Goal: Information Seeking & Learning: Check status

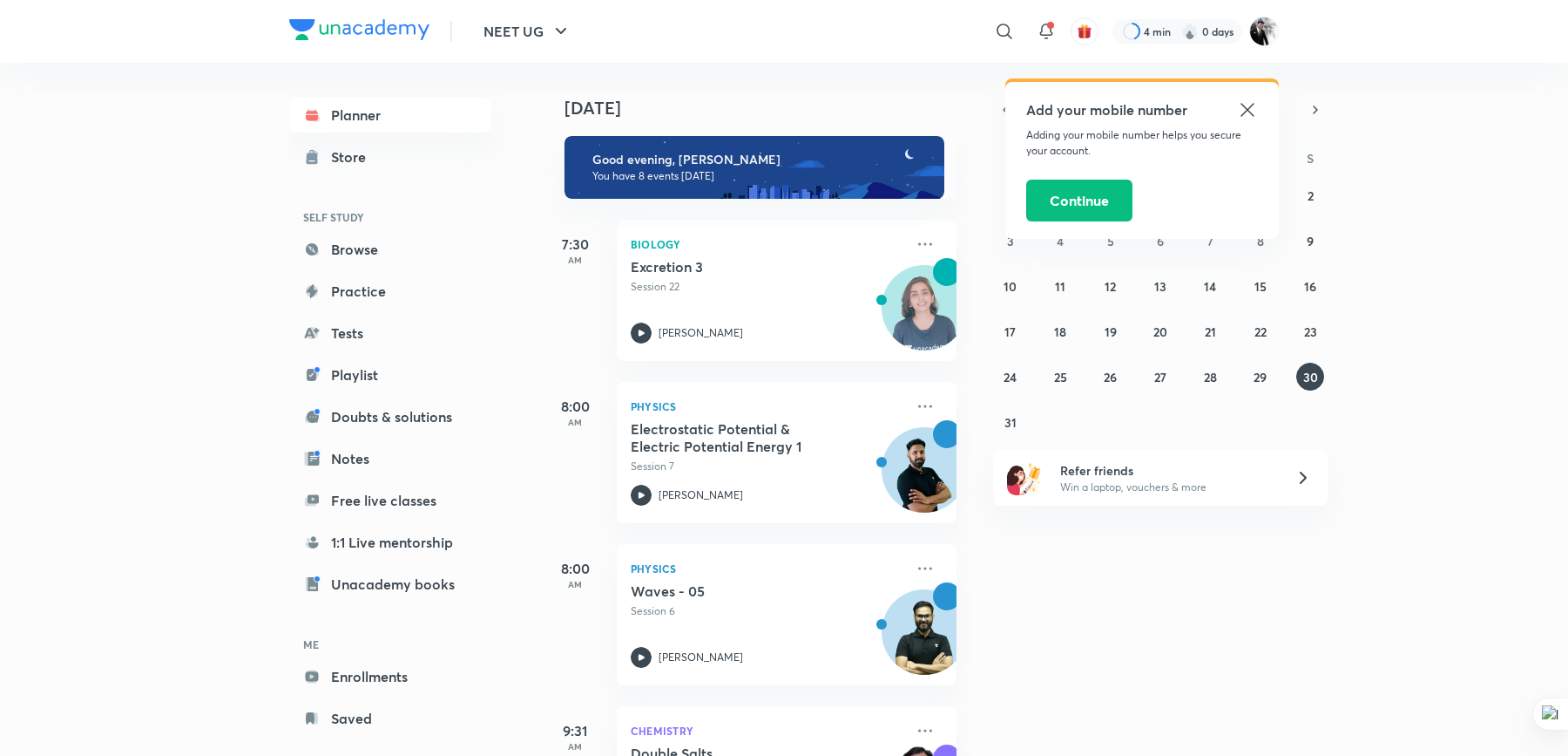
click at [1251, 113] on icon at bounding box center [1246, 109] width 13 height 13
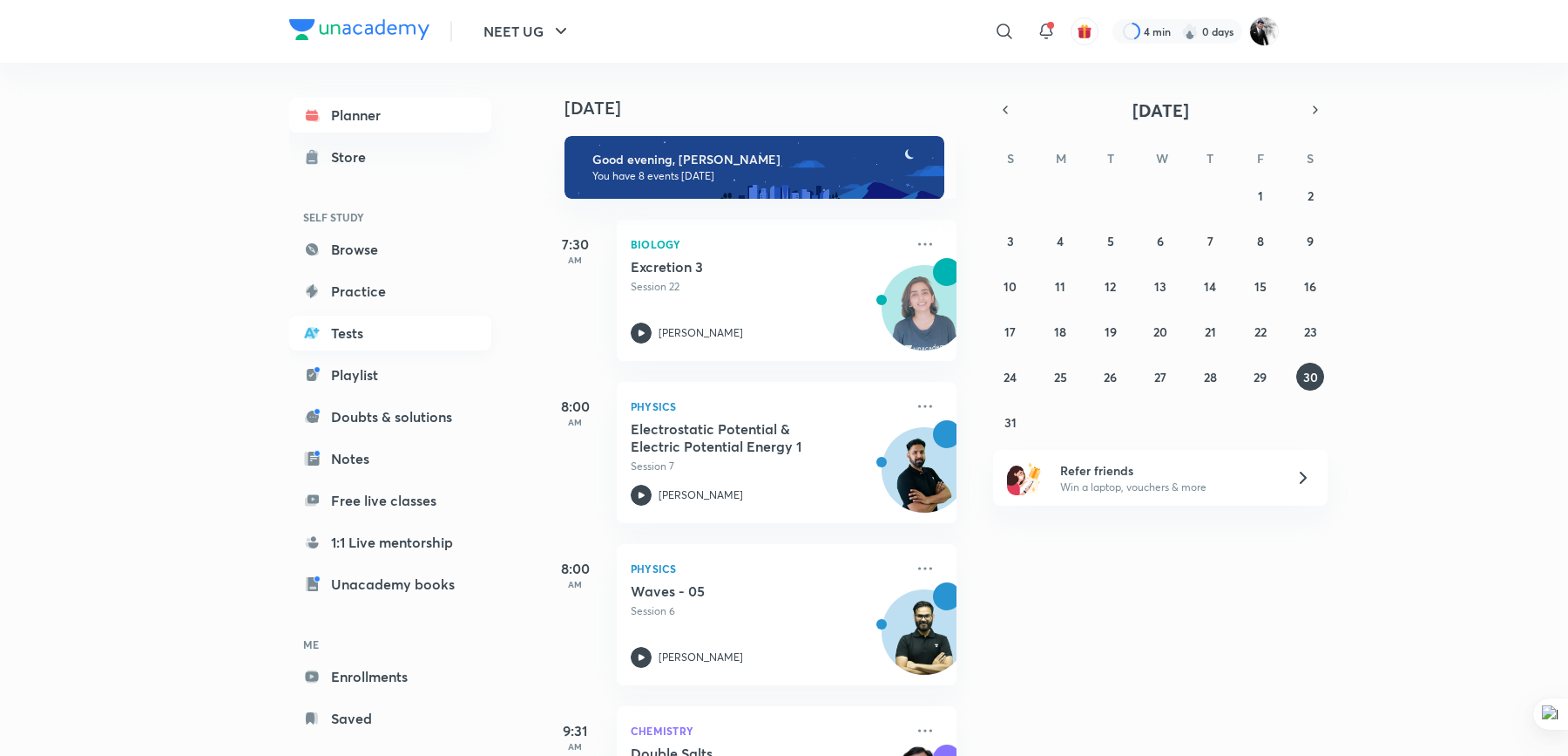
click at [352, 327] on link "Tests" at bounding box center [390, 333] width 202 height 35
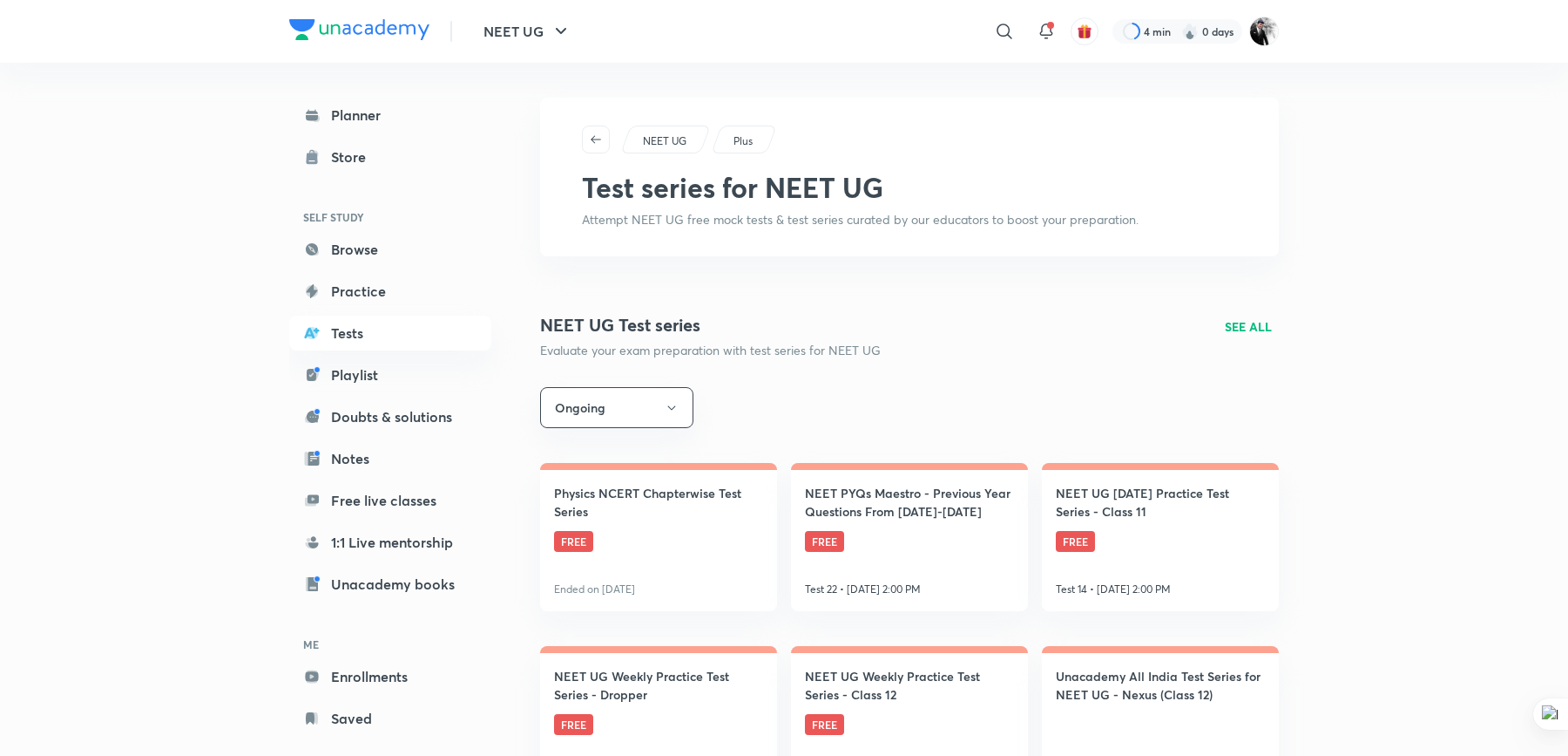
scroll to position [145, 0]
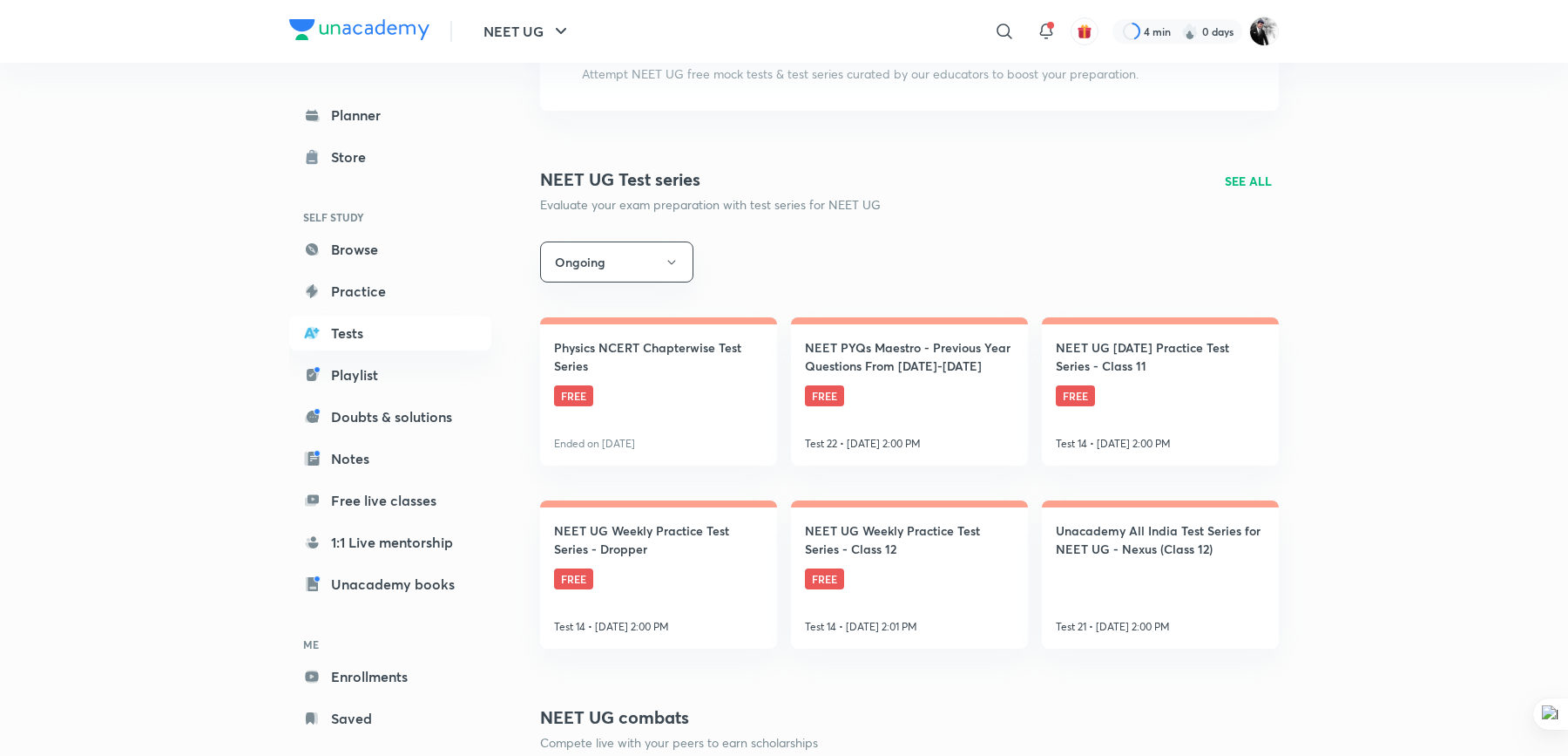
click at [670, 263] on icon "button" at bounding box center [672, 263] width 14 height 14
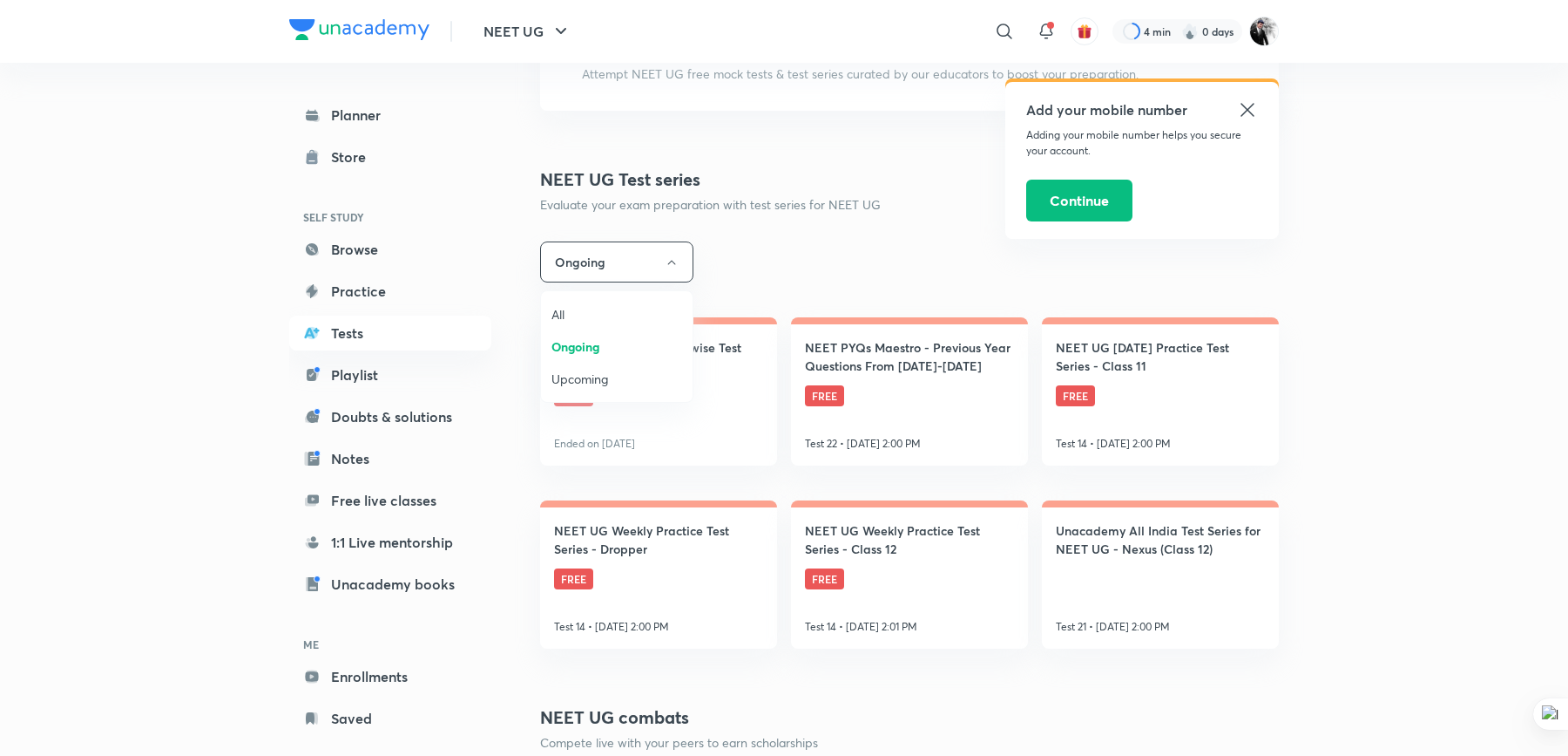
click at [593, 307] on span "All" at bounding box center [617, 314] width 130 height 19
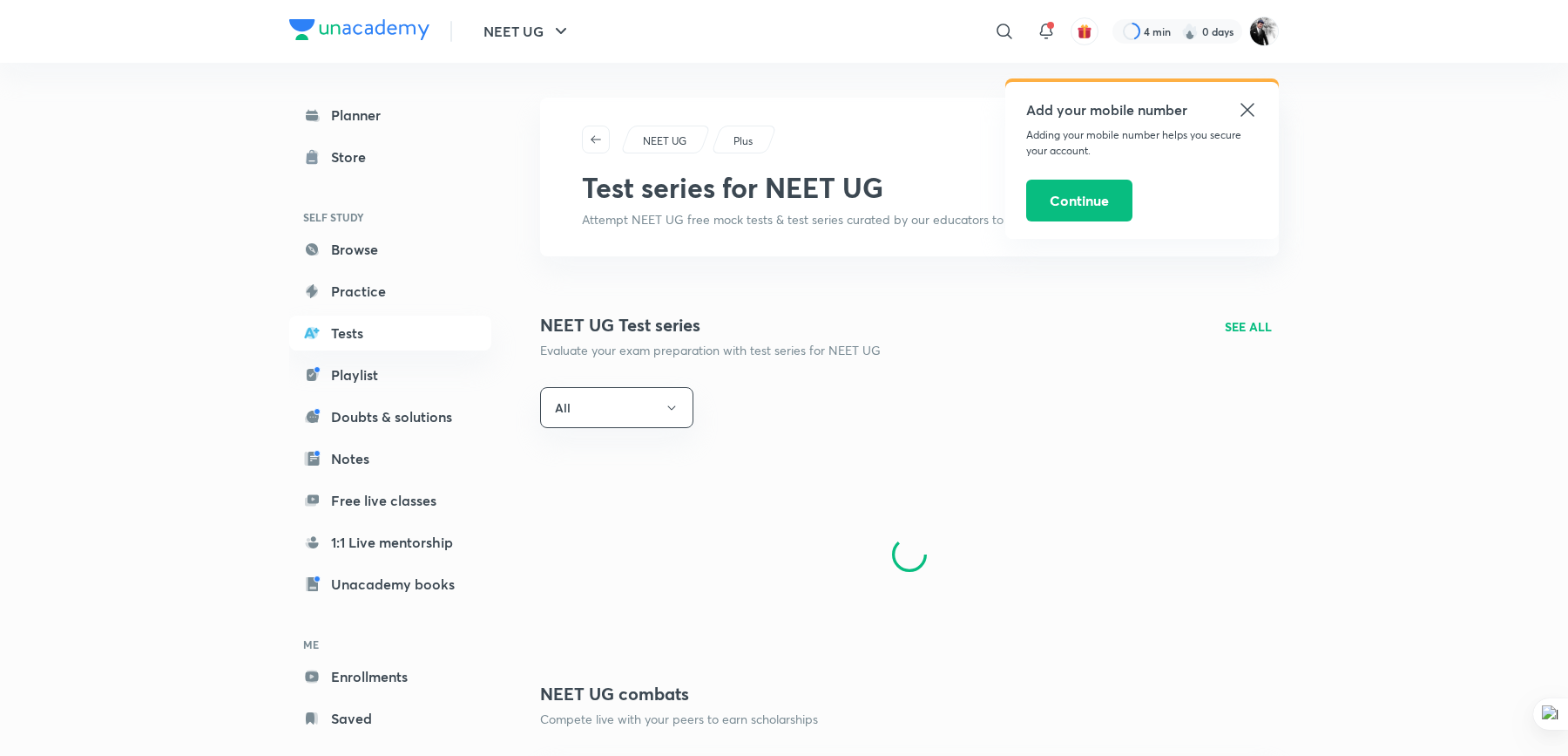
click at [1250, 108] on icon at bounding box center [1247, 110] width 21 height 21
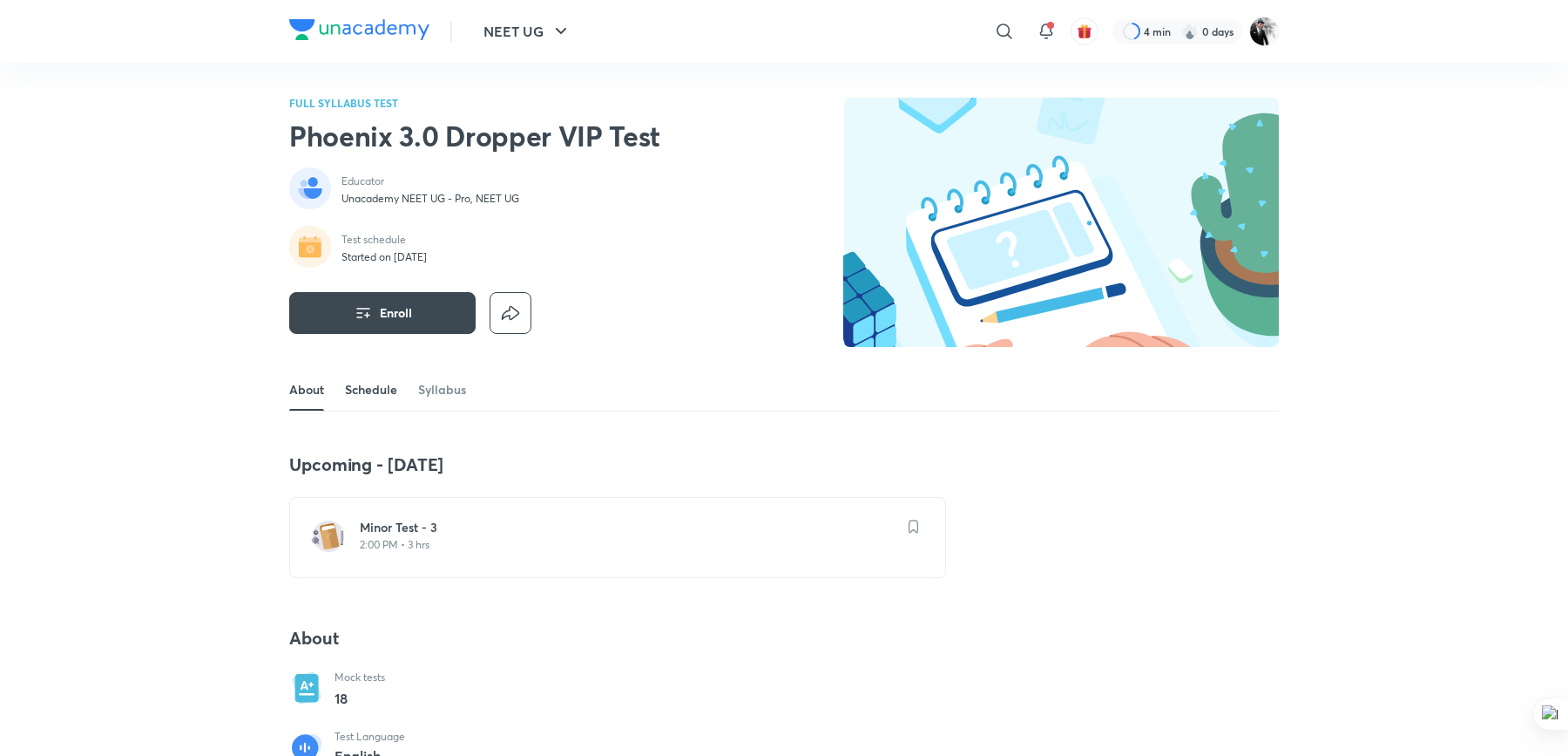
click at [376, 395] on link "Schedule" at bounding box center [371, 390] width 52 height 41
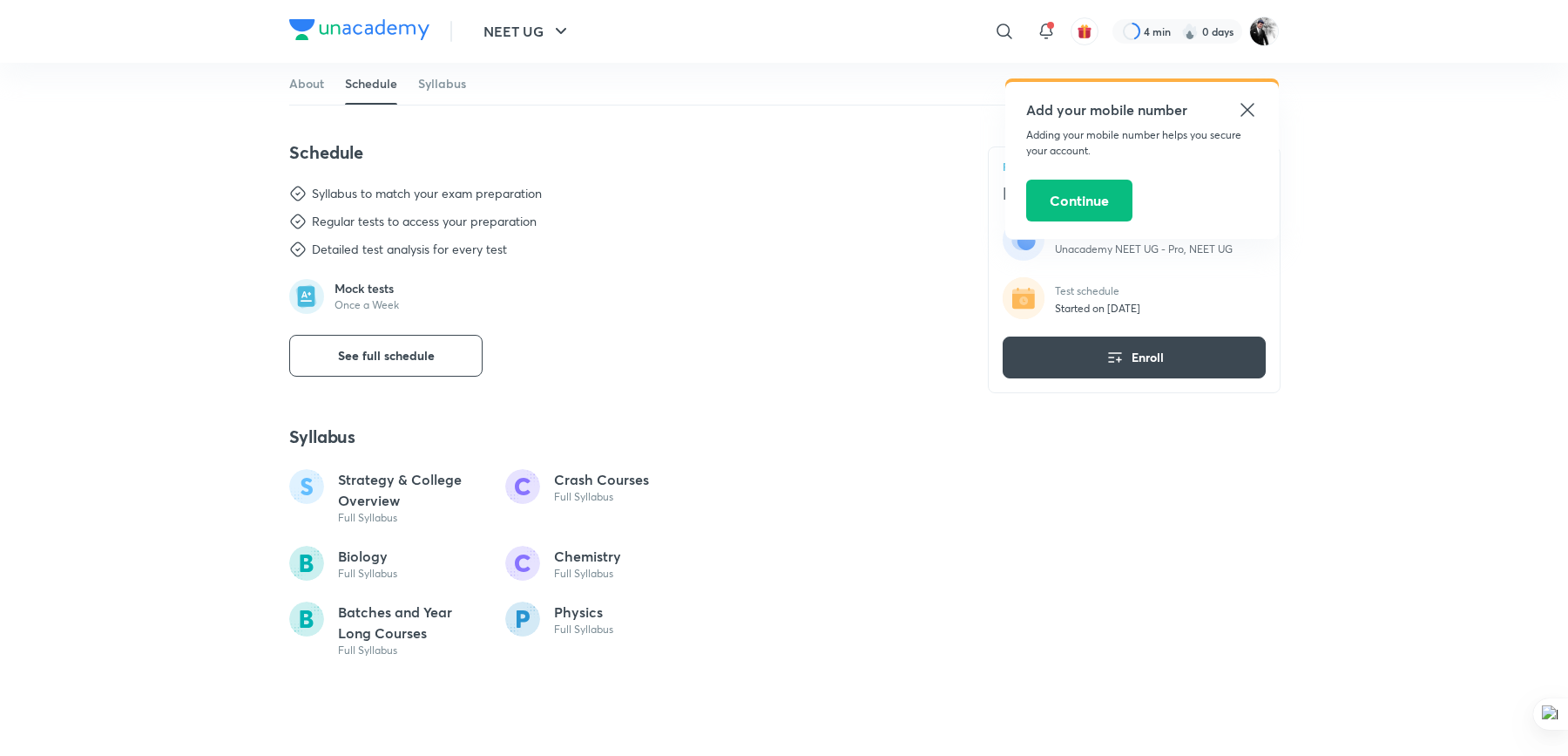
scroll to position [745, 0]
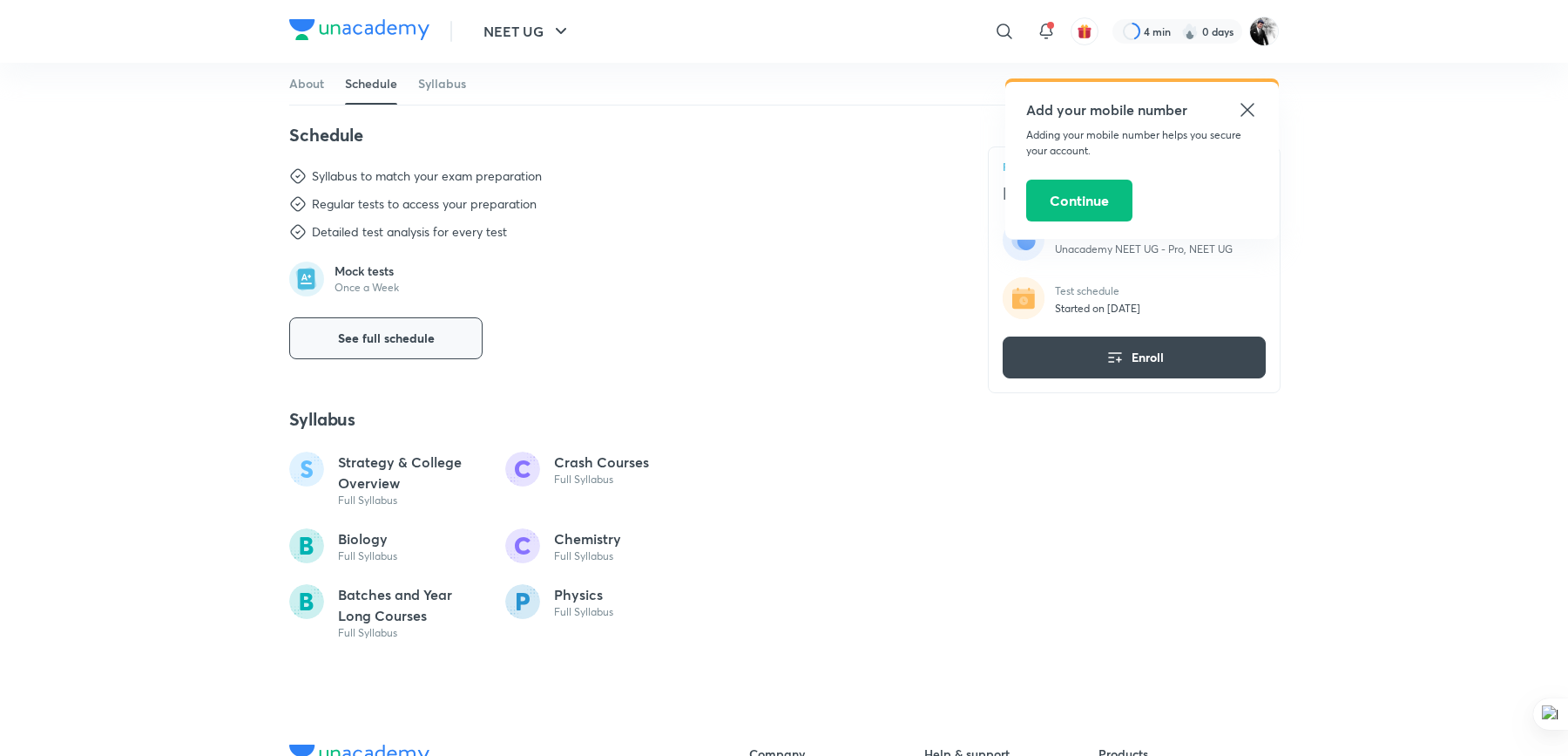
click at [428, 353] on button "See full schedule" at bounding box center [386, 338] width 193 height 41
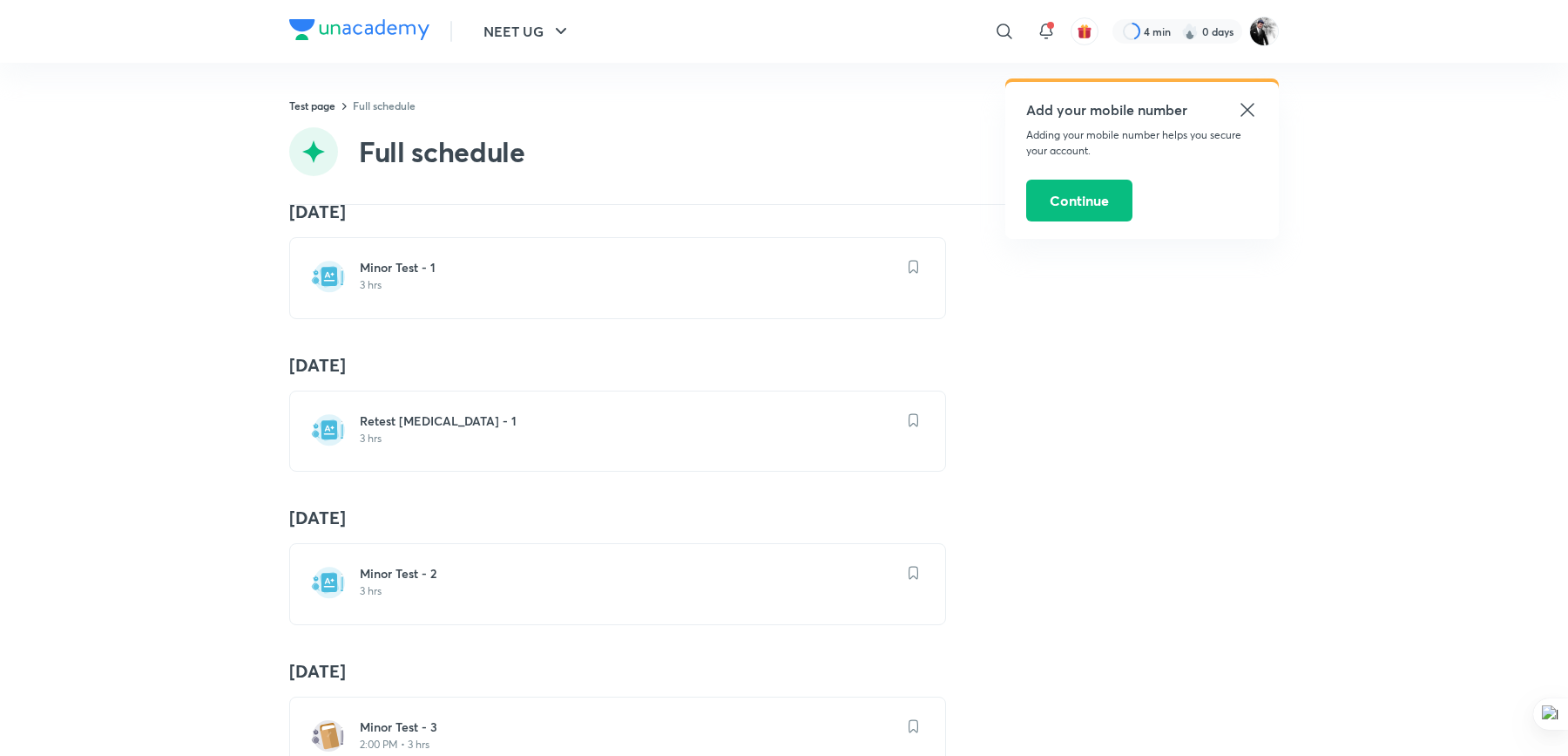
scroll to position [216, 0]
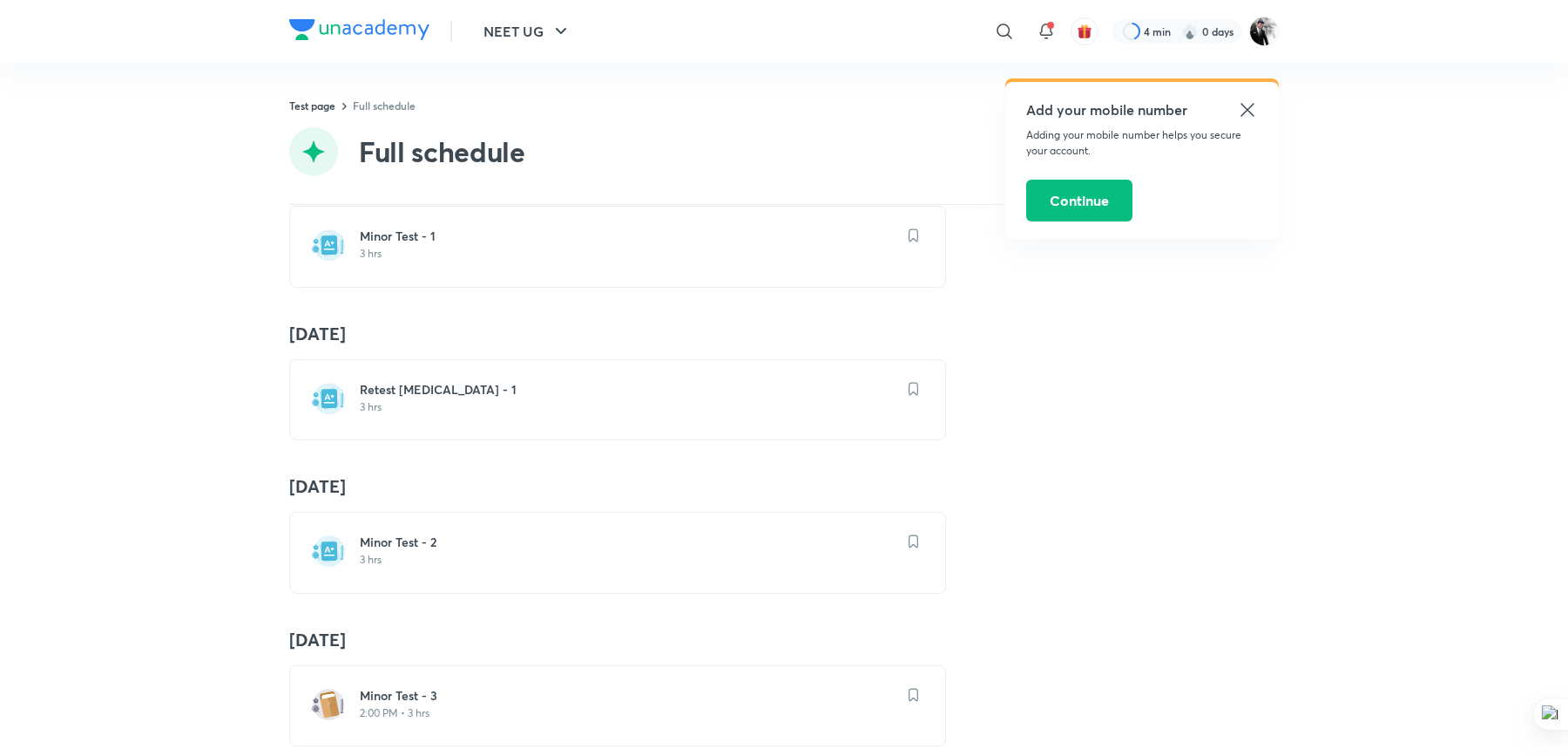
click at [436, 533] on h6 "Minor Test - 2" at bounding box center [629, 542] width 537 height 18
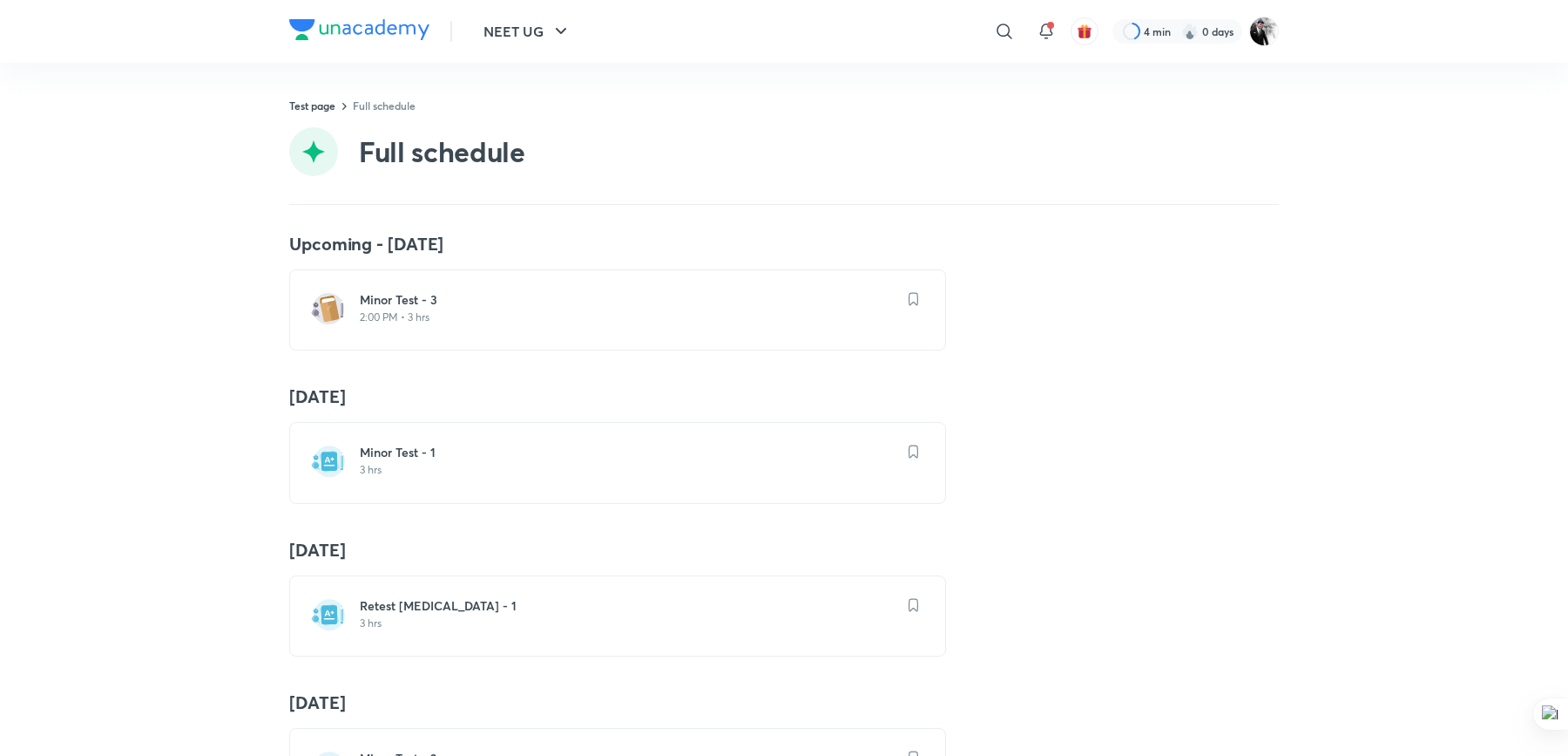
scroll to position [175, 0]
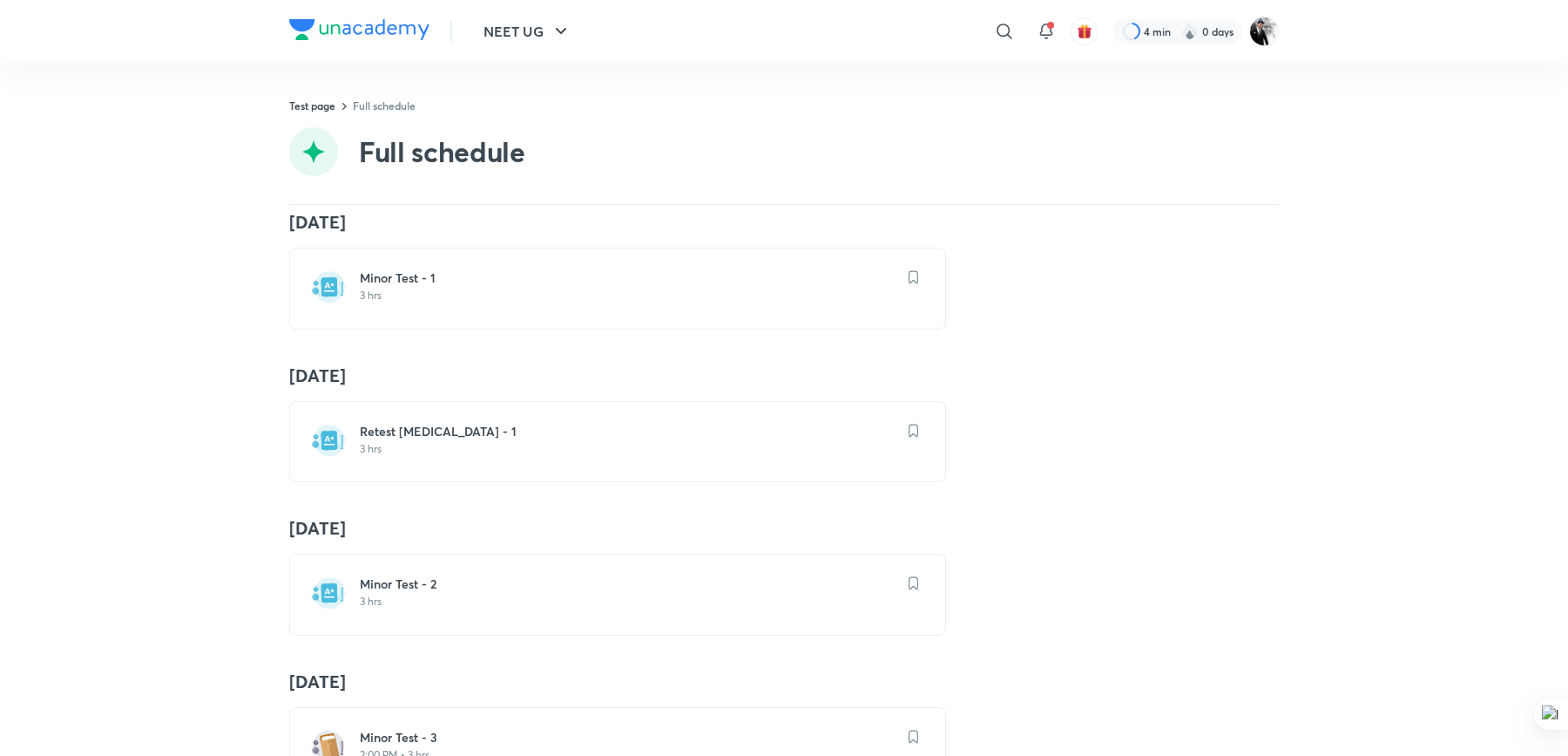
click at [451, 428] on h6 "Retest Minor Test - 1" at bounding box center [629, 431] width 537 height 18
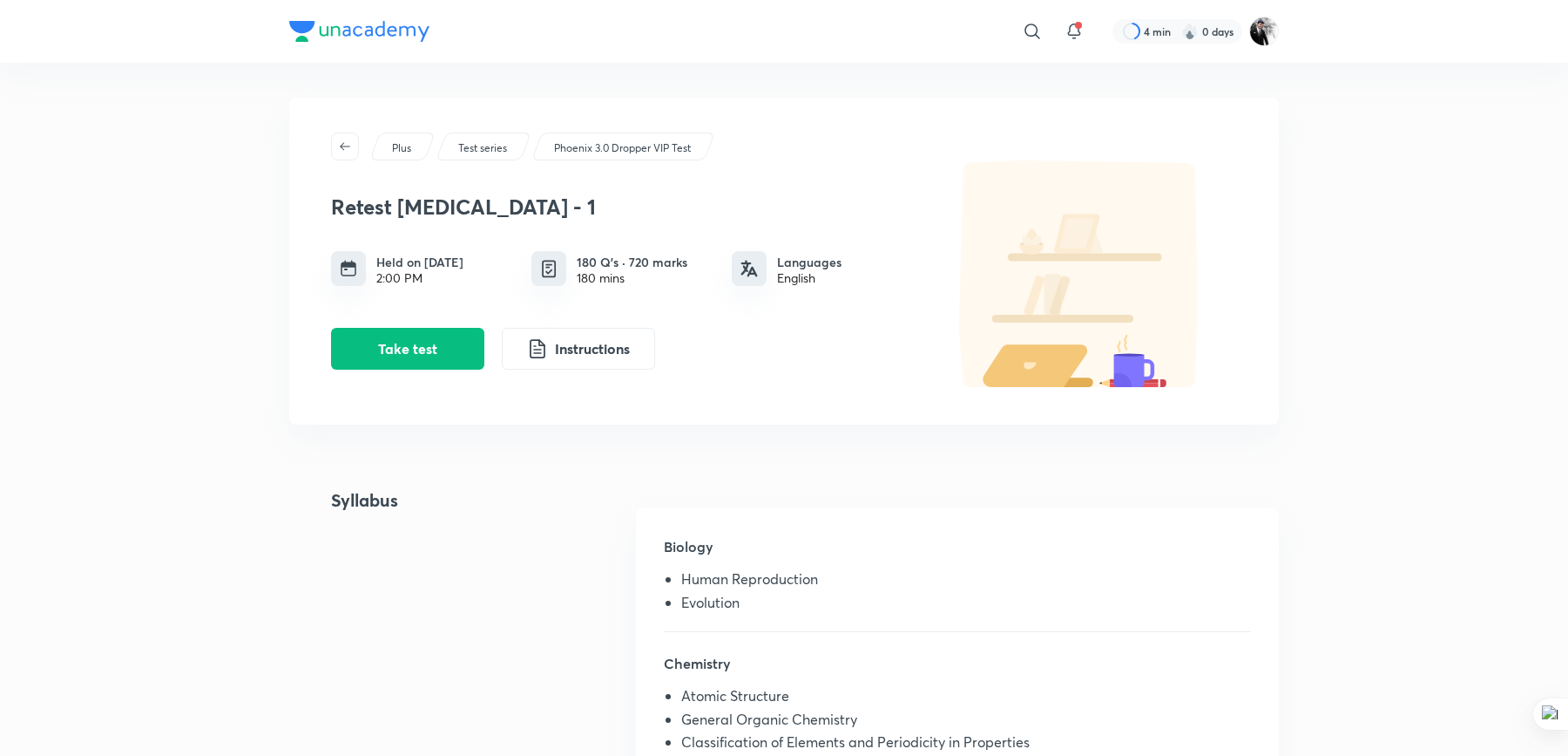
click at [364, 25] on img at bounding box center [359, 31] width 140 height 21
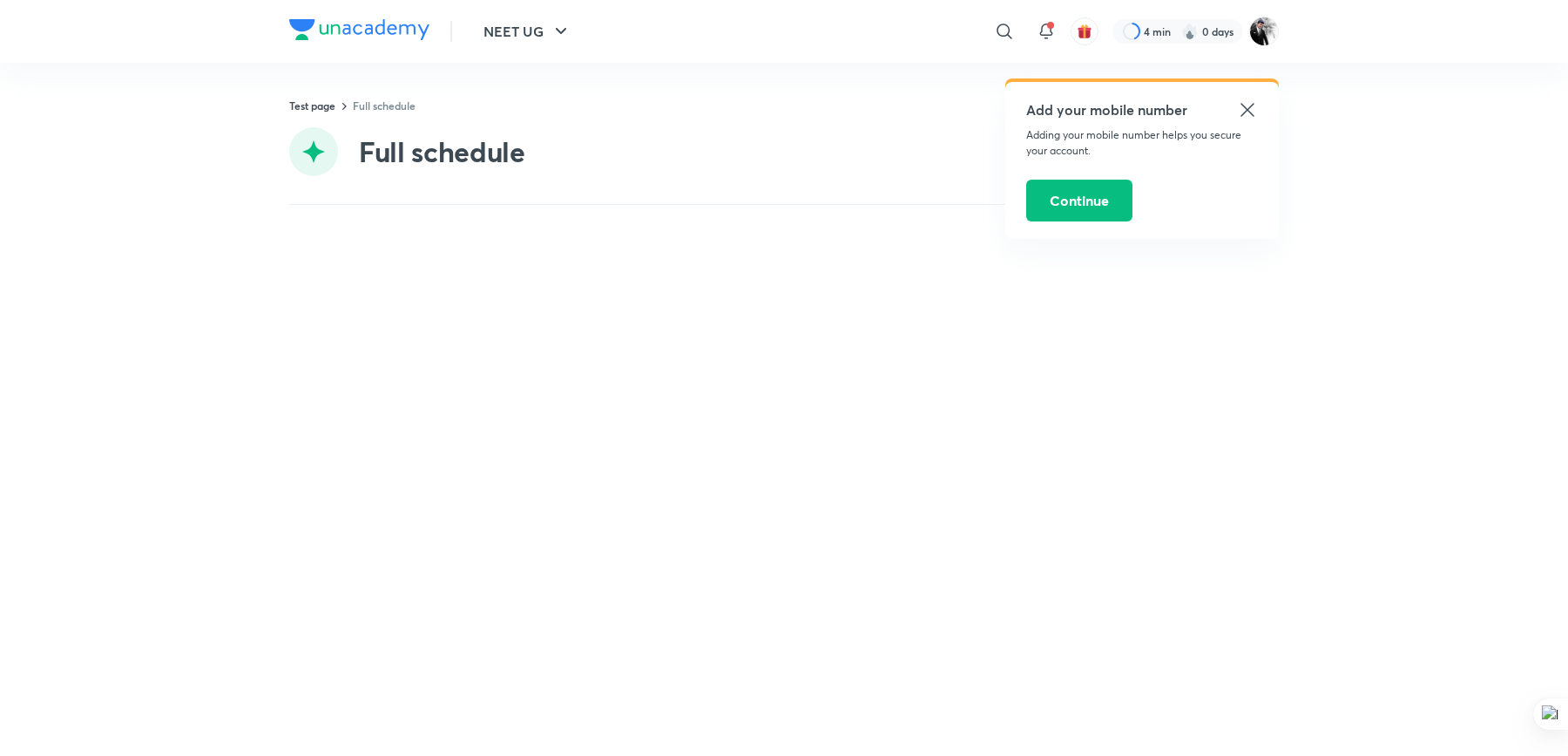
click at [1253, 115] on icon at bounding box center [1247, 110] width 21 height 21
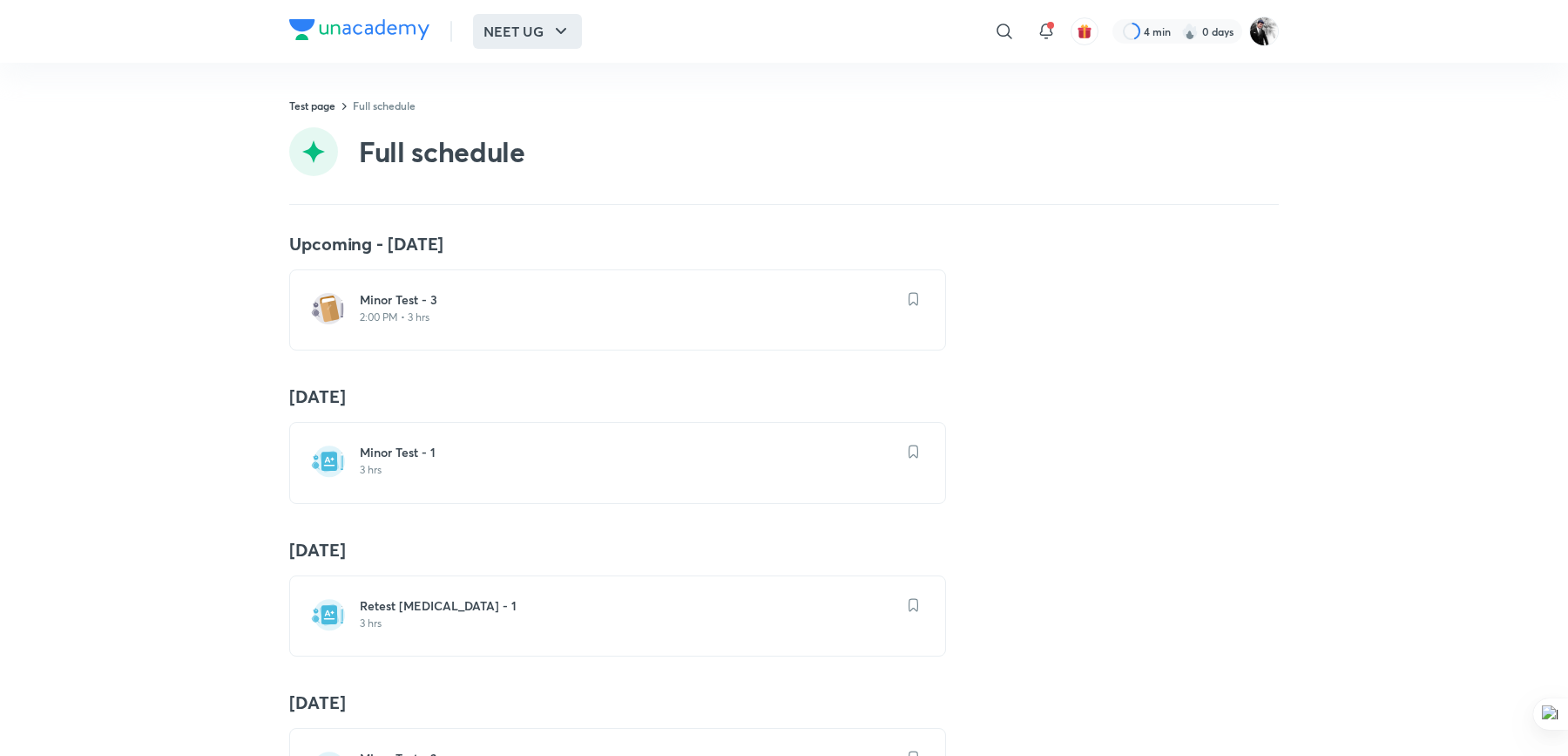
click at [548, 30] on button "NEET UG" at bounding box center [527, 31] width 109 height 35
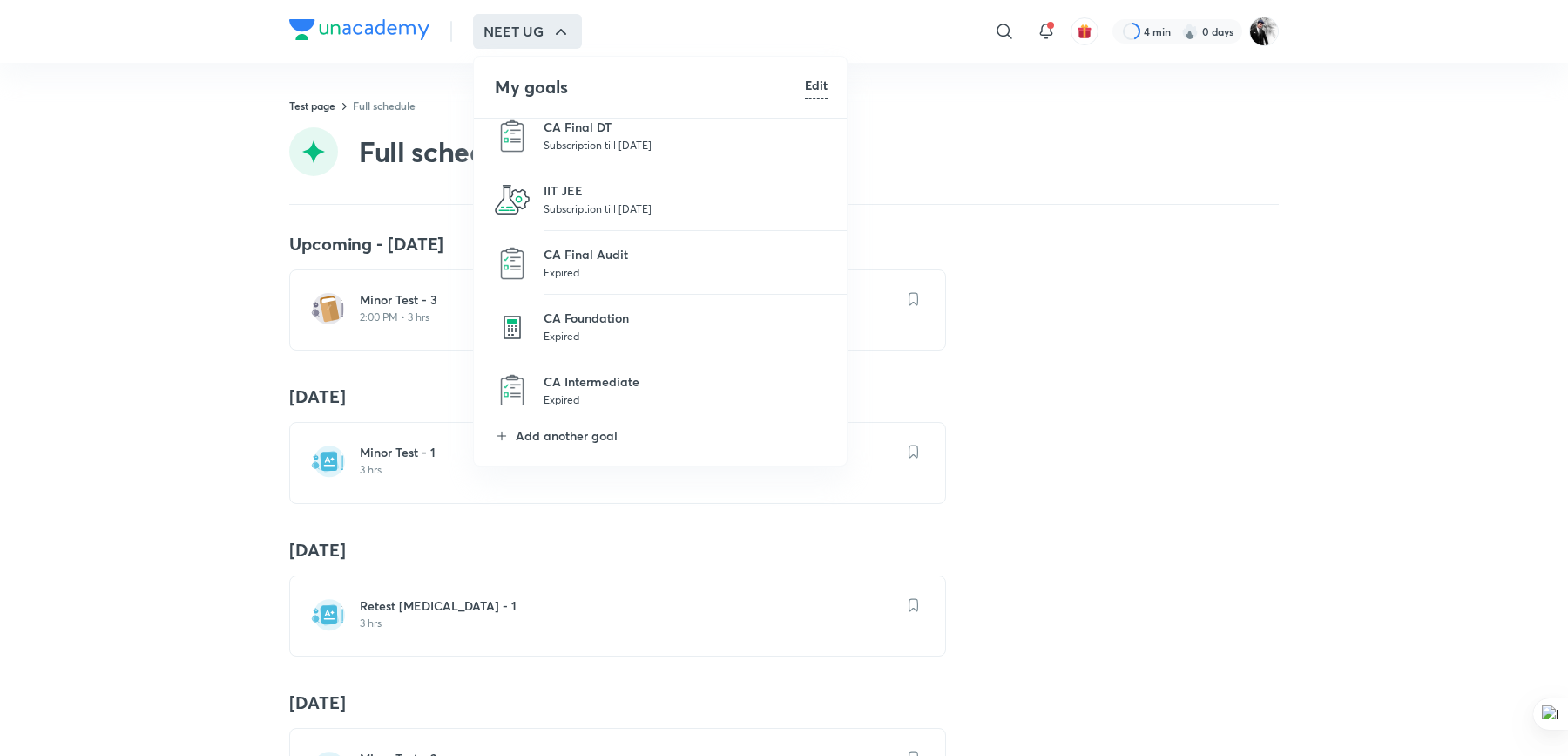
scroll to position [373, 0]
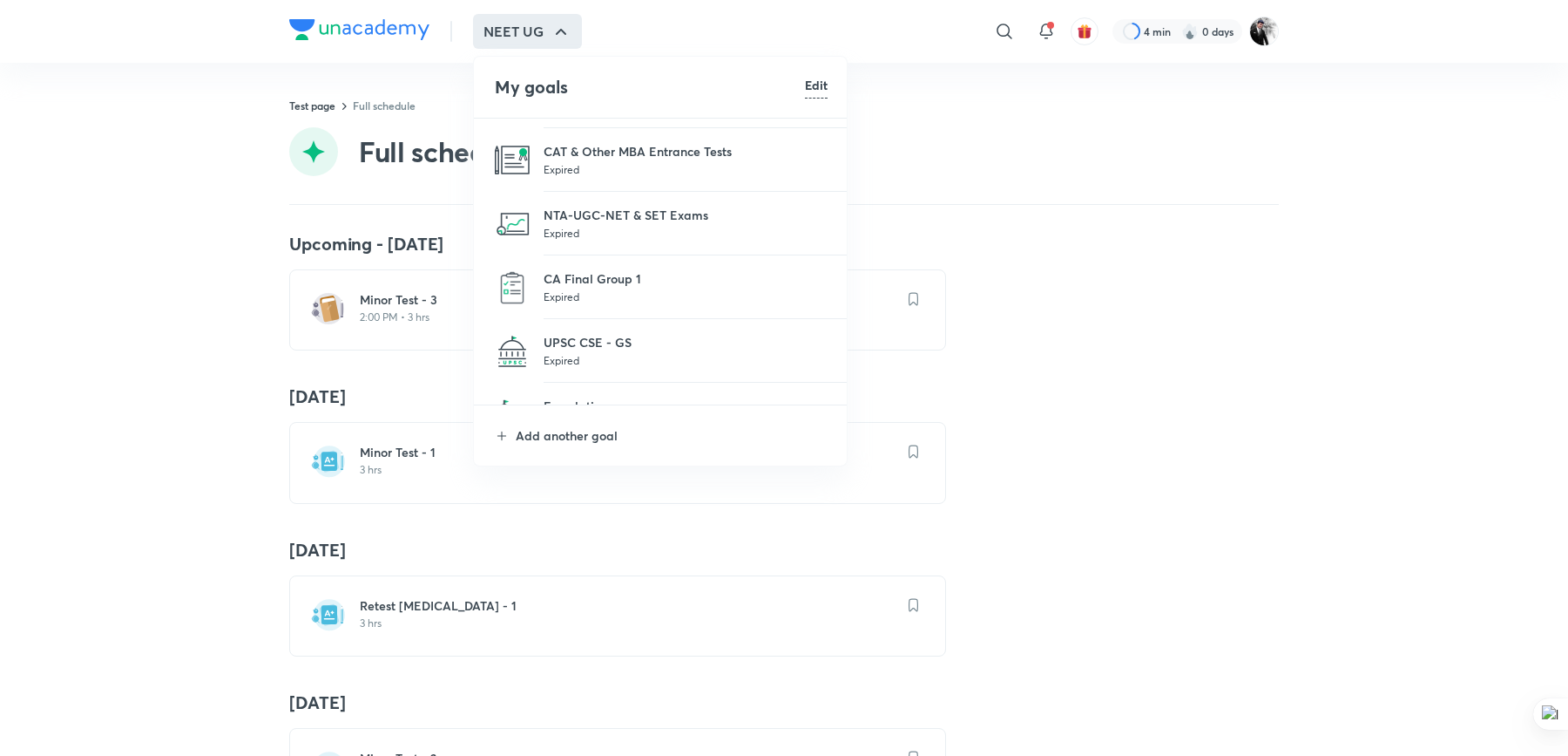
click at [609, 355] on p "Expired" at bounding box center [686, 360] width 284 height 18
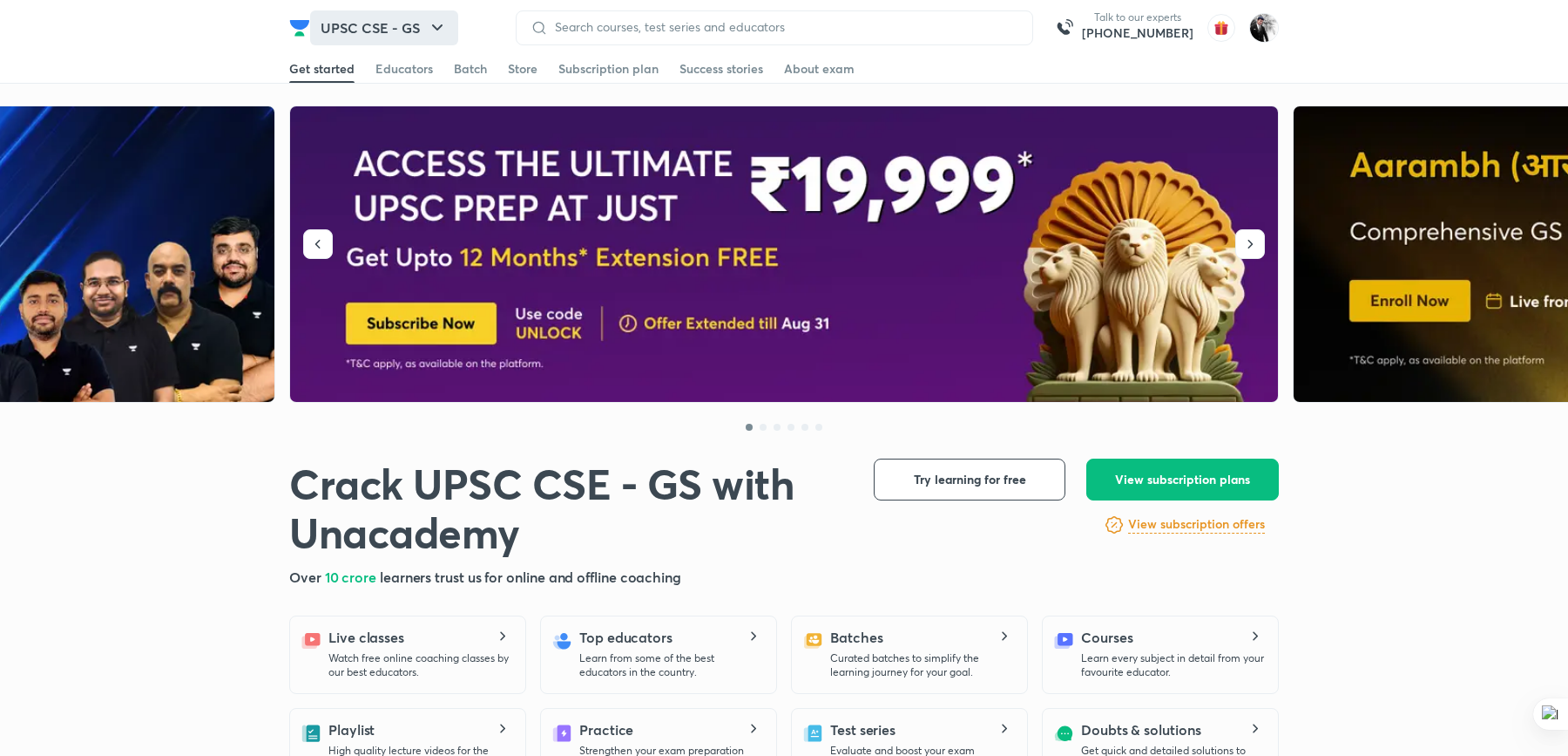
click at [374, 27] on button "UPSC CSE - GS" at bounding box center [384, 28] width 148 height 35
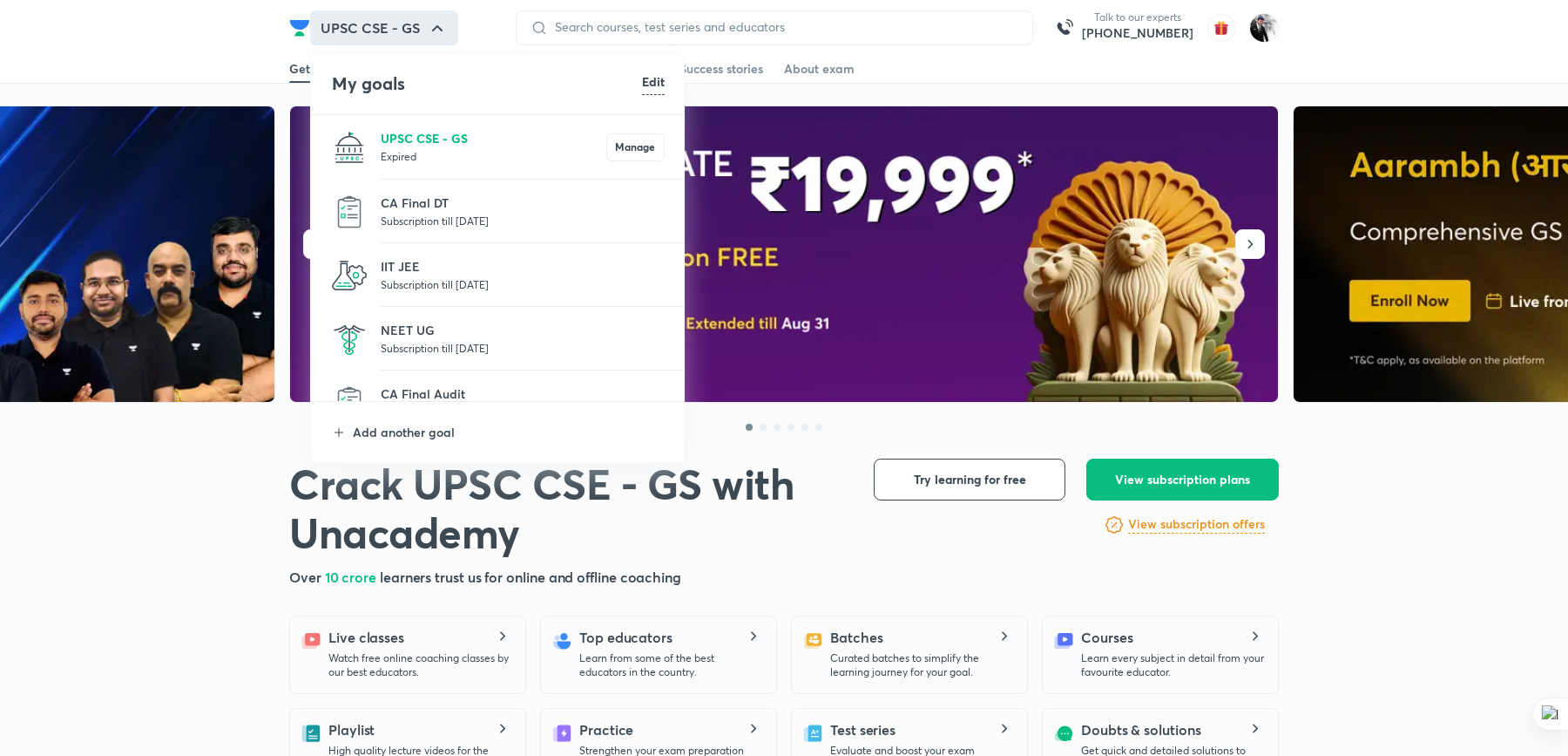
click at [416, 136] on p "UPSC CSE - GS" at bounding box center [493, 138] width 226 height 19
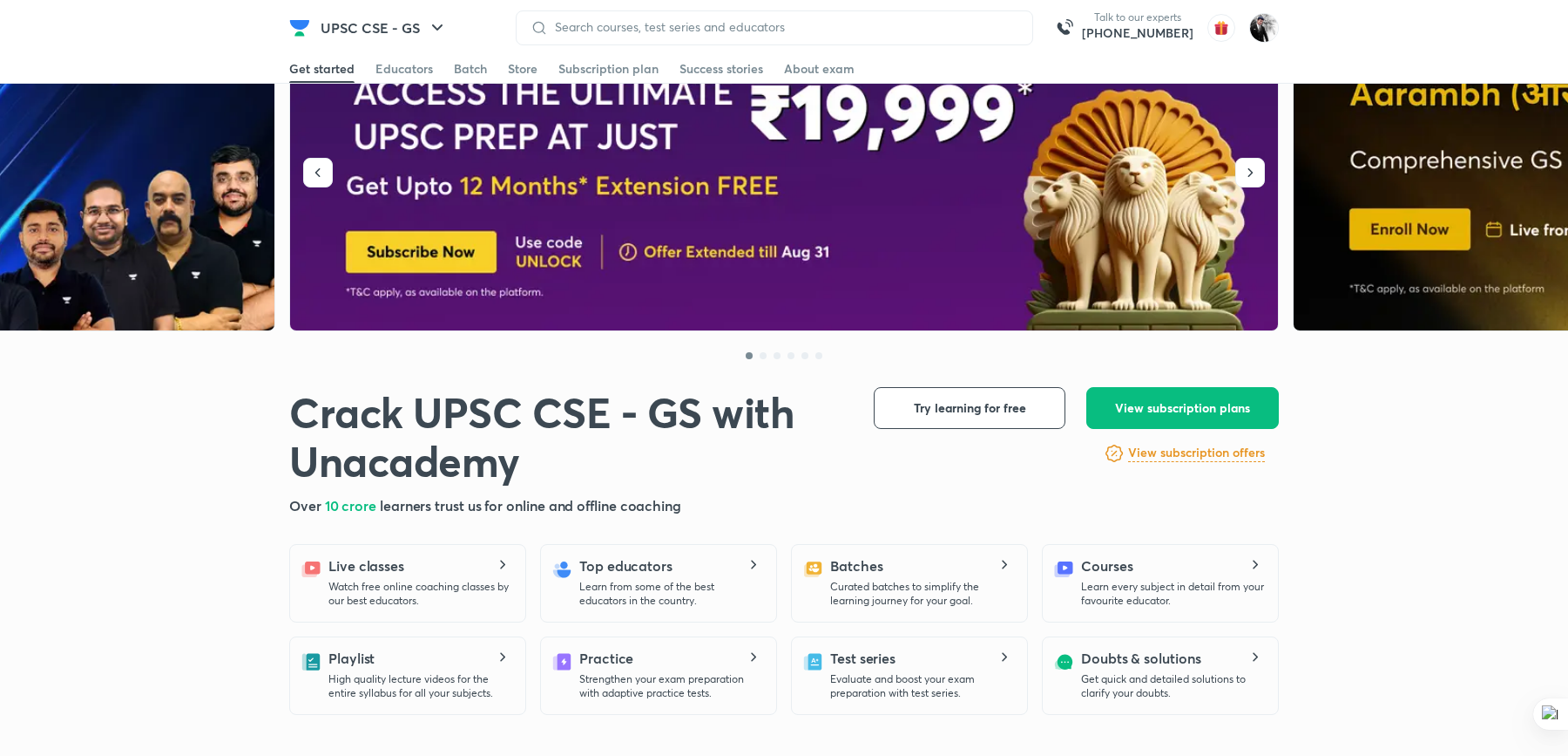
scroll to position [332, 0]
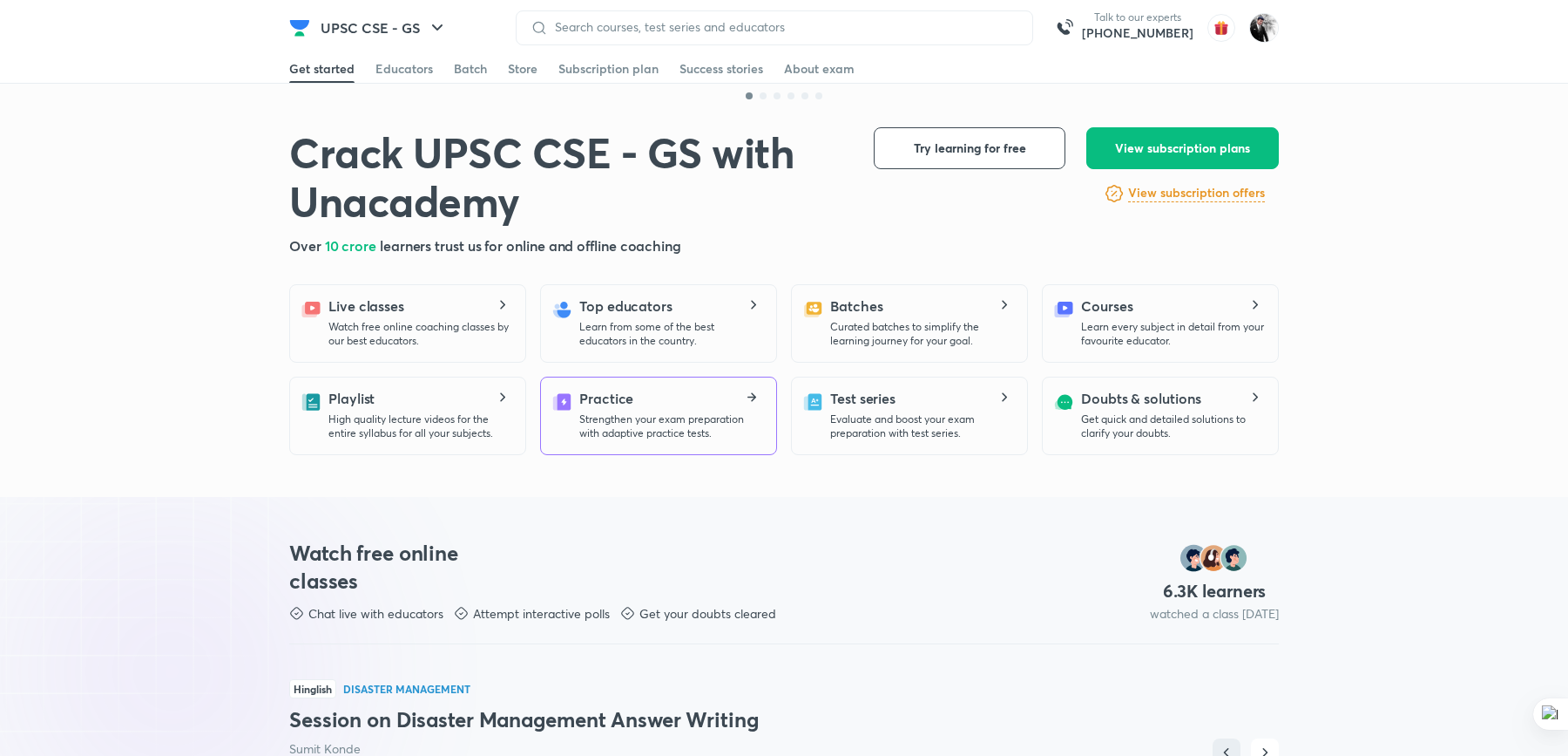
click at [734, 395] on div "Practice Strengthen your exam preparation with adaptive practice tests." at bounding box center [670, 414] width 183 height 52
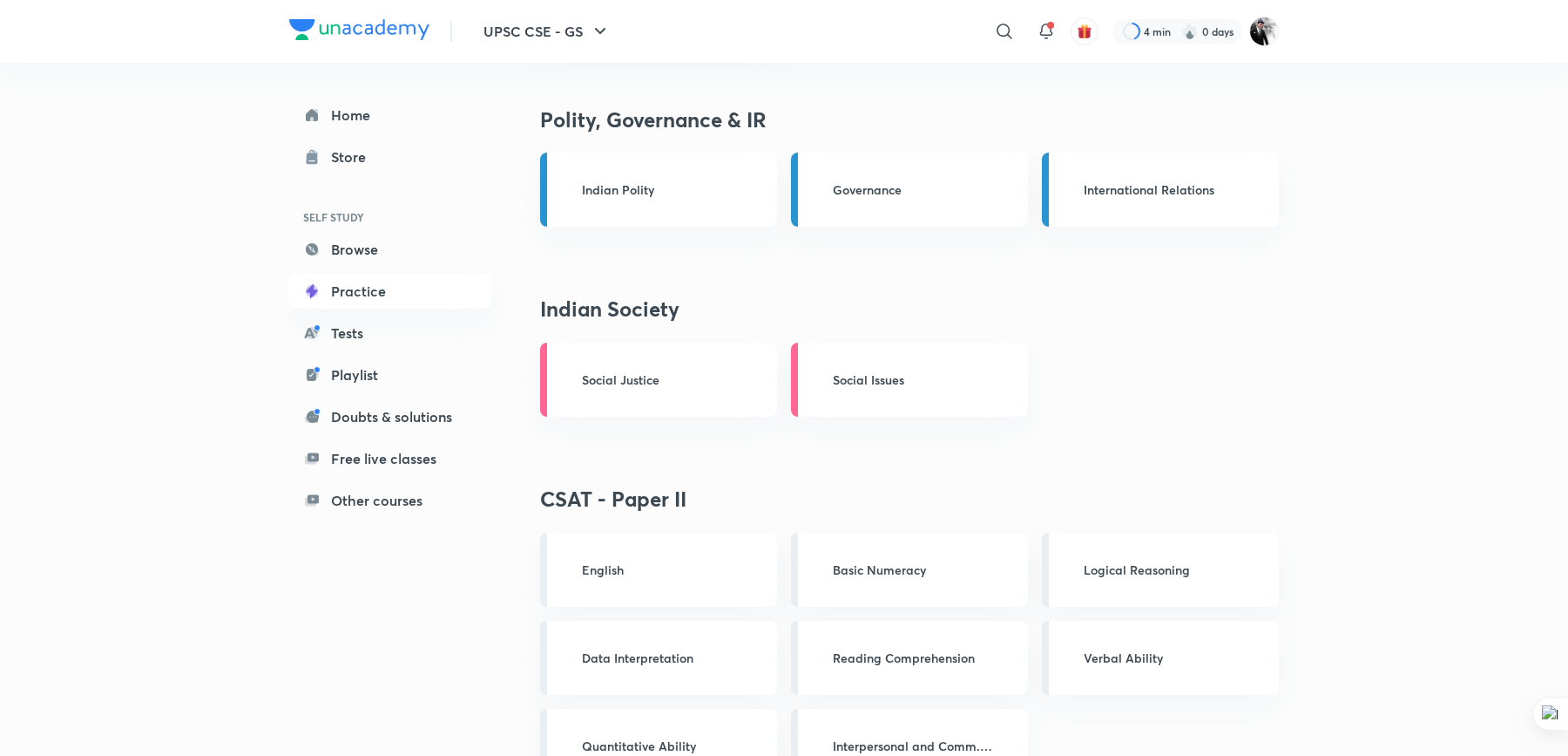
scroll to position [2876, 0]
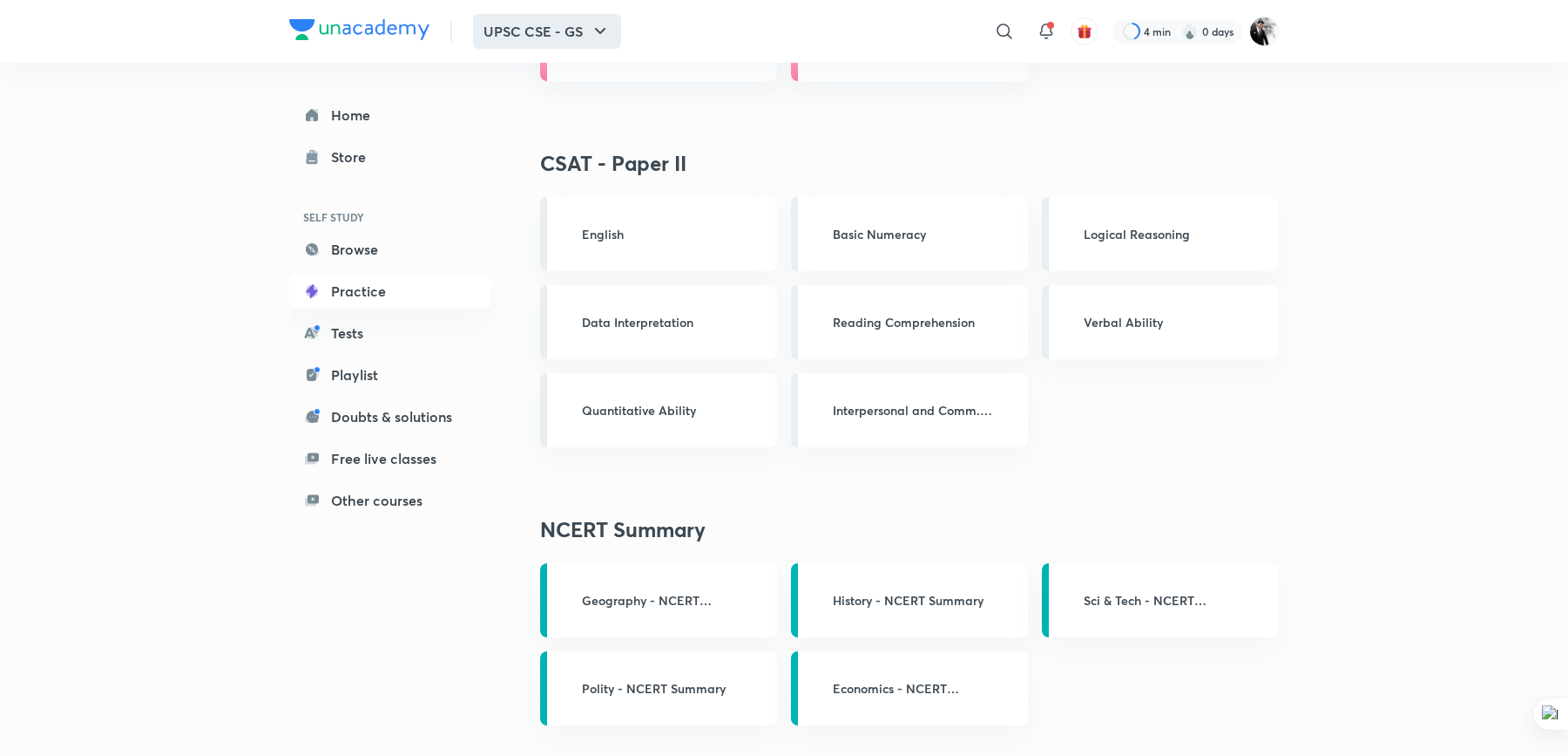
click at [614, 40] on button "UPSC CSE - GS" at bounding box center [547, 31] width 148 height 35
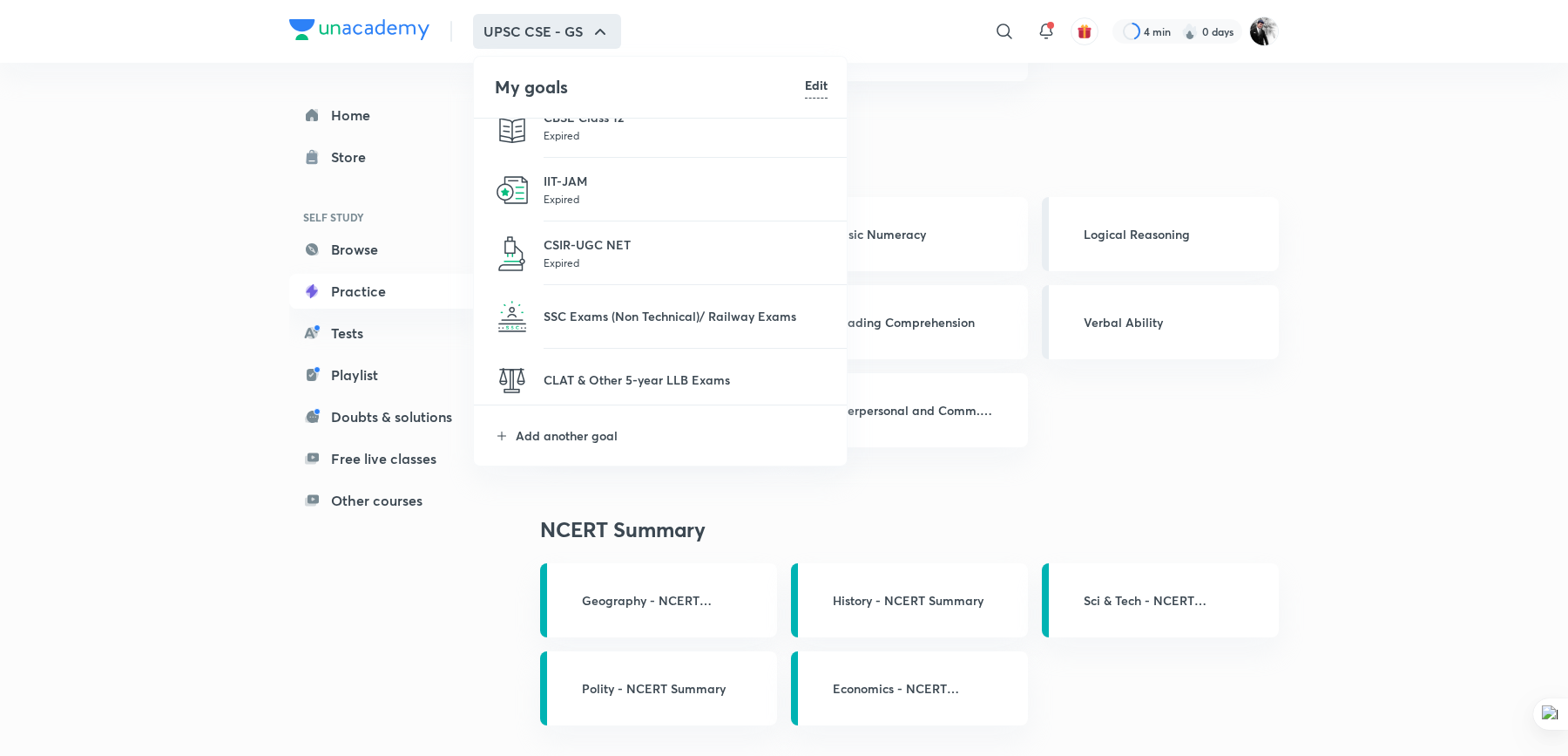
scroll to position [861, 0]
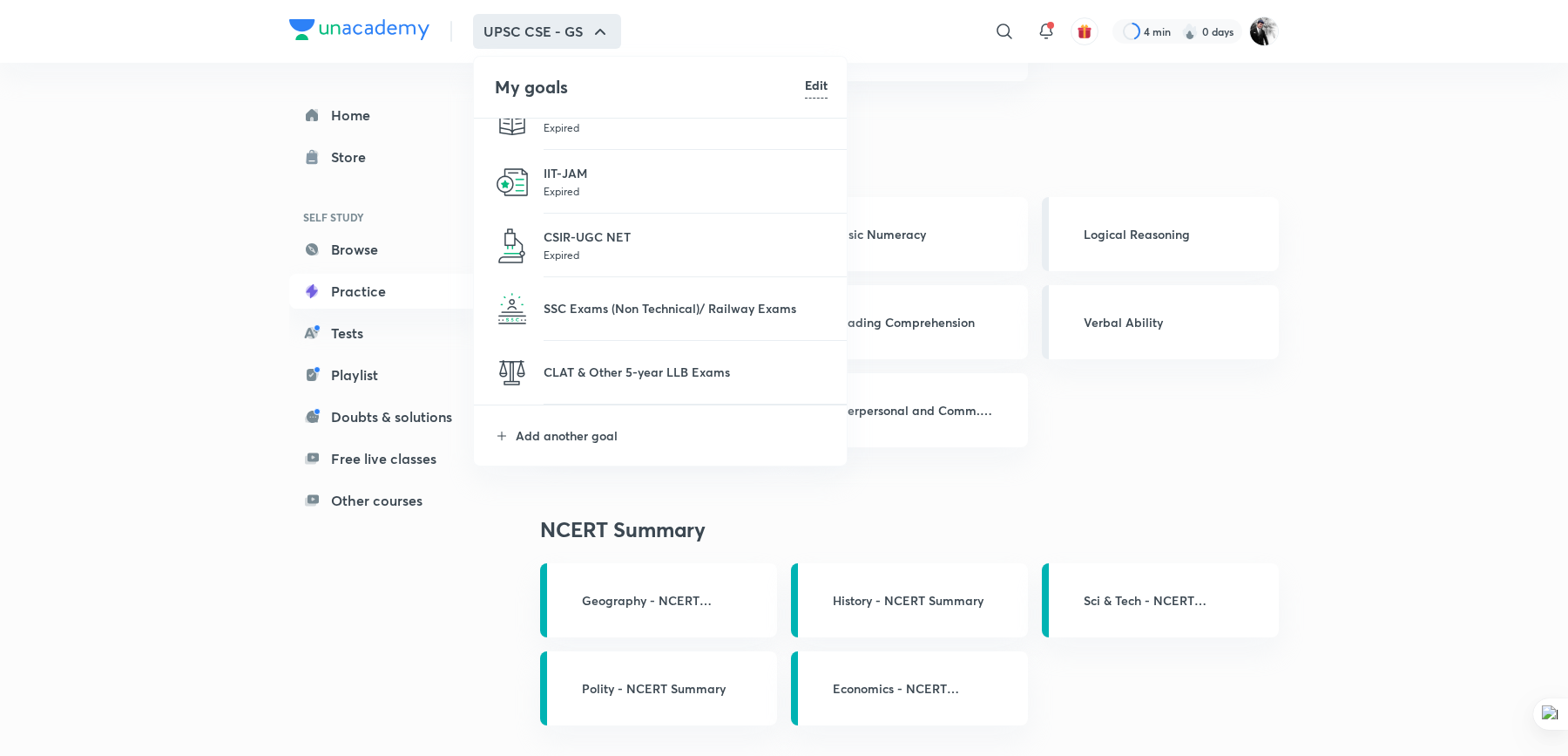
click at [605, 257] on p "Expired" at bounding box center [686, 255] width 284 height 18
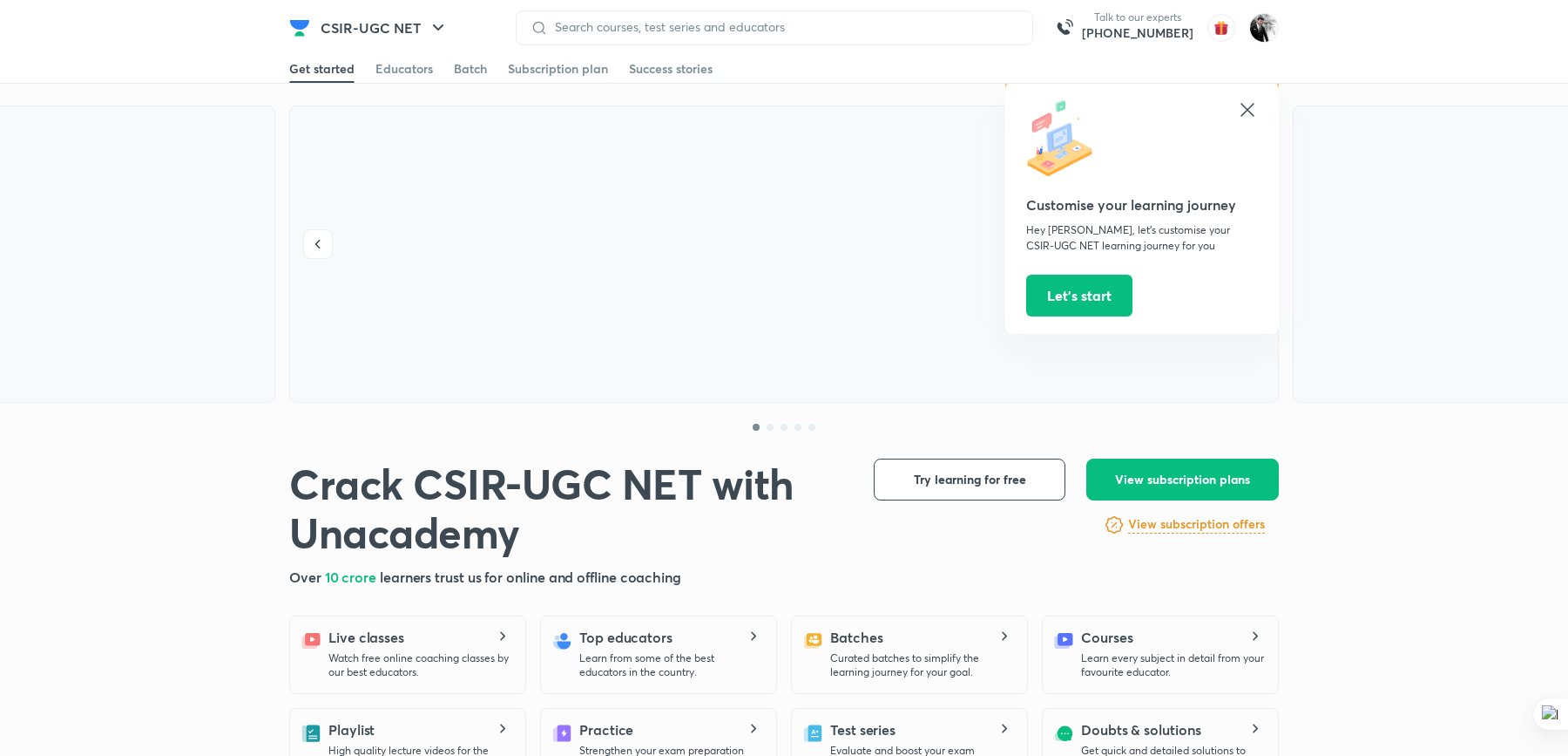
scroll to position [115, 0]
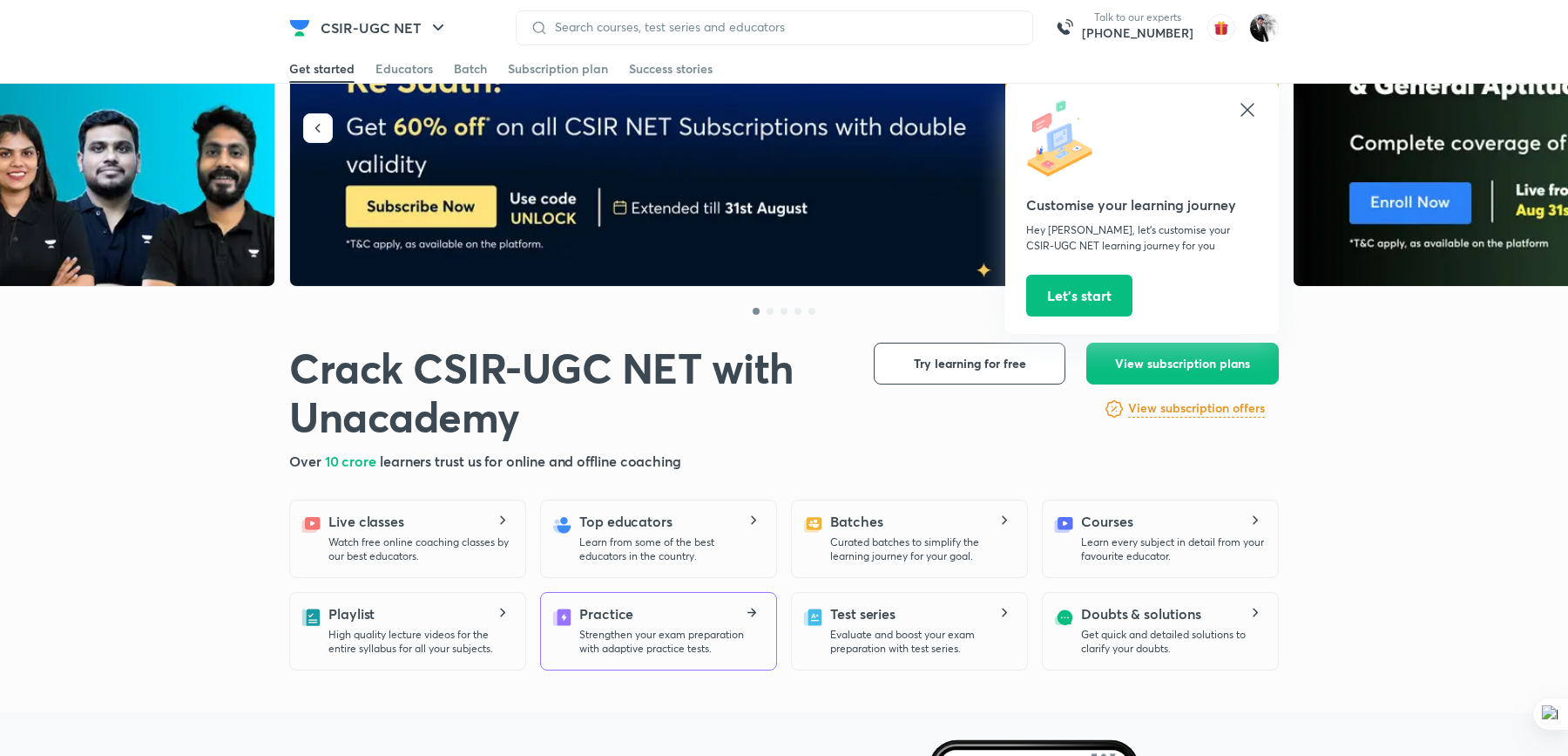
click at [654, 612] on div "Practice Strengthen your exam preparation with adaptive practice tests." at bounding box center [670, 629] width 183 height 52
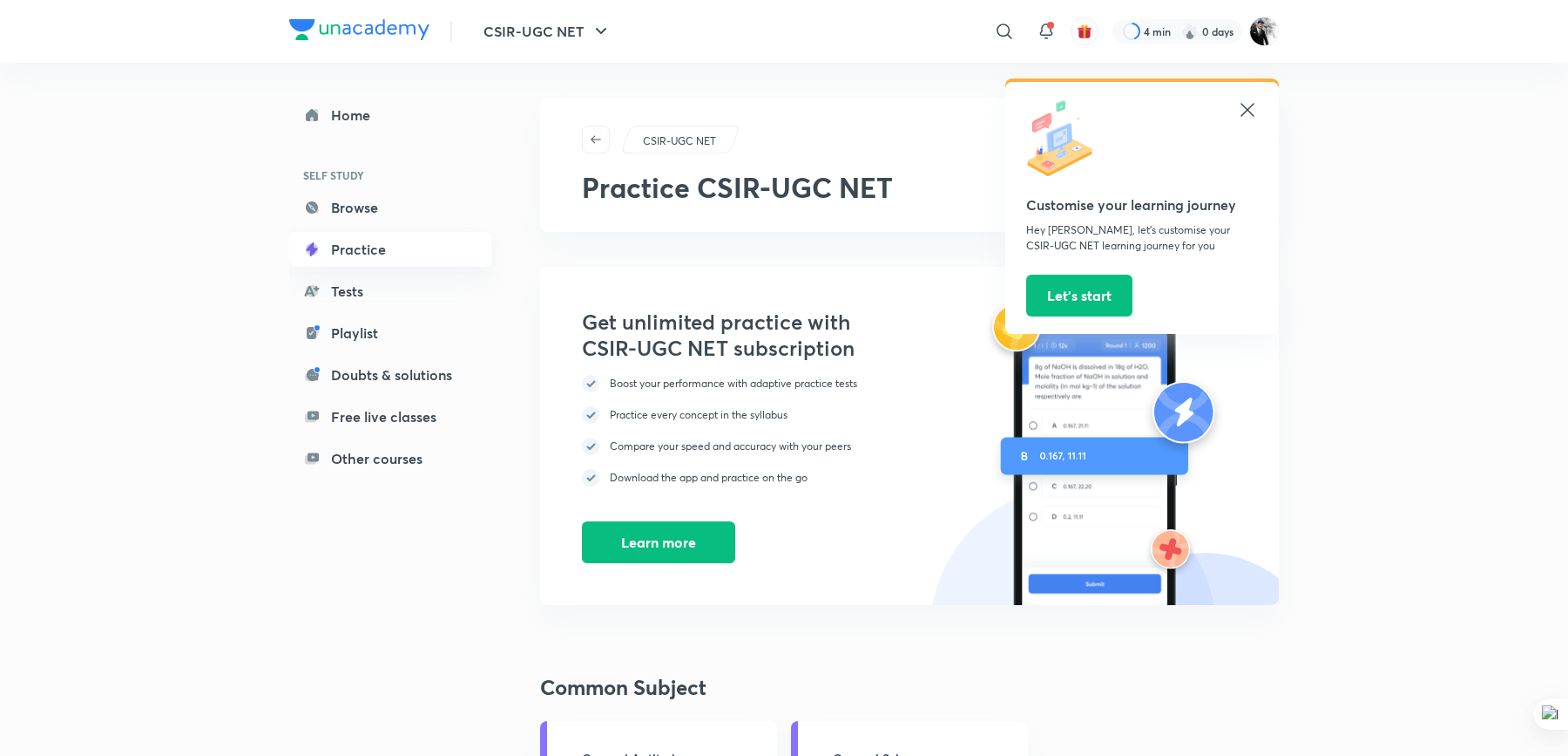
click at [373, 248] on link "Practice" at bounding box center [390, 249] width 202 height 35
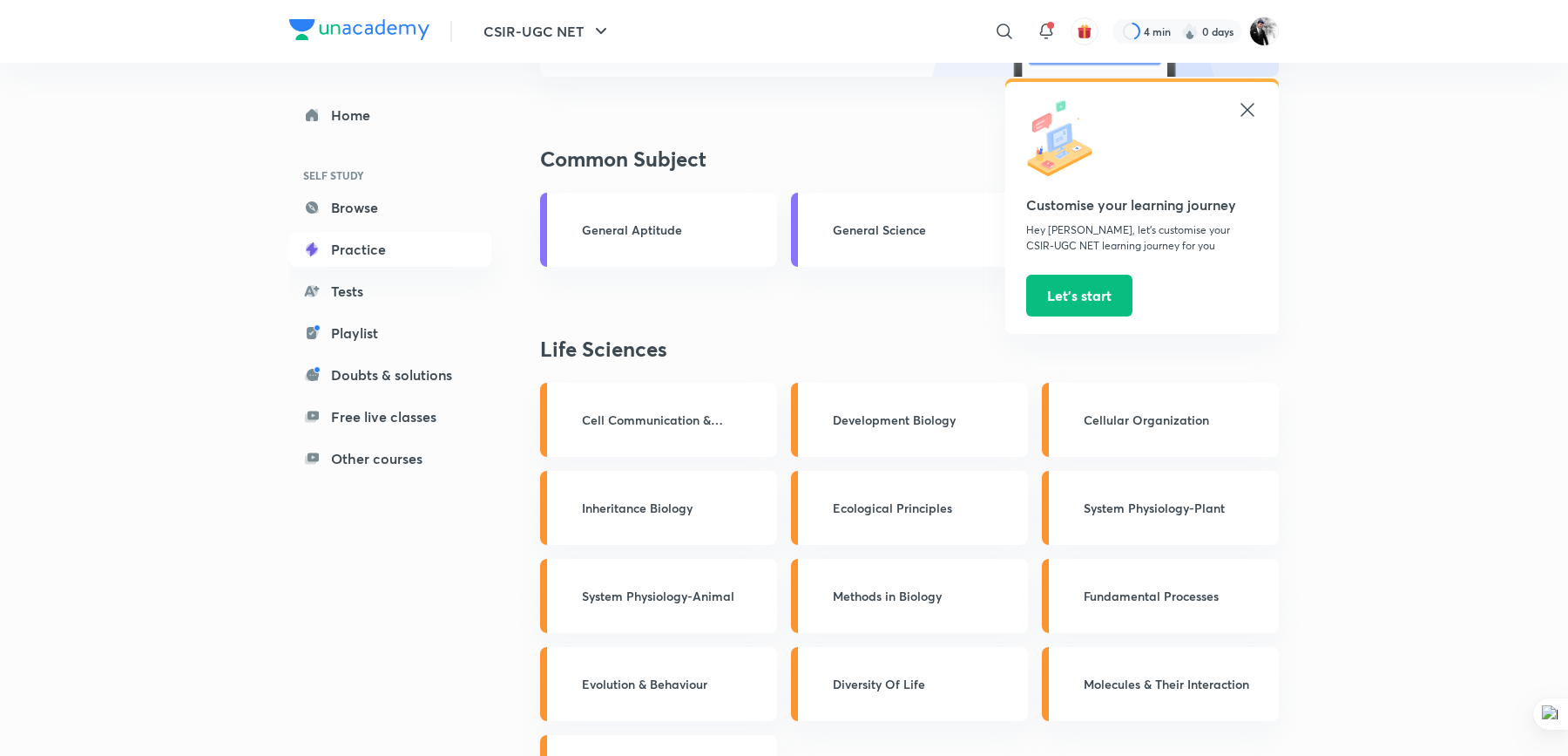
scroll to position [452, 0]
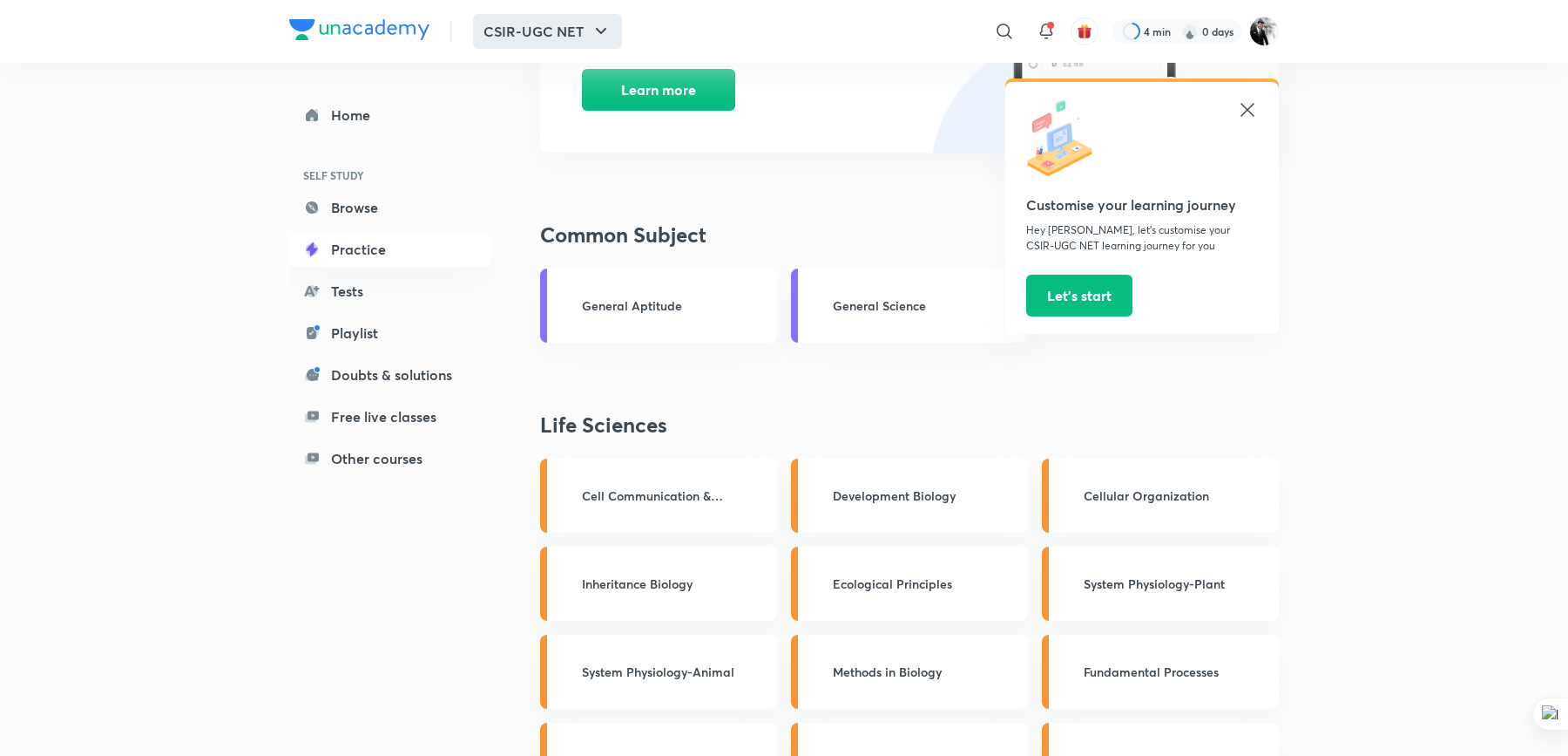
click at [578, 14] on button "CSIR-UGC NET" at bounding box center [547, 31] width 149 height 35
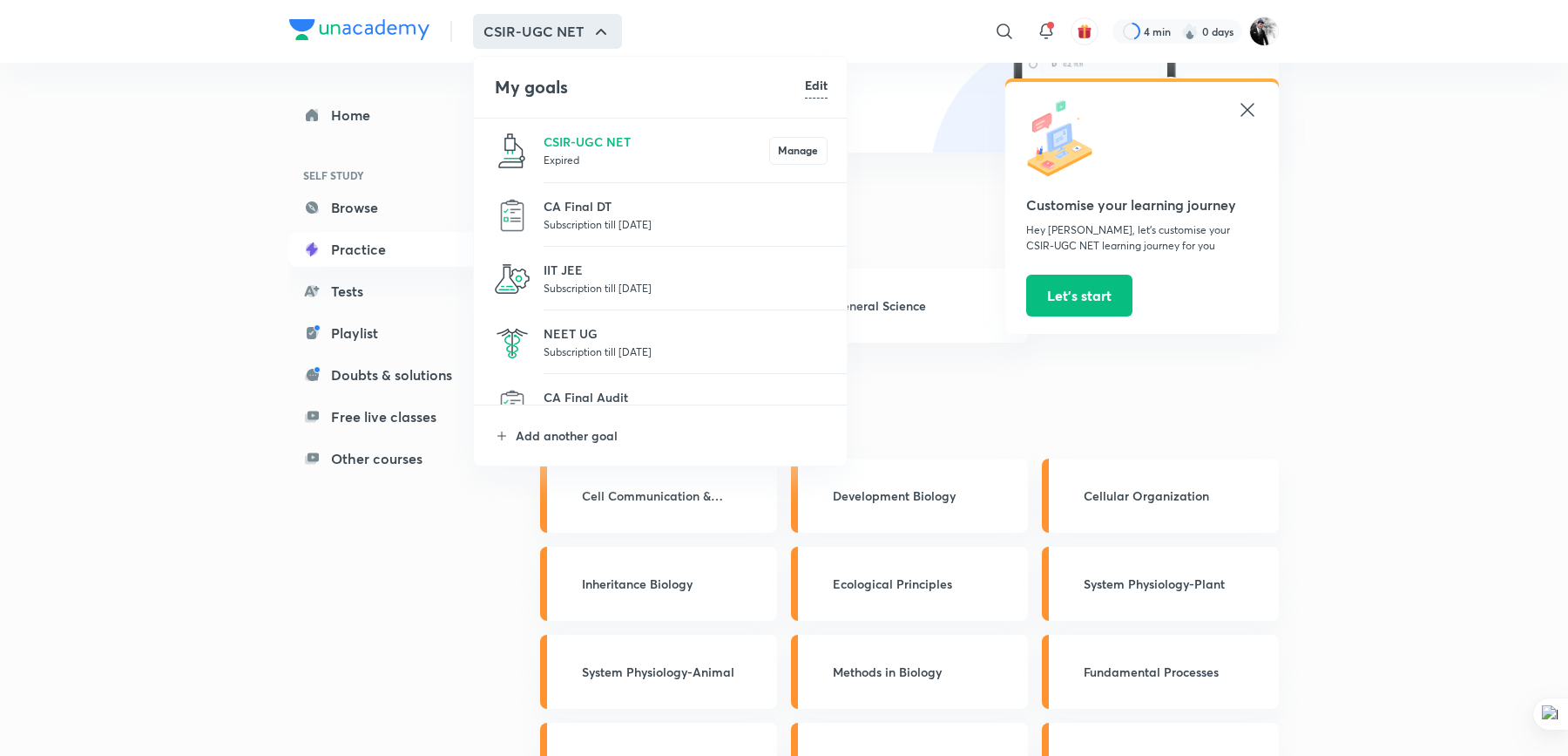
click at [564, 254] on li "IIT JEE Subscription till 3 Oct 2025" at bounding box center [661, 278] width 375 height 63
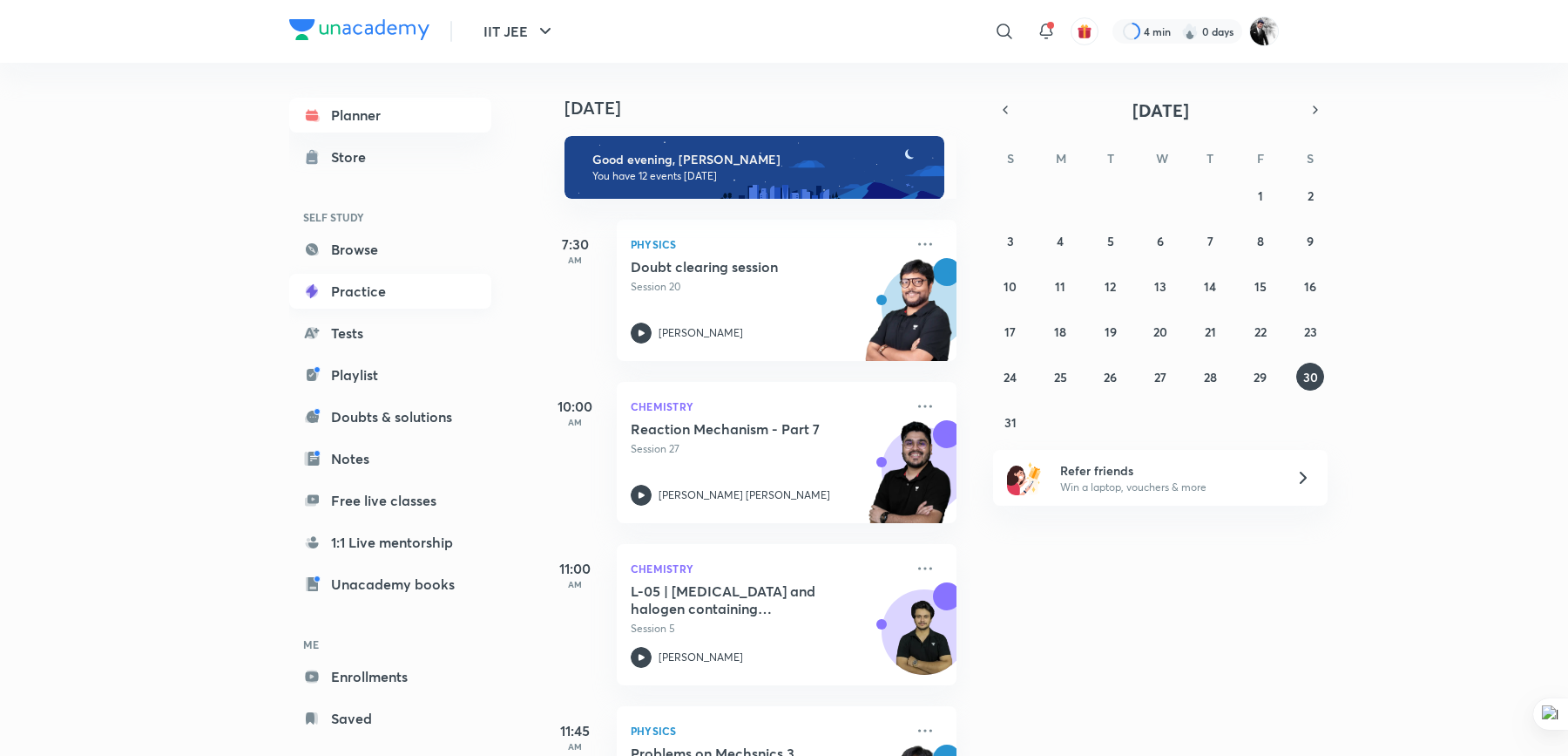
click at [366, 294] on link "Practice" at bounding box center [390, 290] width 202 height 35
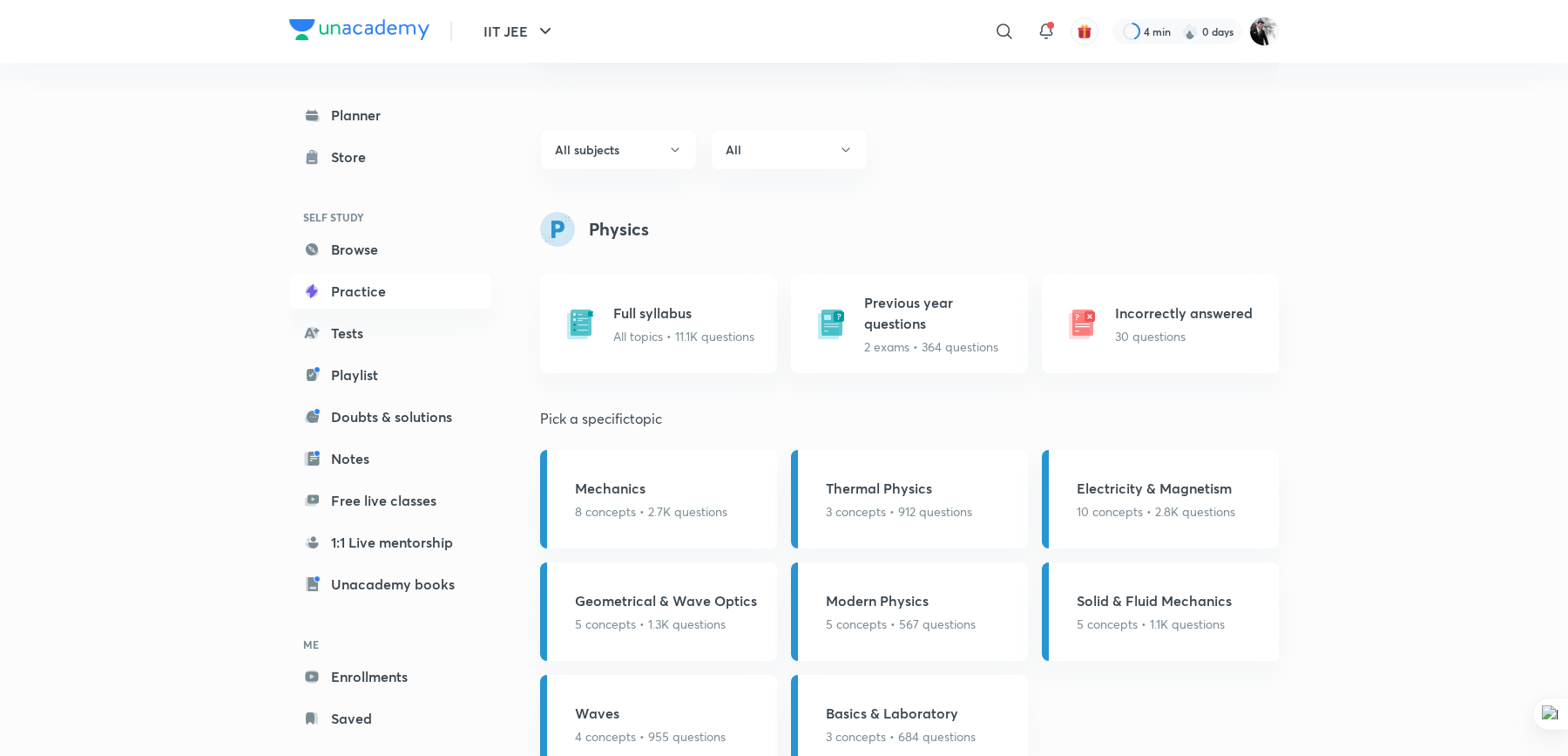
scroll to position [659, 0]
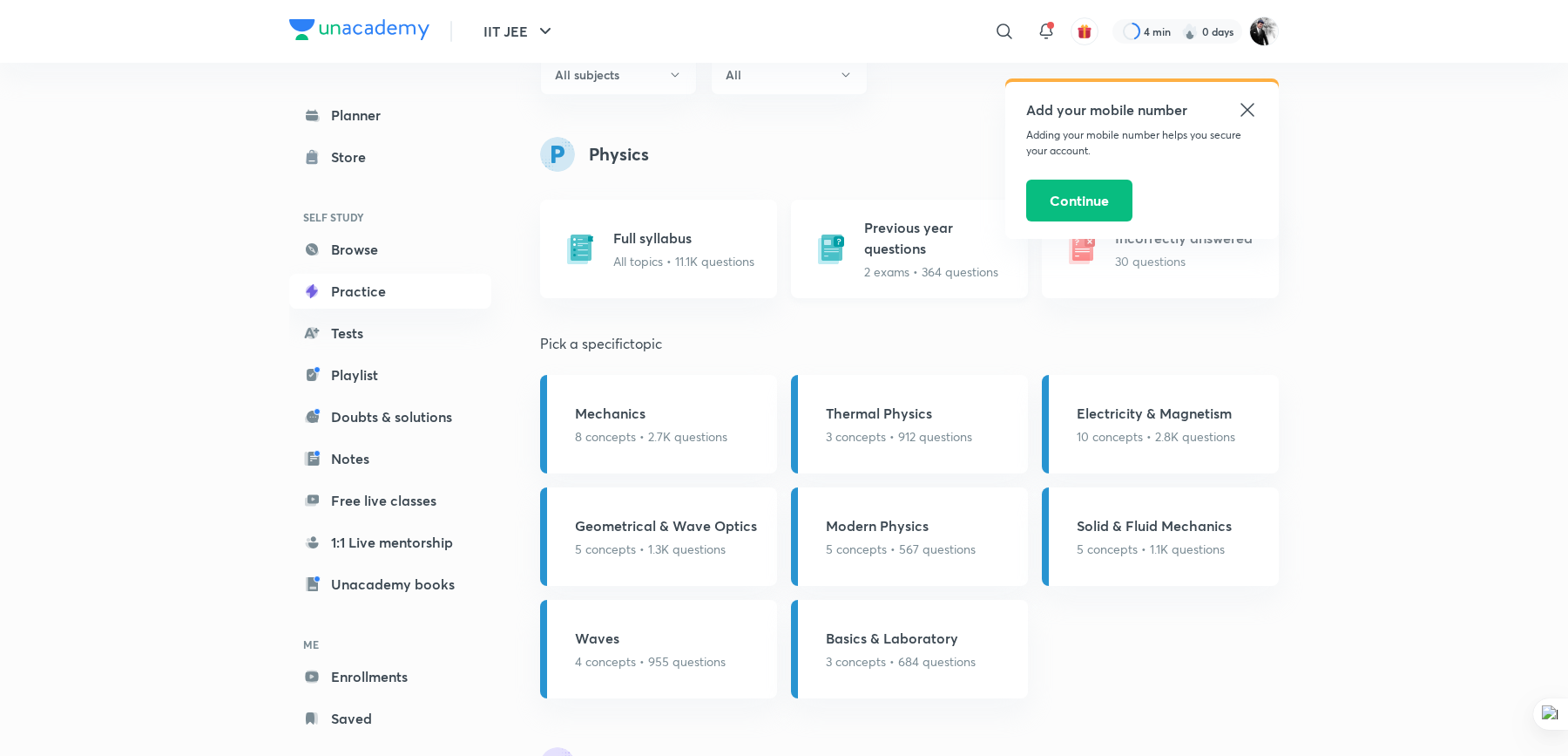
click at [892, 227] on h5 "Previous year questions" at bounding box center [940, 238] width 153 height 41
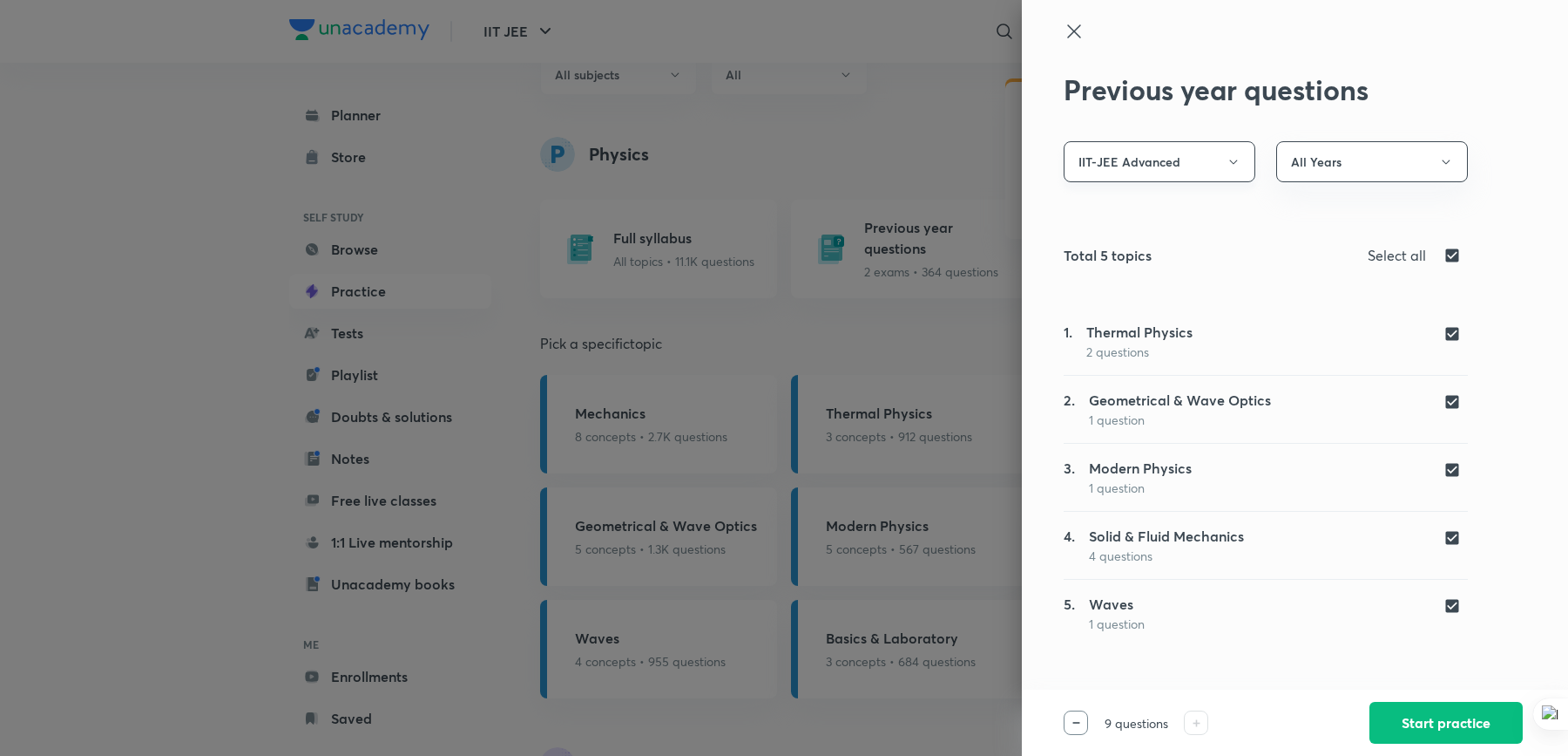
click at [1228, 169] on button "IIT-JEE Advanced" at bounding box center [1159, 162] width 191 height 41
click at [1113, 251] on span "IIT-JEE Mains" at bounding box center [1159, 247] width 168 height 19
click at [1427, 161] on button "All Years" at bounding box center [1373, 162] width 191 height 41
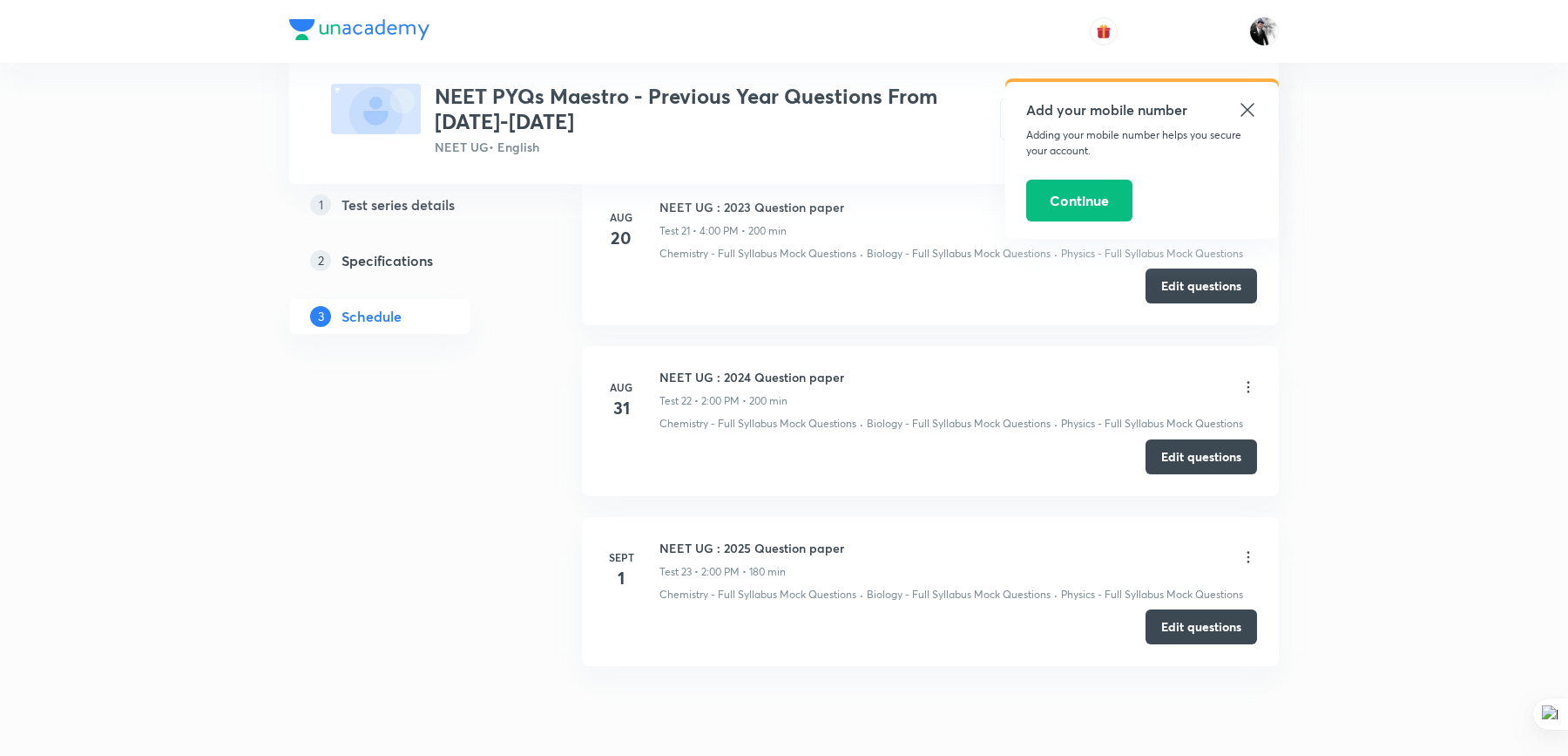
scroll to position [4129, 0]
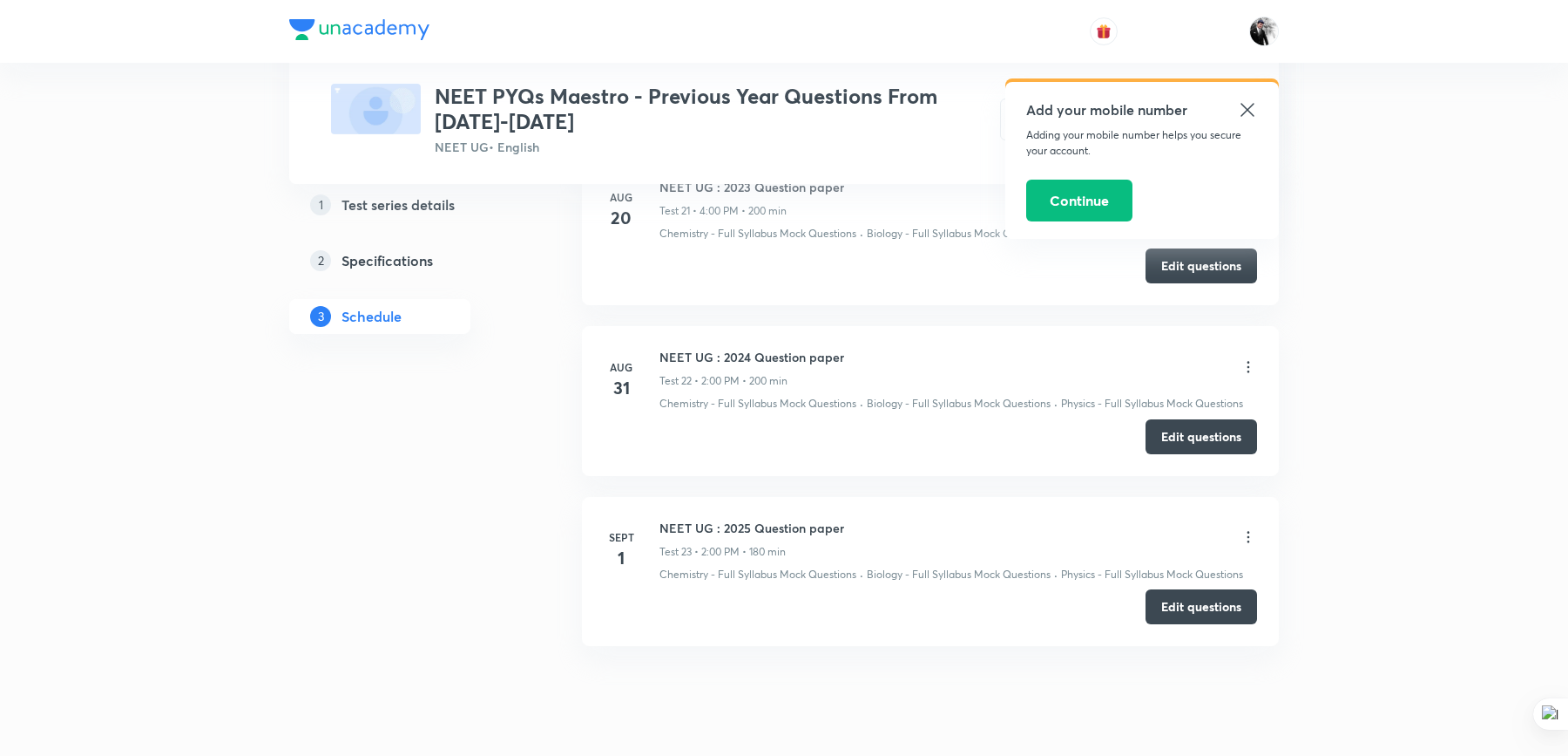
click at [1248, 102] on icon at bounding box center [1247, 110] width 21 height 21
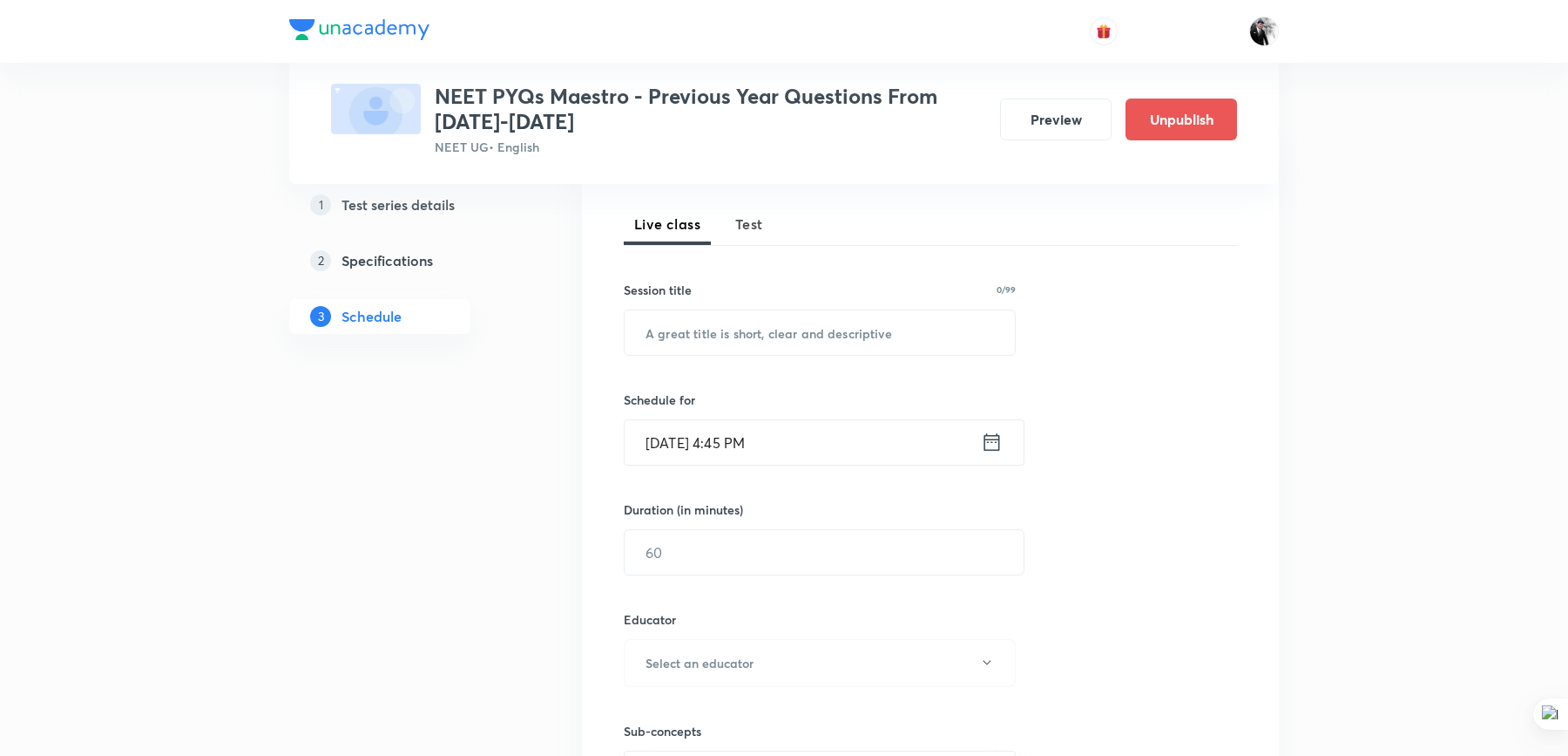
scroll to position [0, 0]
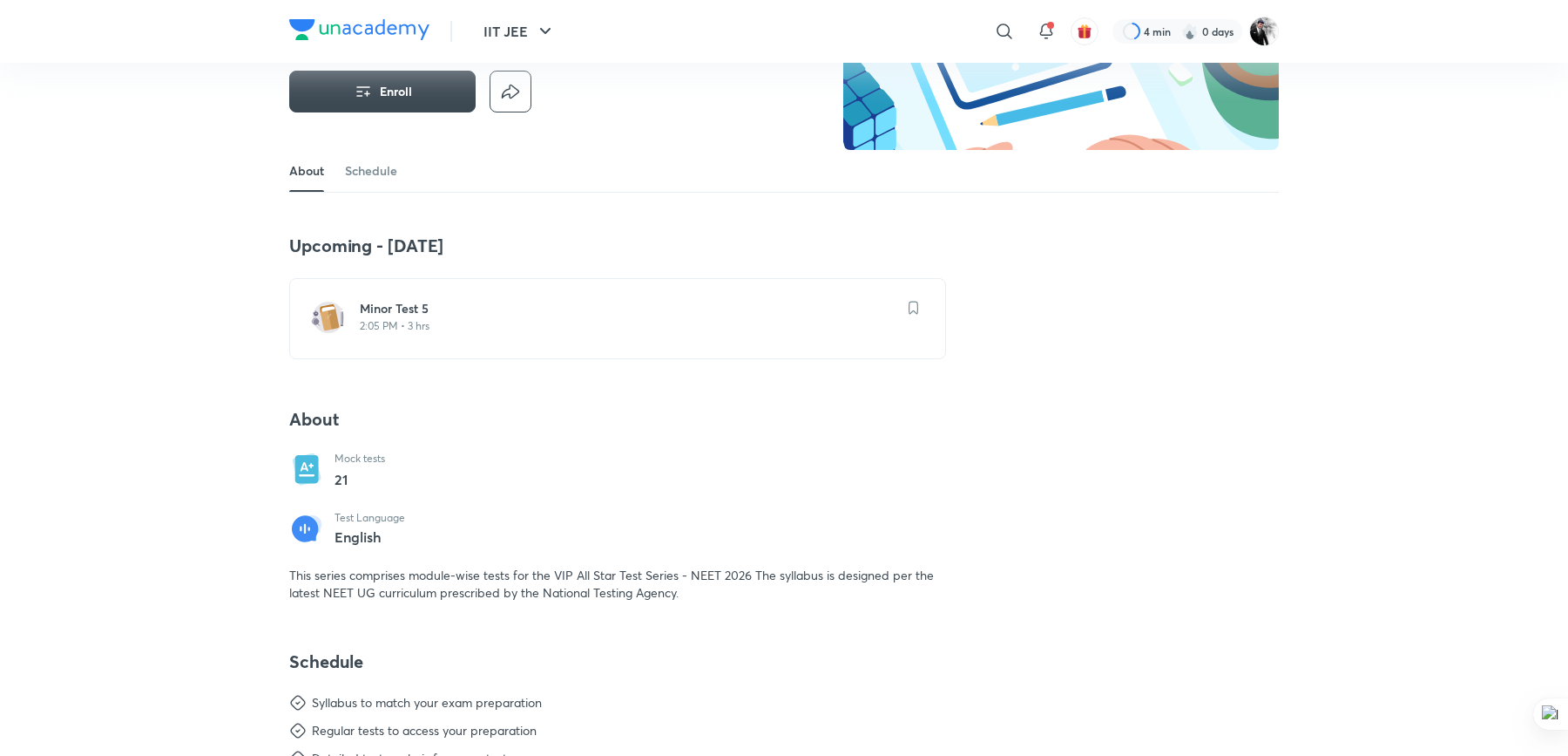
scroll to position [244, 0]
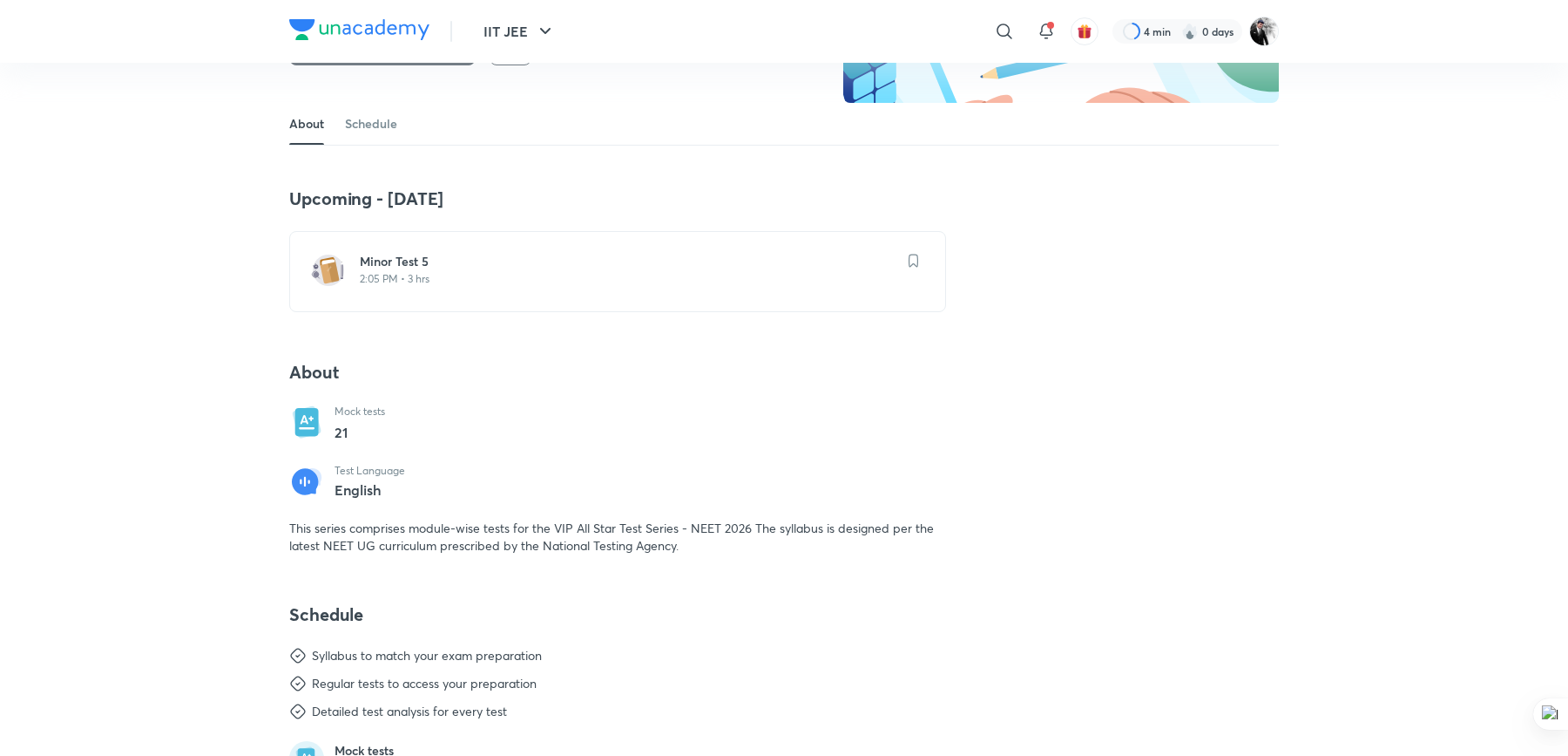
click at [420, 263] on h6 "Minor Test 5" at bounding box center [629, 262] width 537 height 18
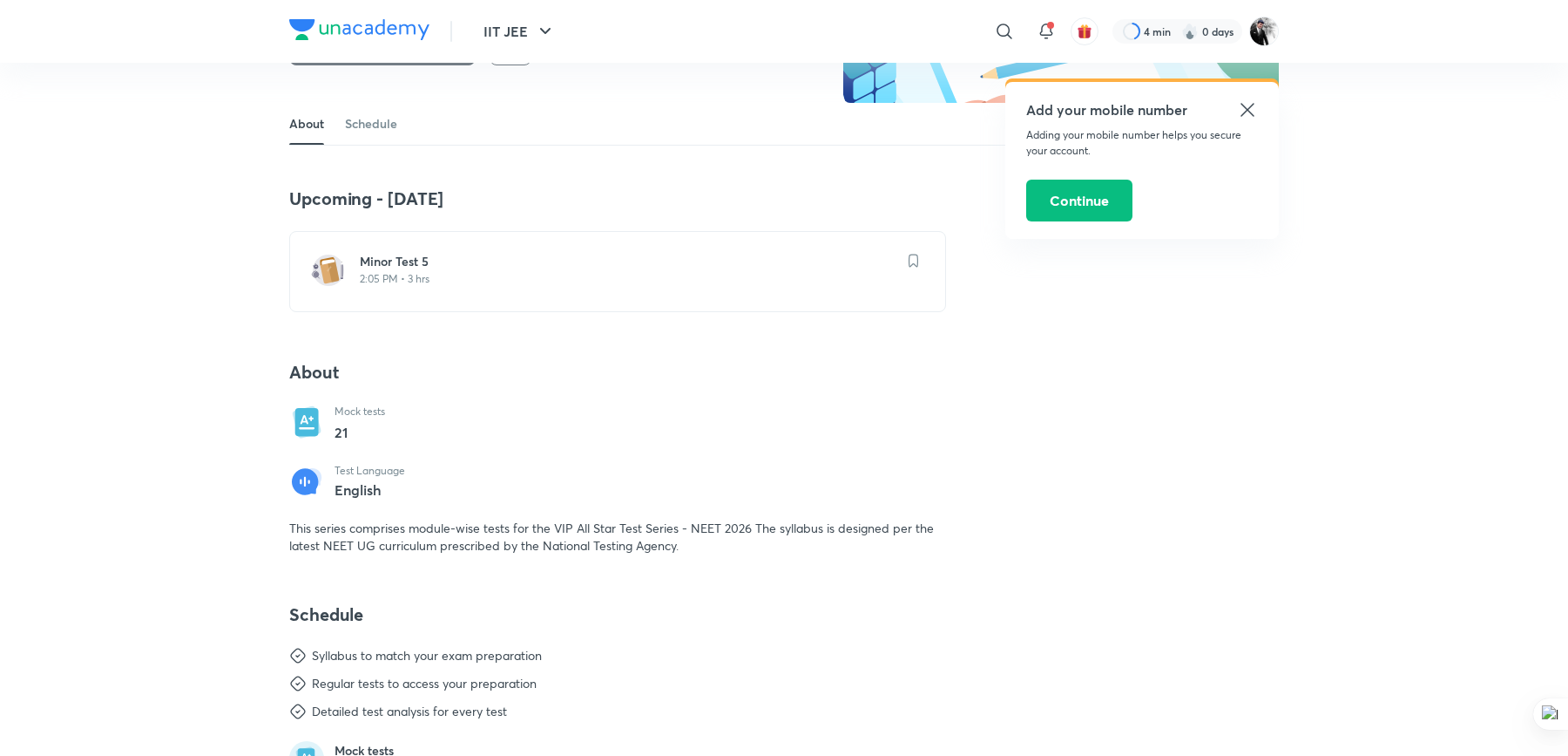
click at [1248, 108] on icon at bounding box center [1246, 109] width 13 height 13
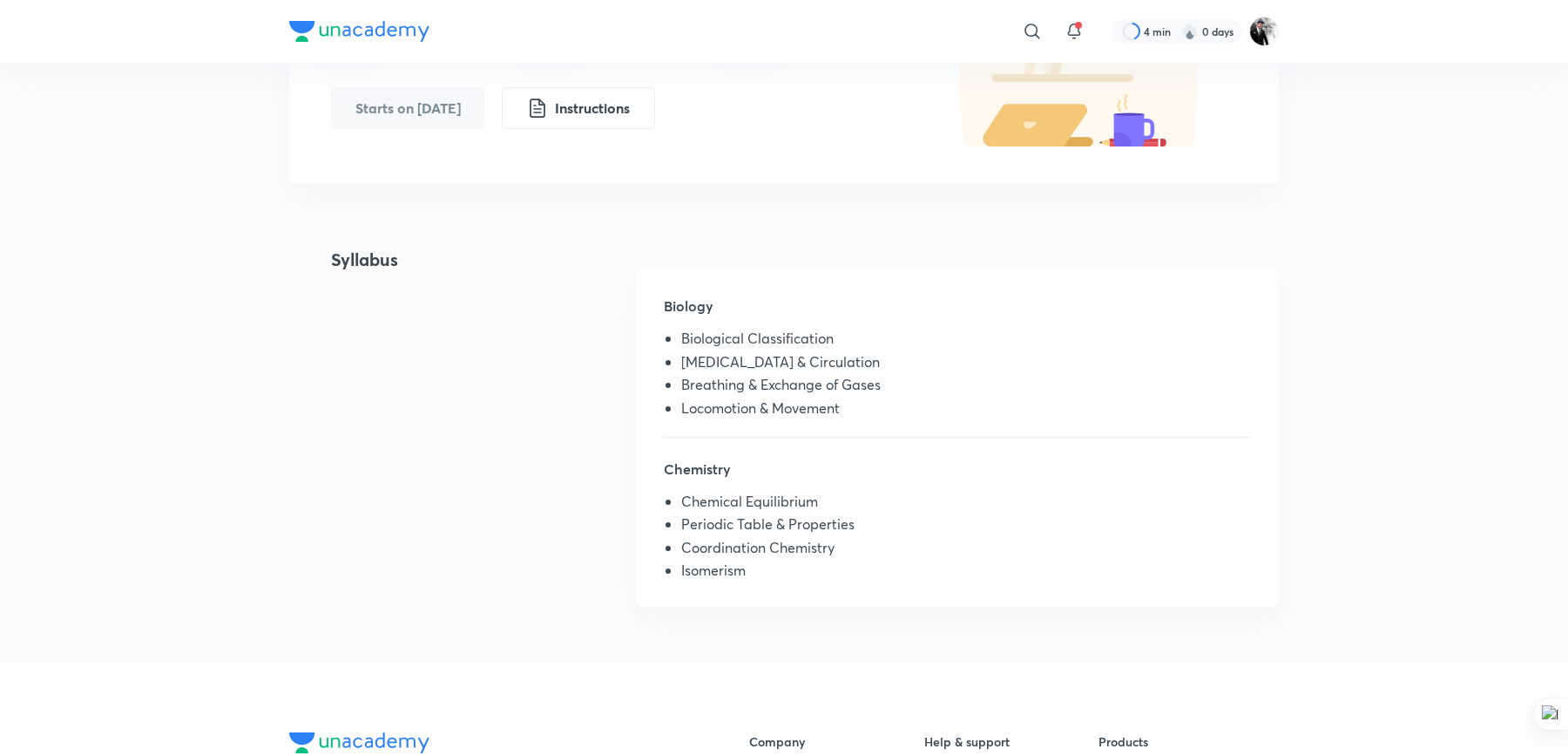
scroll to position [4, 0]
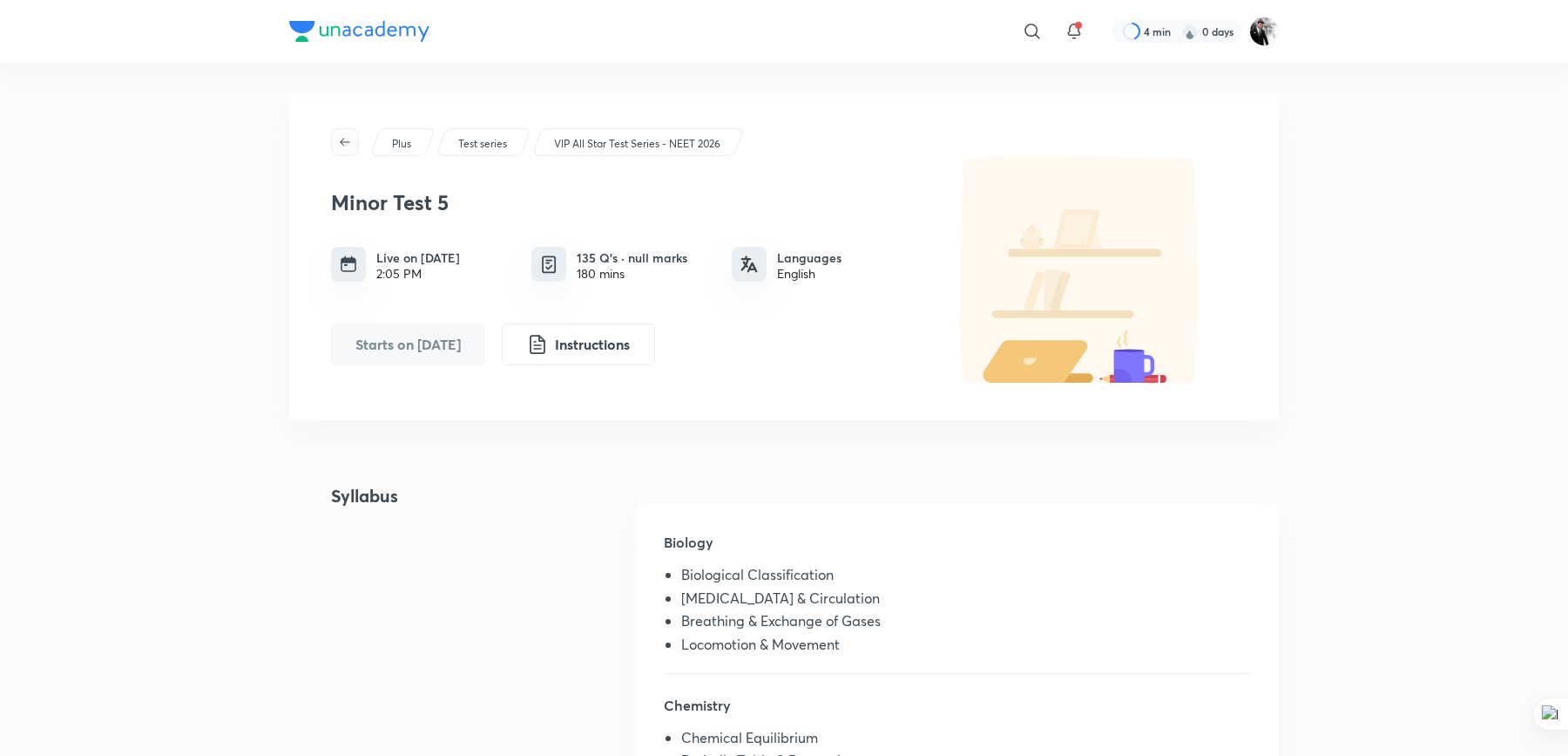
click at [338, 144] on icon "button" at bounding box center [345, 142] width 14 height 14
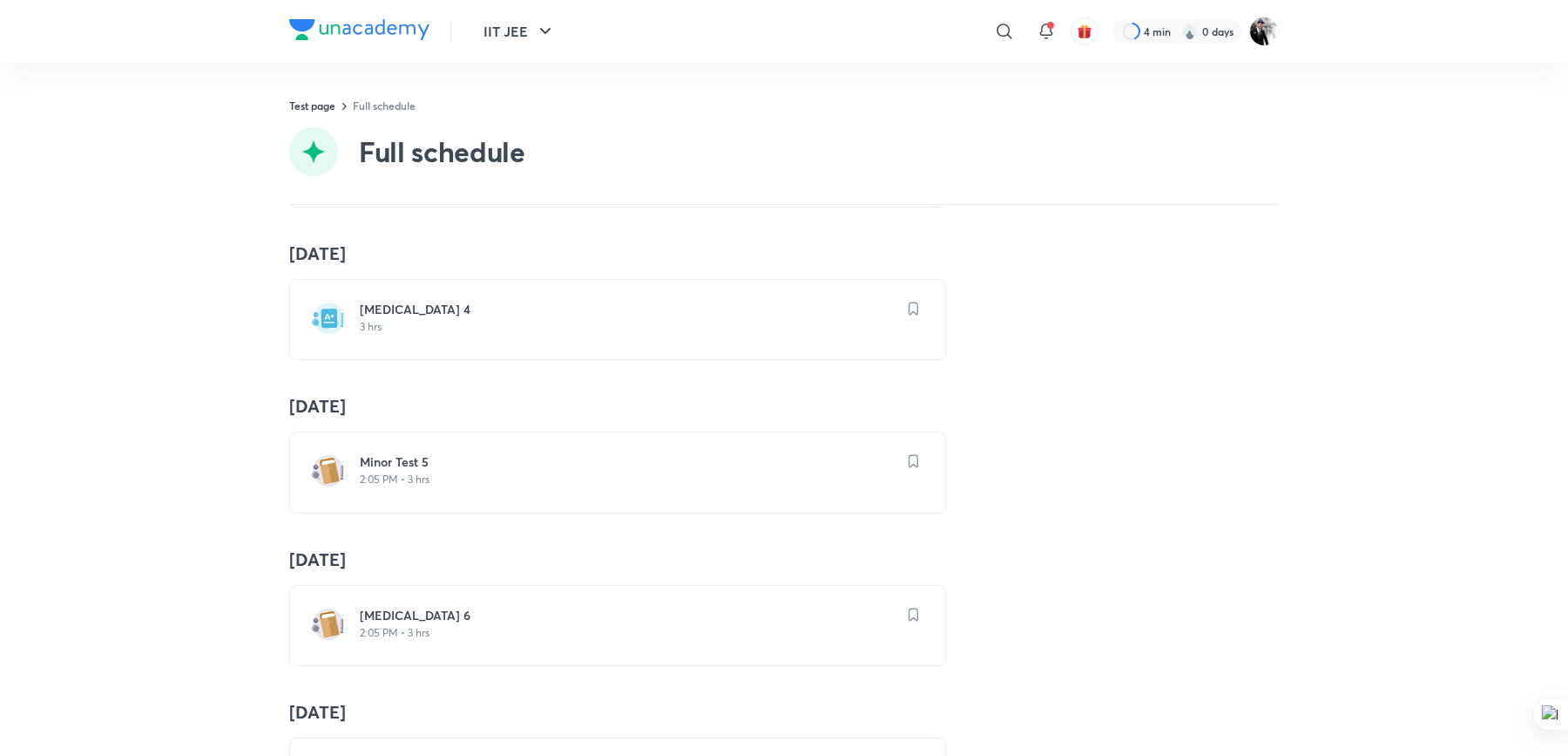
scroll to position [542, 0]
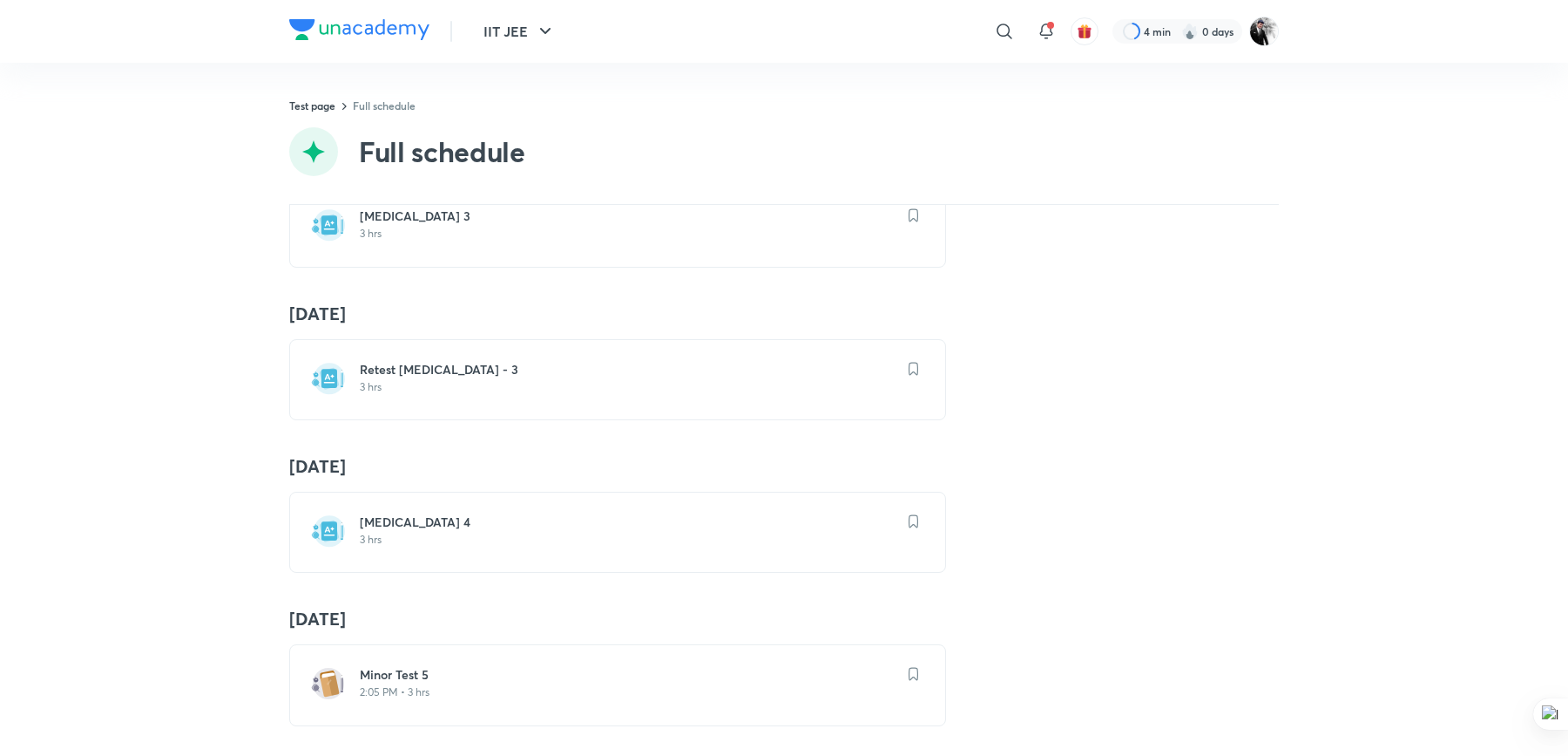
click at [457, 361] on h6 "Retest Minor Test - 3" at bounding box center [629, 370] width 537 height 18
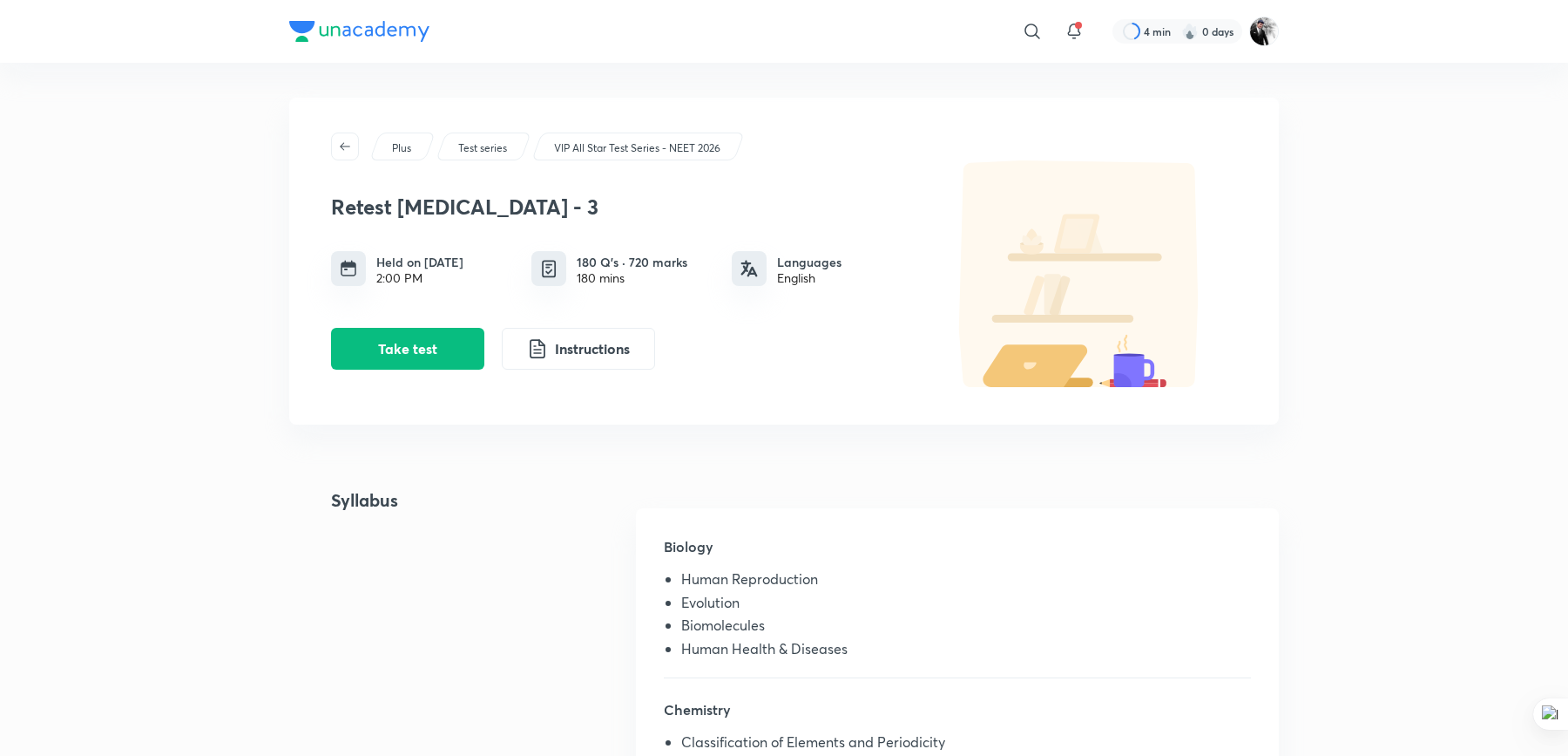
click at [620, 147] on p "VIP All Star Test Series - NEET 2026" at bounding box center [637, 148] width 167 height 16
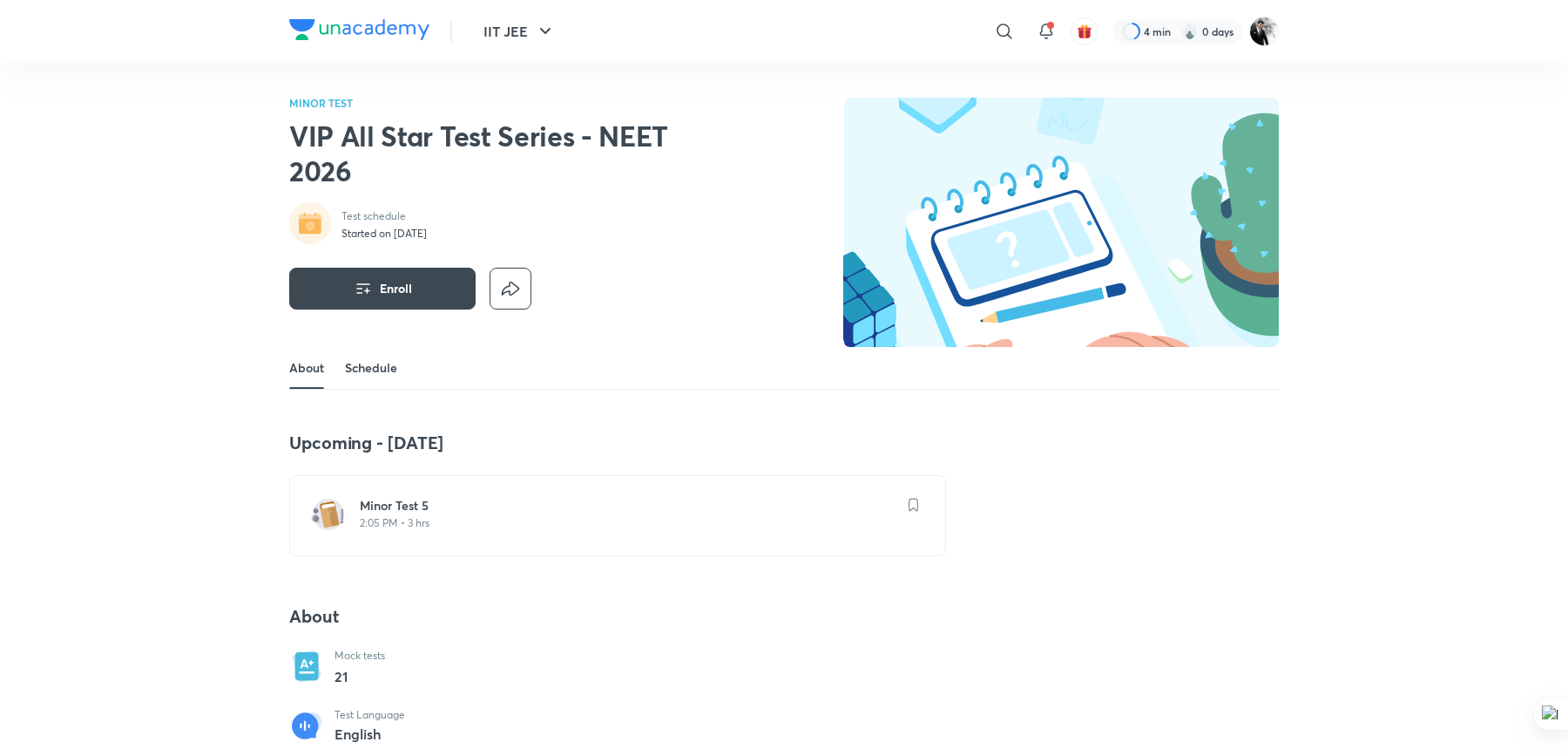
click at [379, 374] on link "Schedule" at bounding box center [371, 367] width 52 height 41
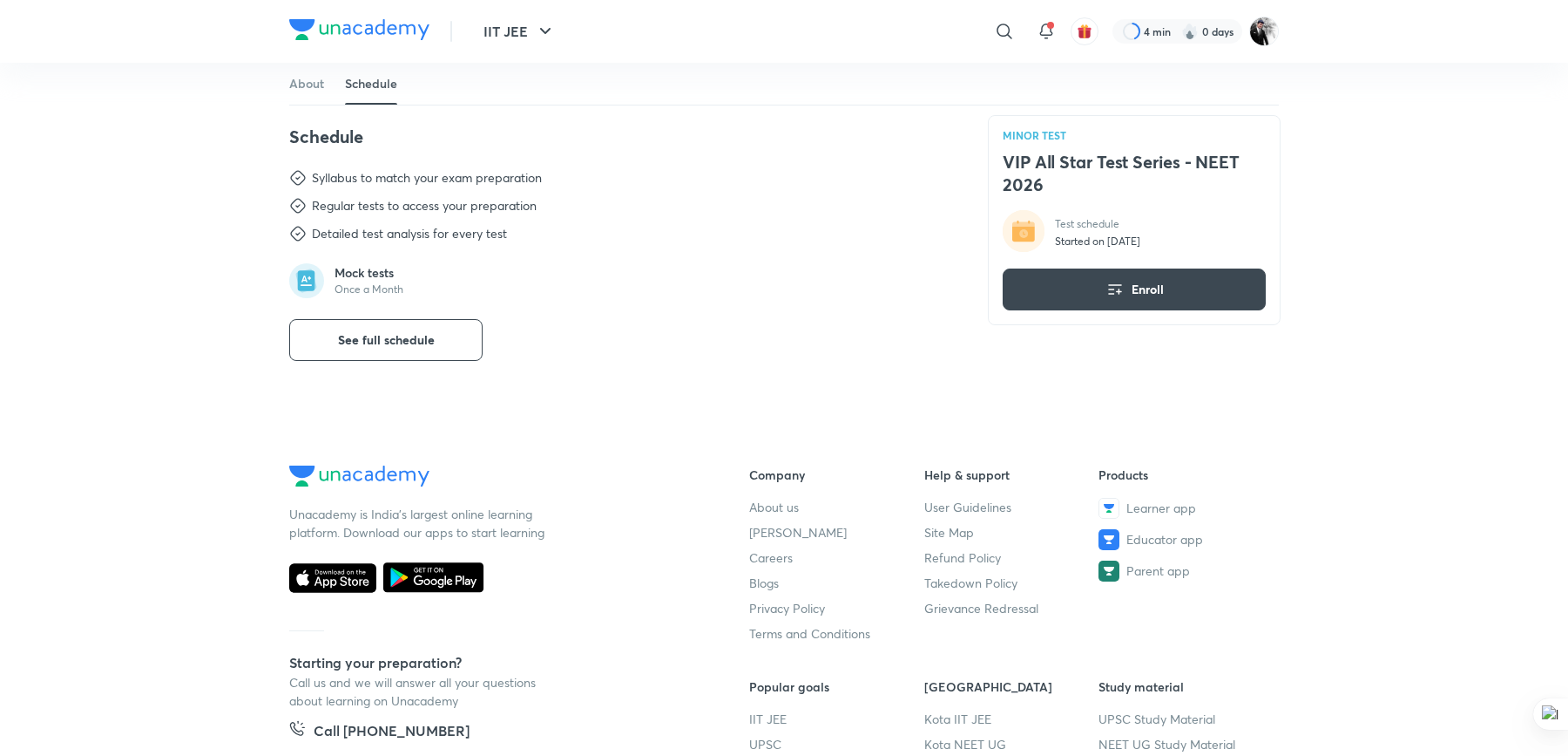
scroll to position [724, 0]
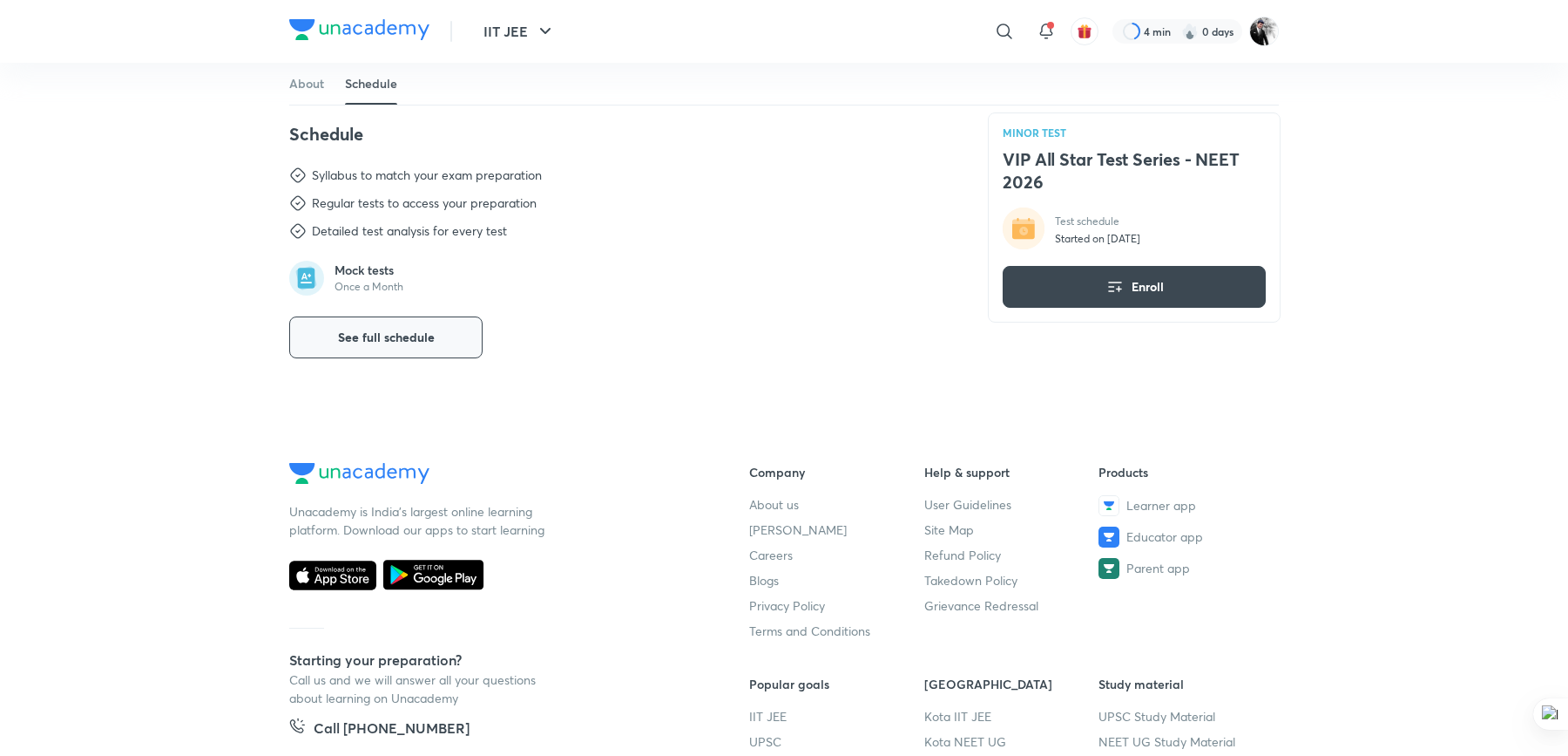
click at [406, 329] on span "See full schedule" at bounding box center [387, 338] width 97 height 18
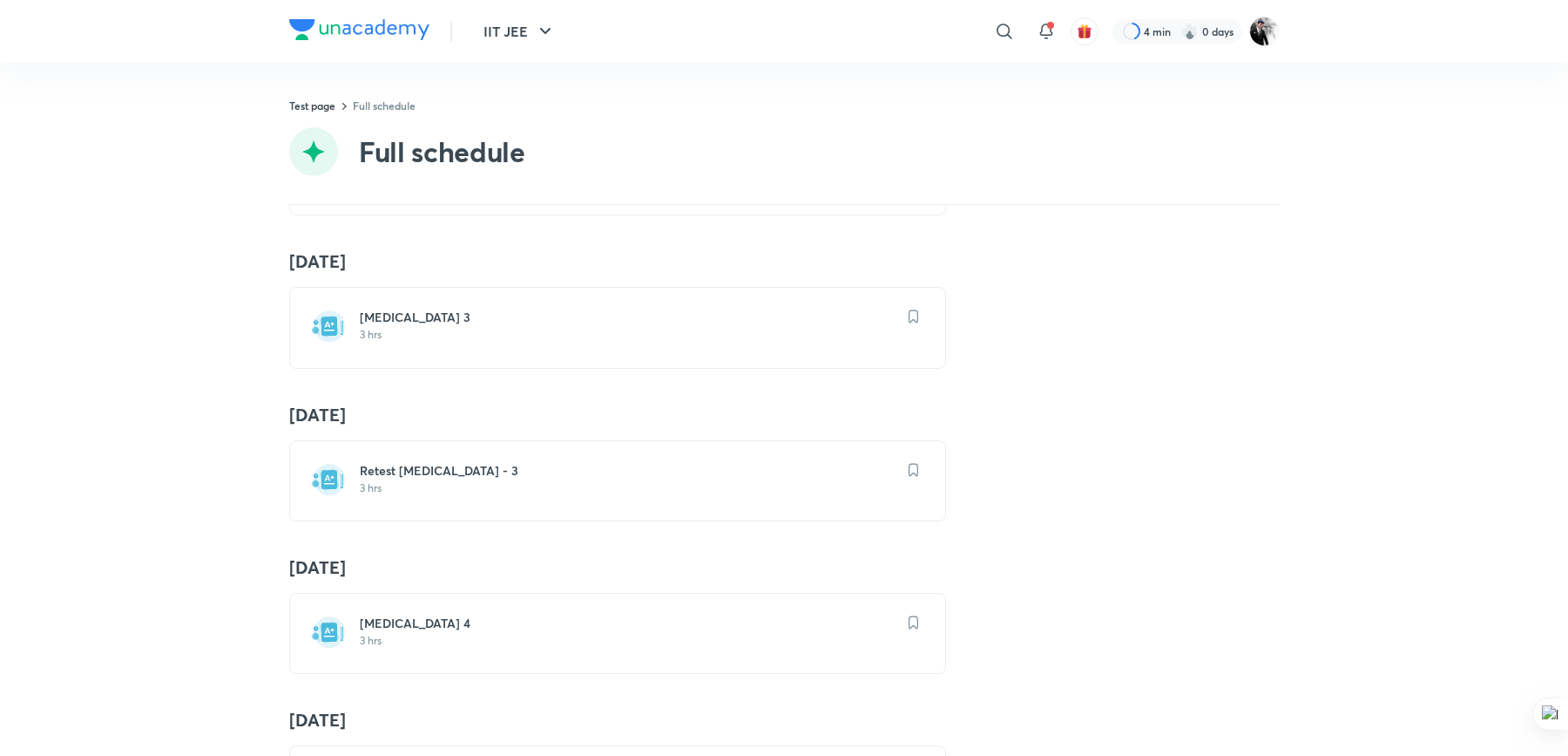
scroll to position [456, 0]
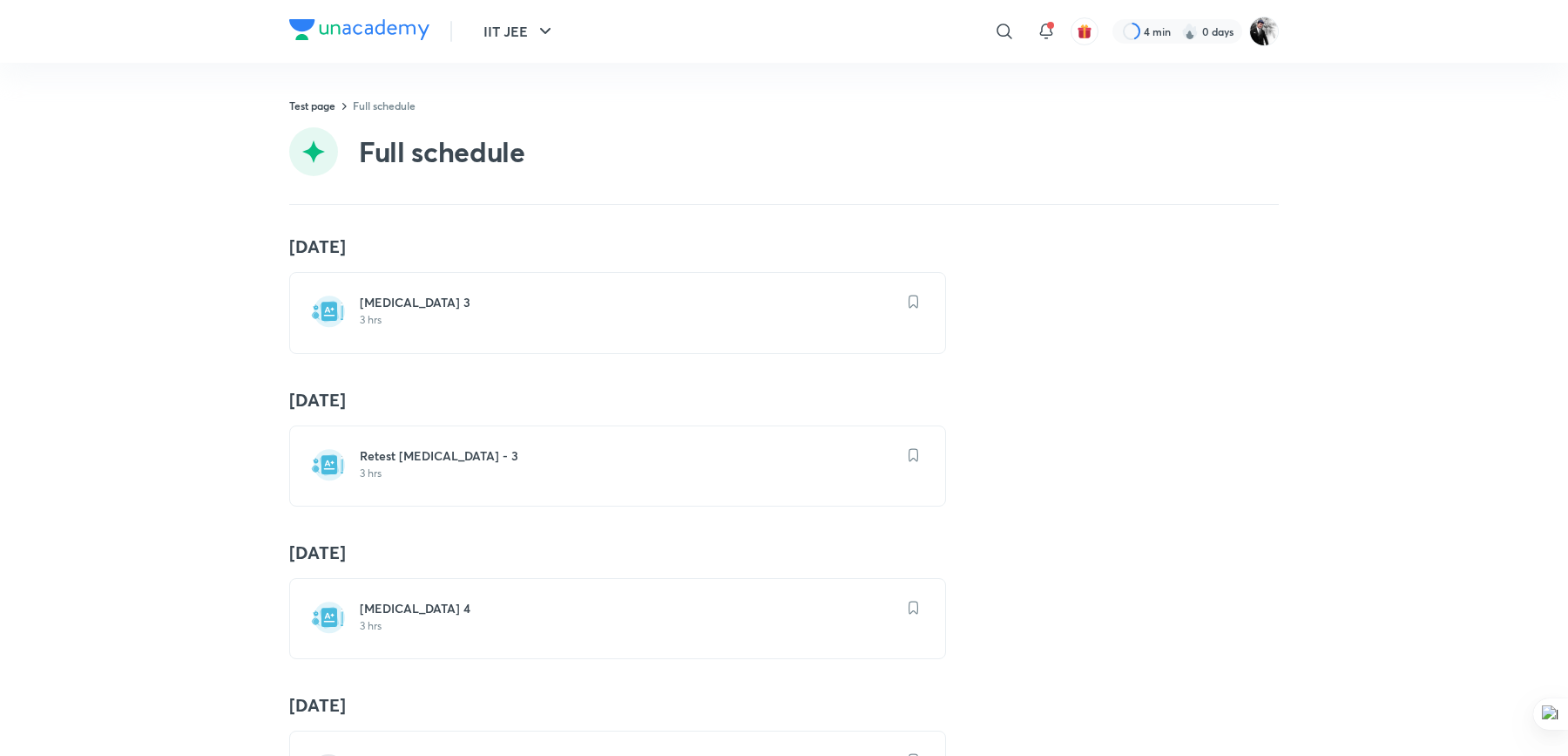
click at [438, 604] on h6 "Minor Test 4" at bounding box center [629, 608] width 537 height 18
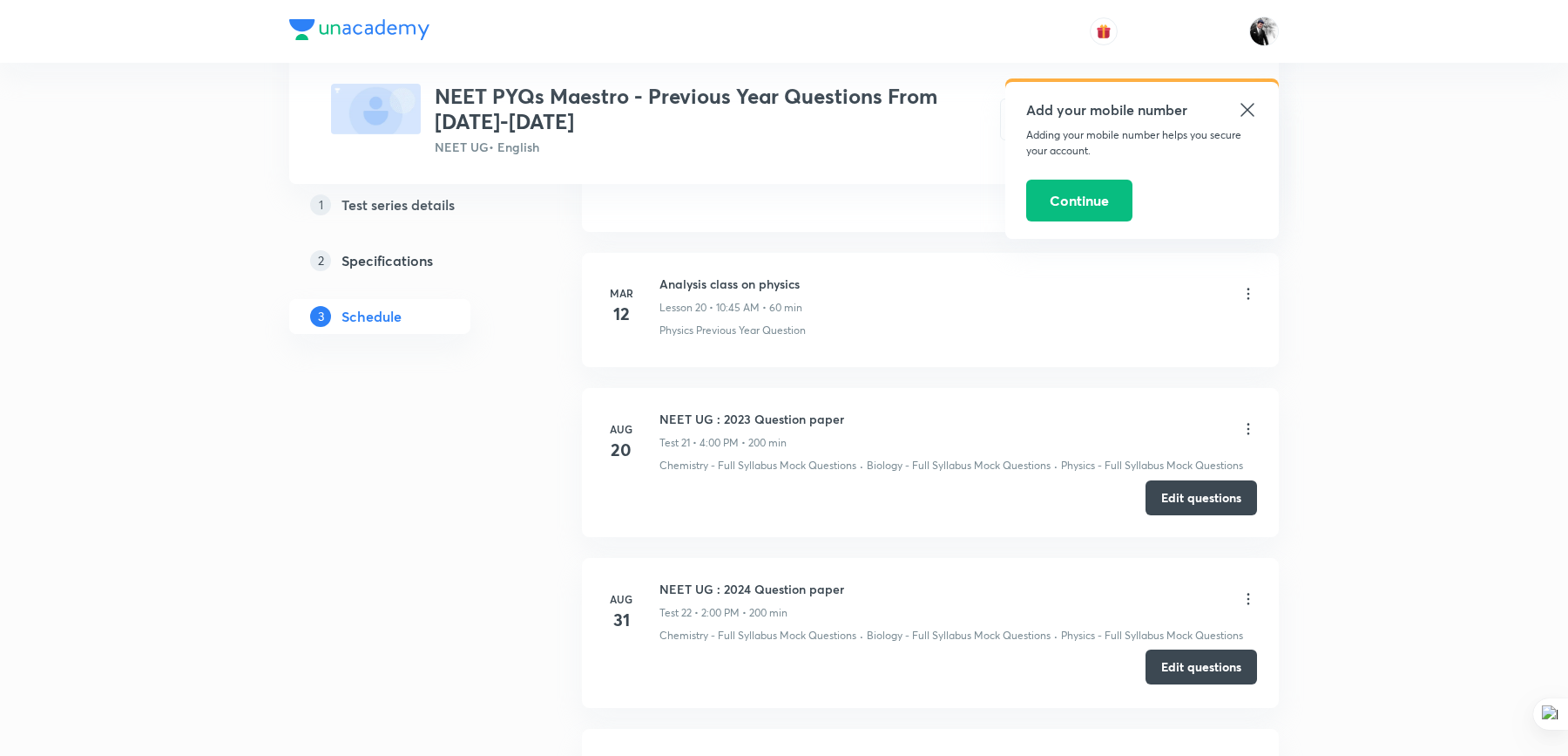
scroll to position [3869, 0]
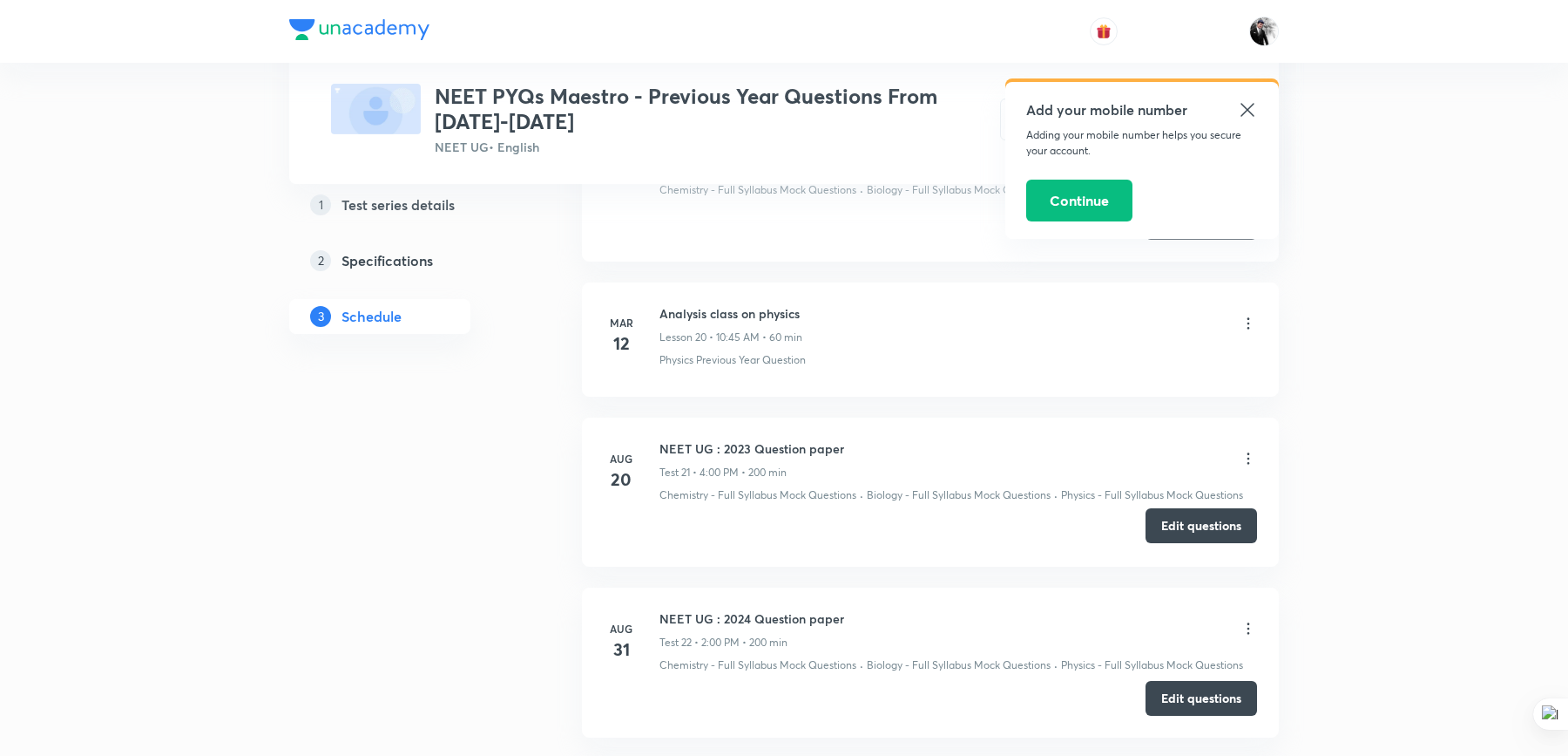
click at [1208, 510] on button "Edit questions" at bounding box center [1201, 525] width 112 height 35
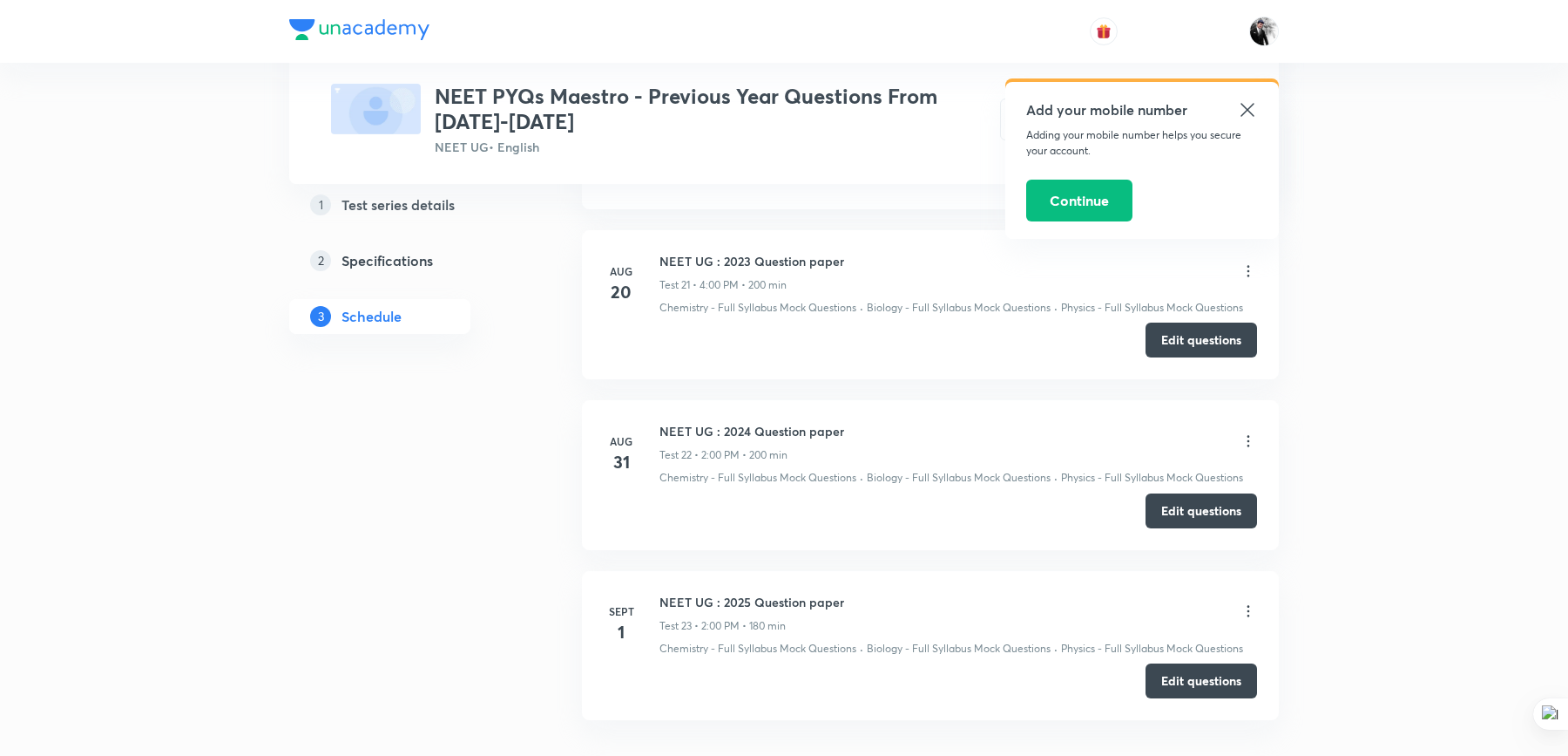
scroll to position [3990, 0]
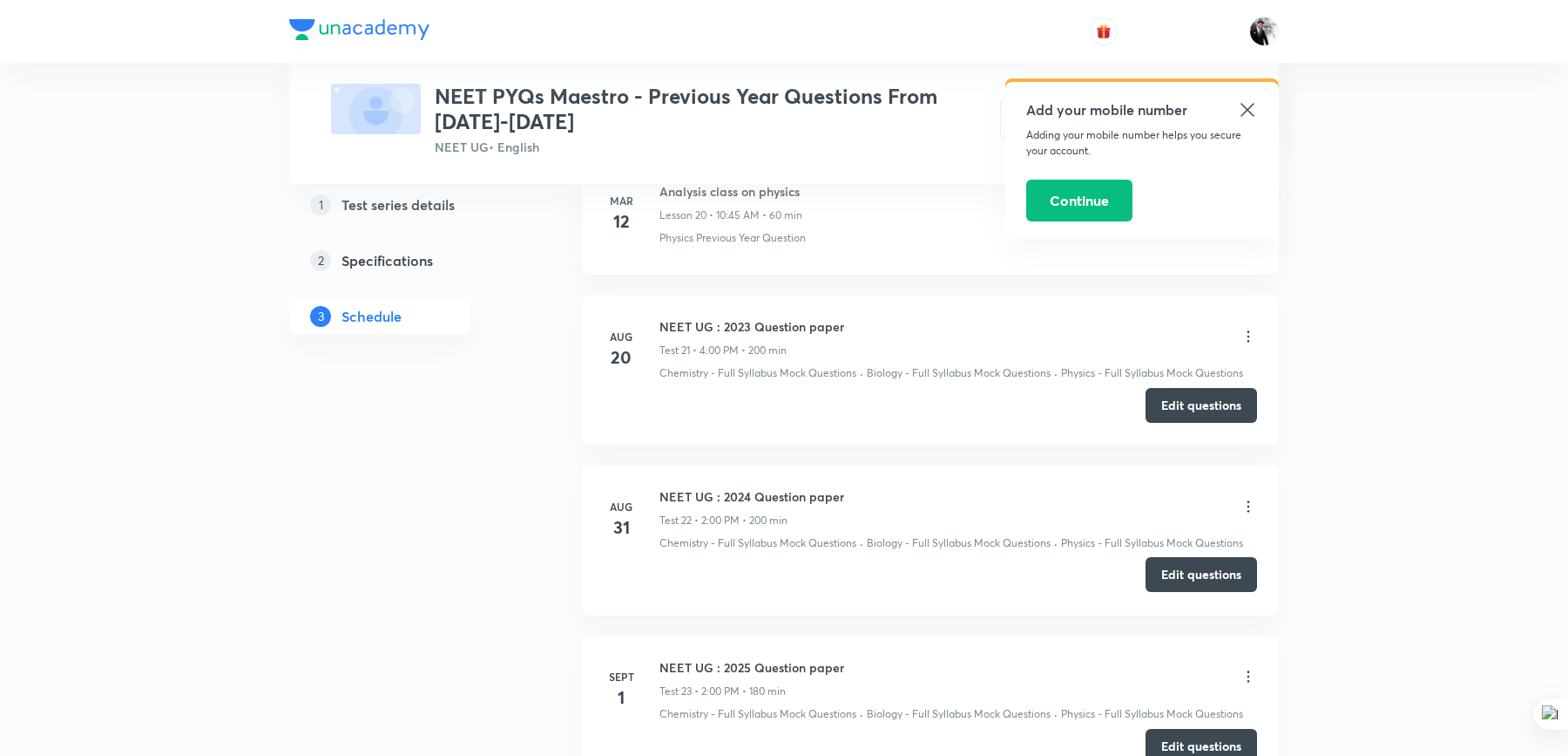
click at [1205, 560] on button "Edit questions" at bounding box center [1201, 573] width 112 height 35
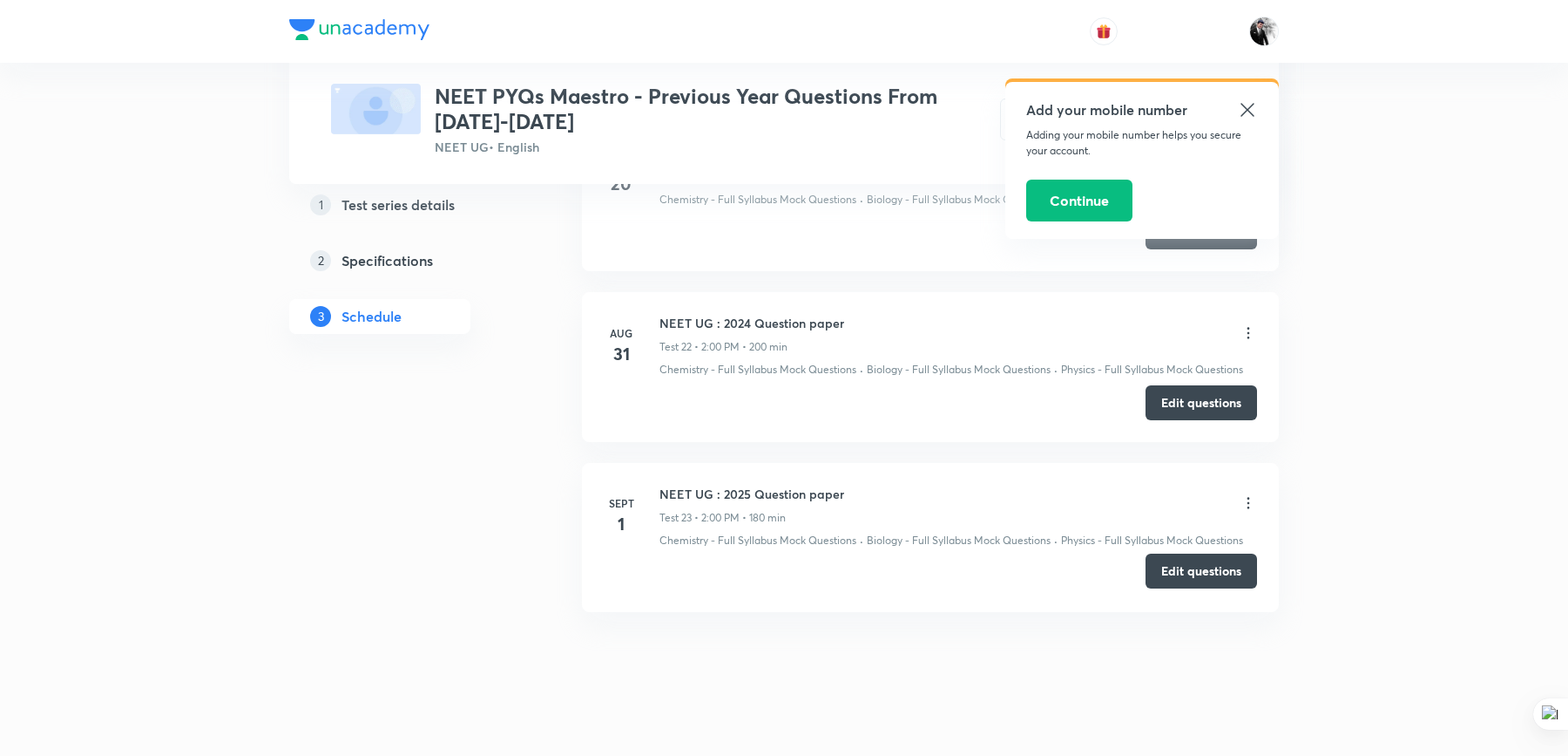
click at [1206, 560] on button "Edit questions" at bounding box center [1201, 570] width 112 height 35
click at [1245, 108] on icon at bounding box center [1246, 109] width 13 height 13
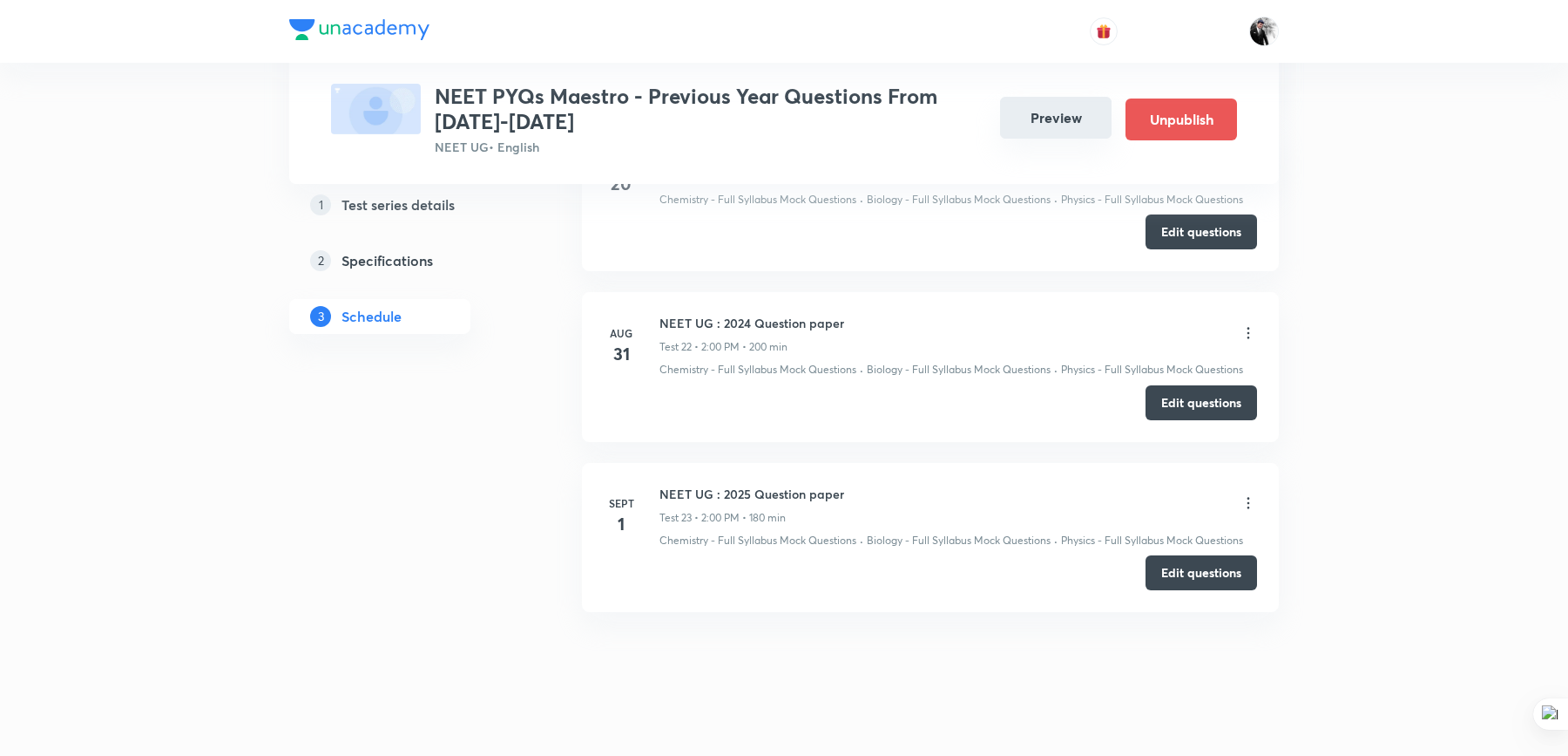
click at [1043, 123] on button "Preview" at bounding box center [1056, 117] width 112 height 41
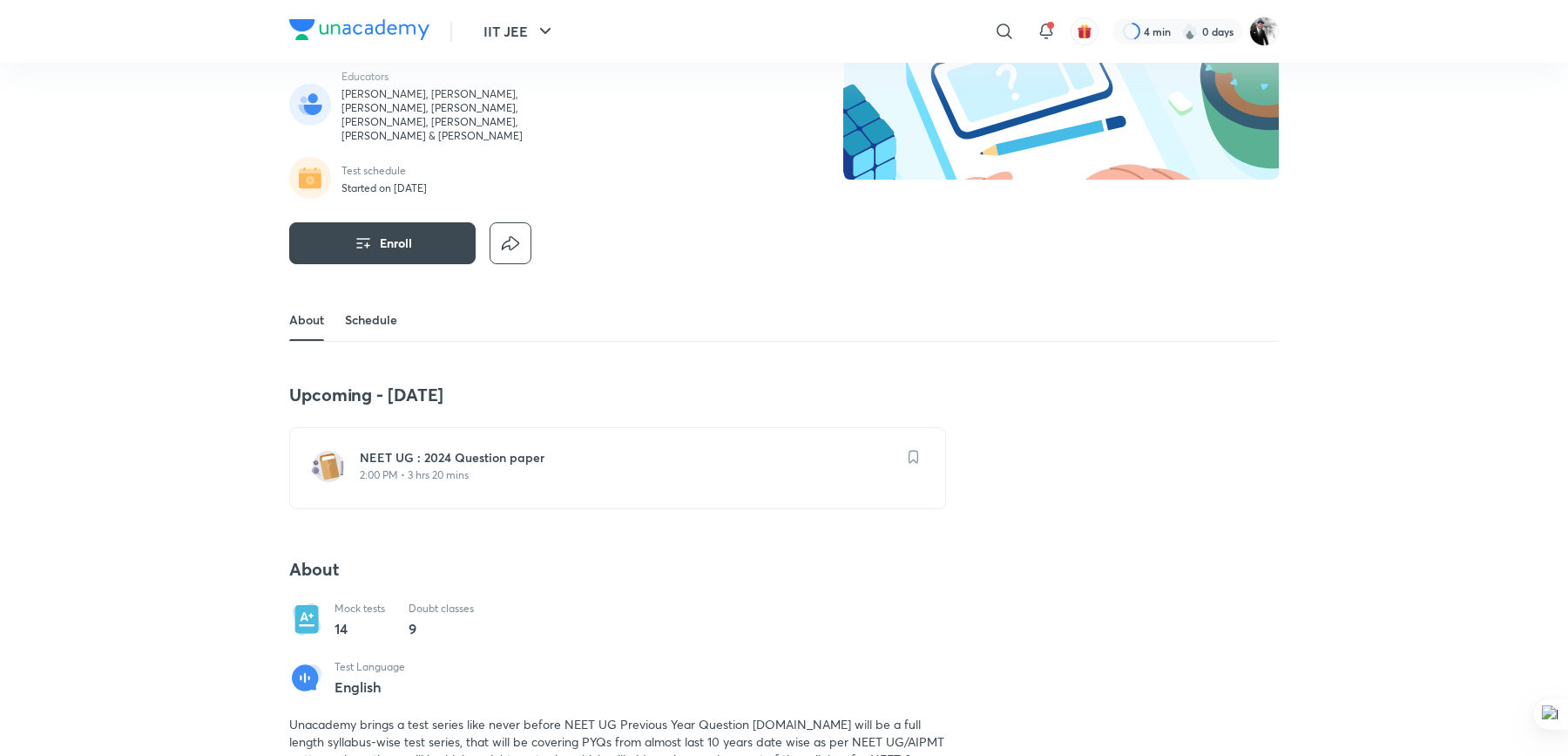
click at [384, 299] on link "Schedule" at bounding box center [371, 320] width 52 height 41
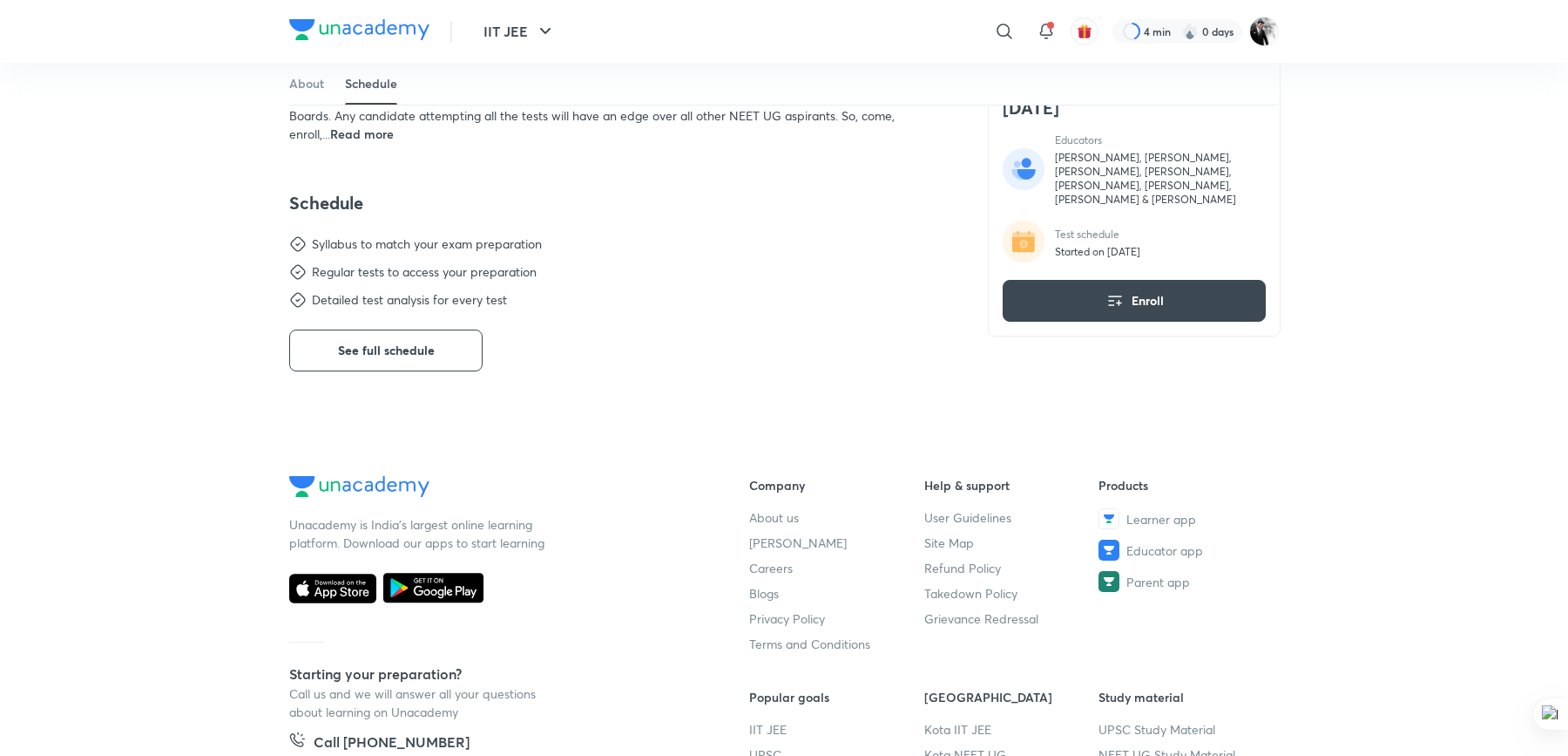
scroll to position [848, 0]
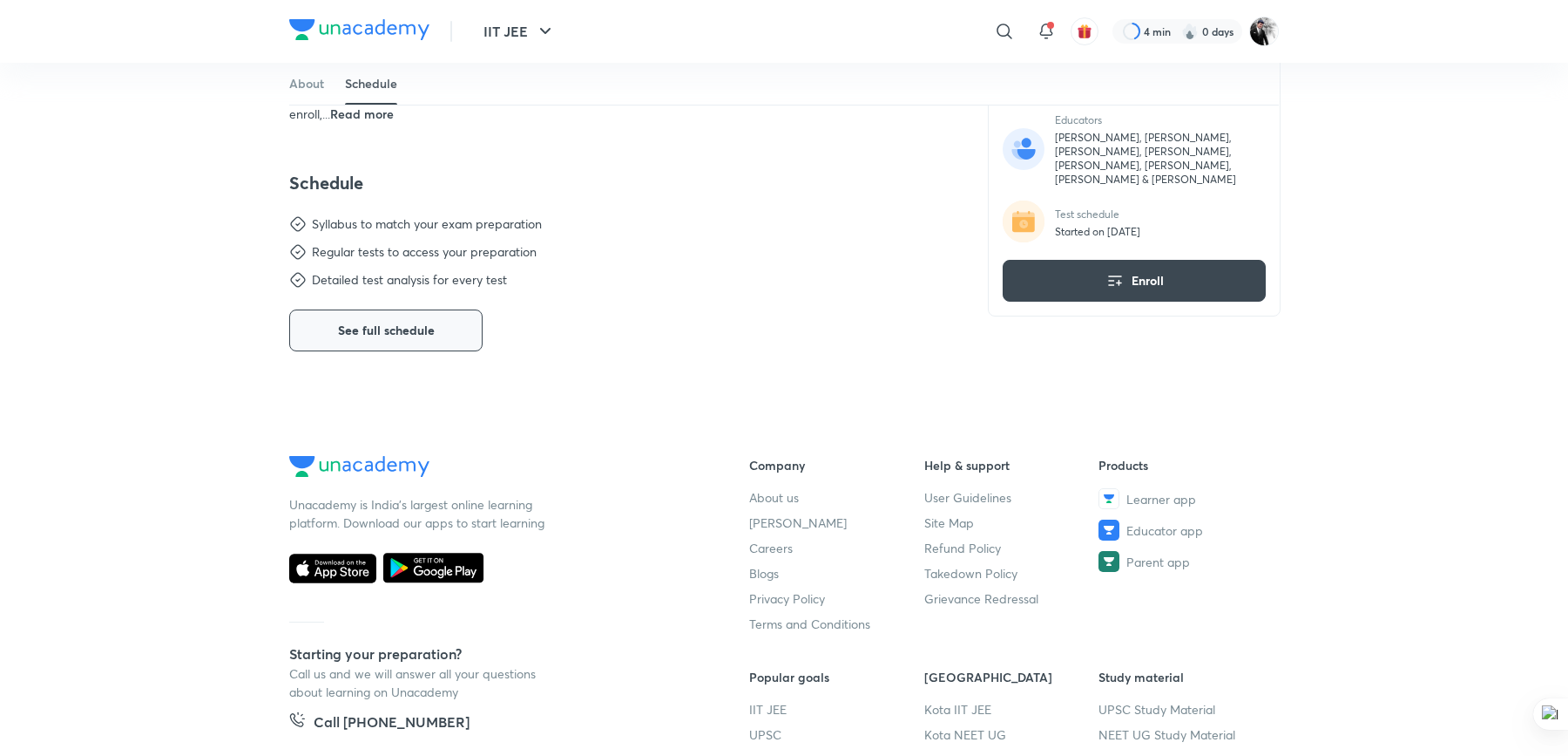
click at [407, 322] on span "See full schedule" at bounding box center [387, 331] width 97 height 18
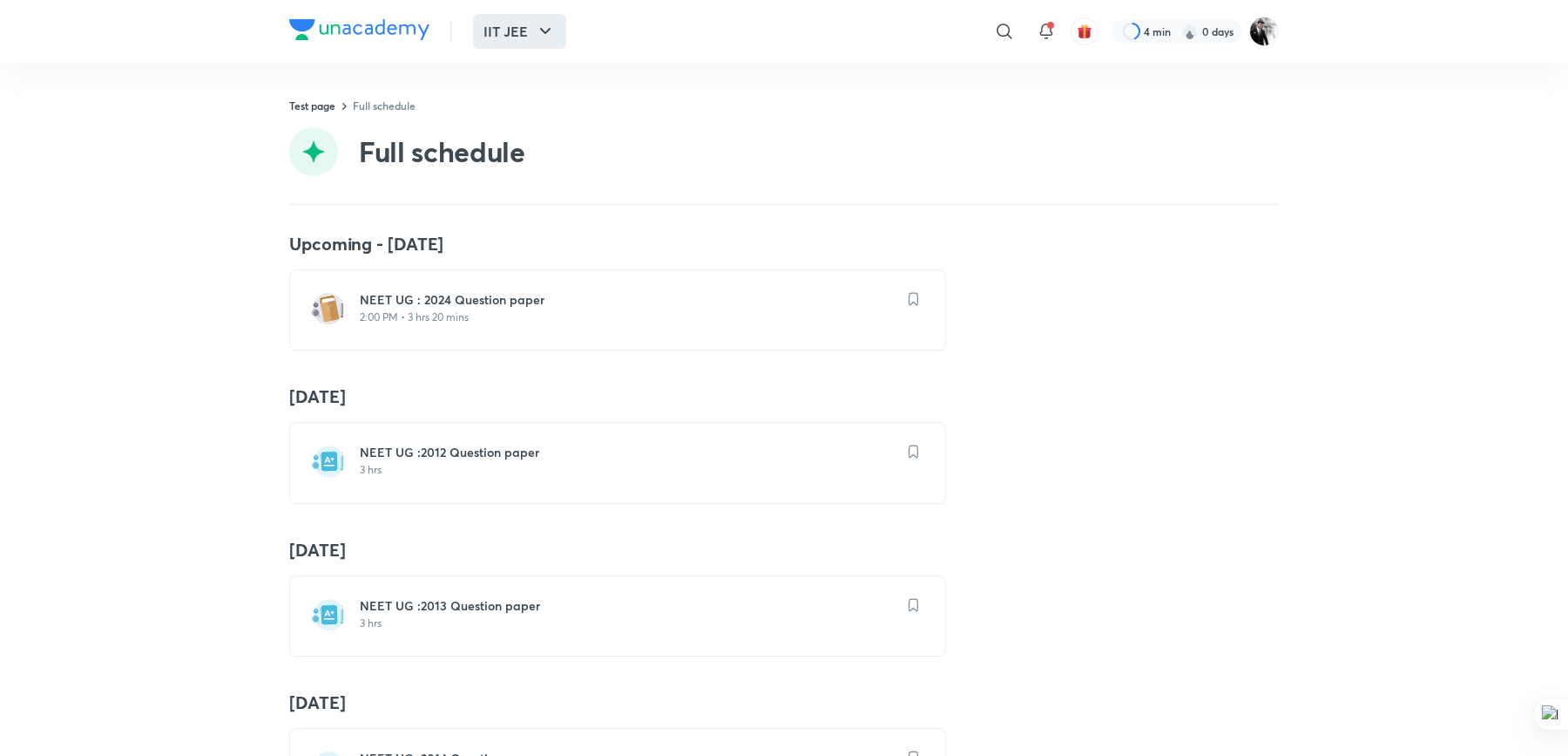
click at [519, 23] on button "IIT JEE" at bounding box center [519, 31] width 93 height 35
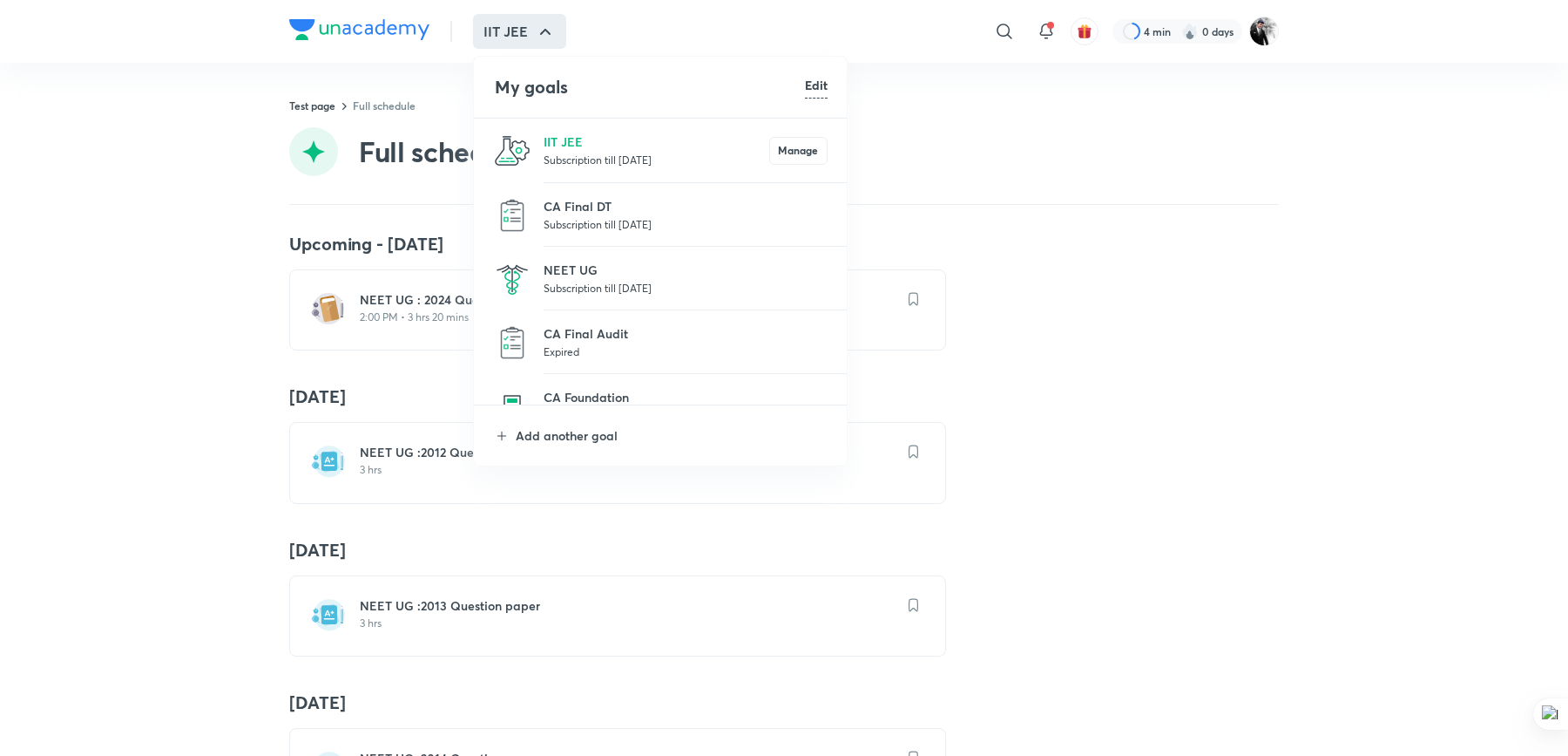
click at [602, 292] on p "Subscription till 3 Oct 2025" at bounding box center [686, 288] width 284 height 18
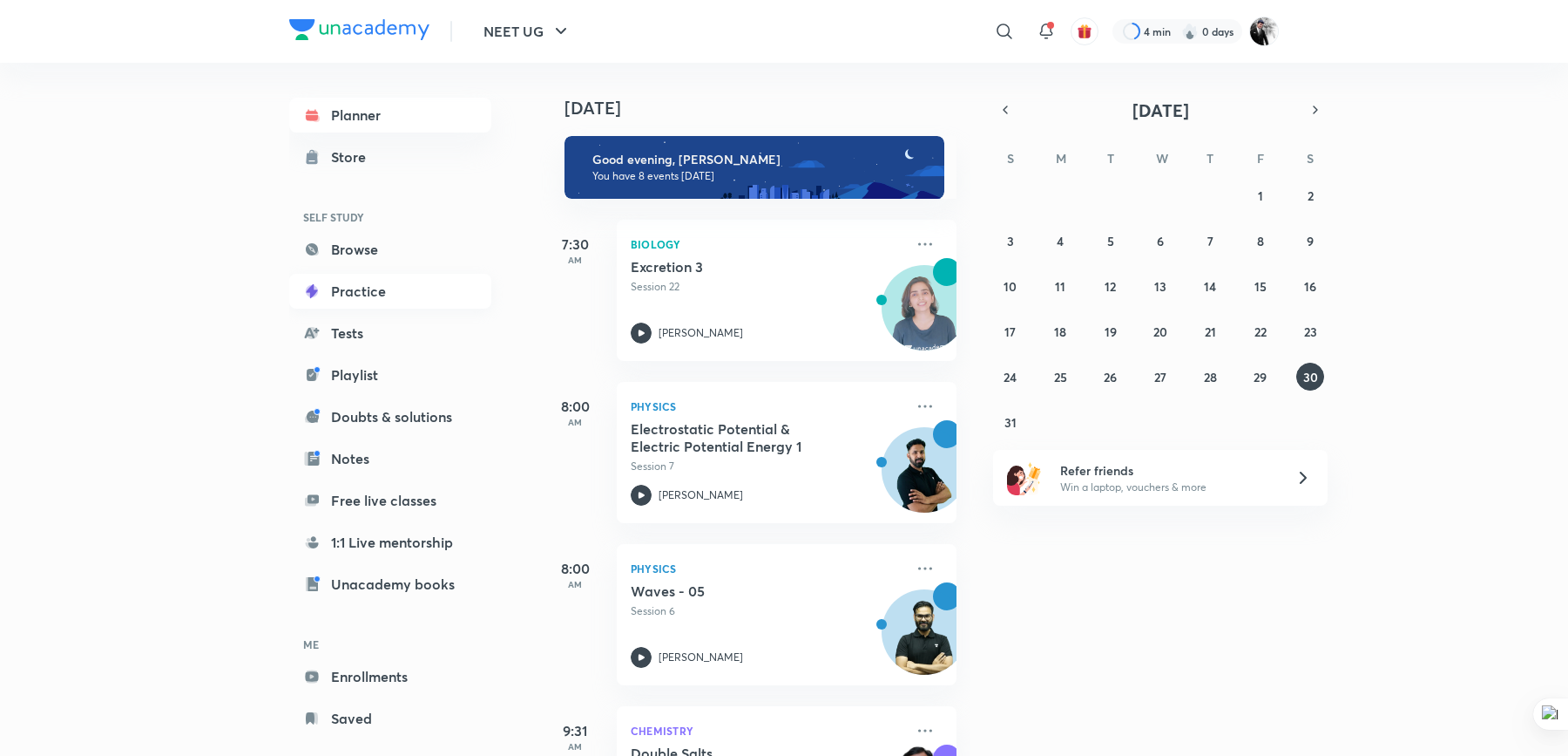
click at [376, 297] on link "Practice" at bounding box center [390, 290] width 202 height 35
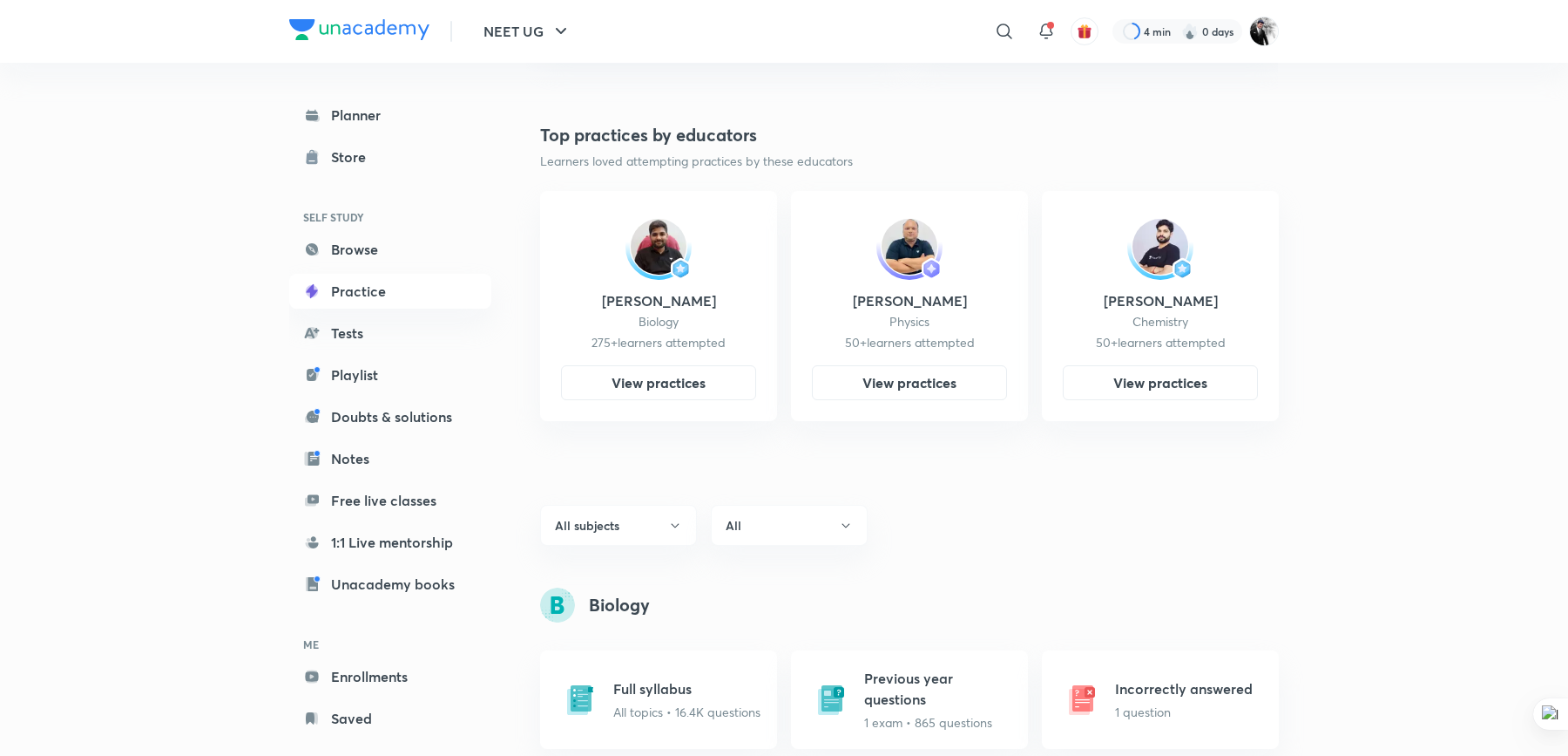
scroll to position [968, 0]
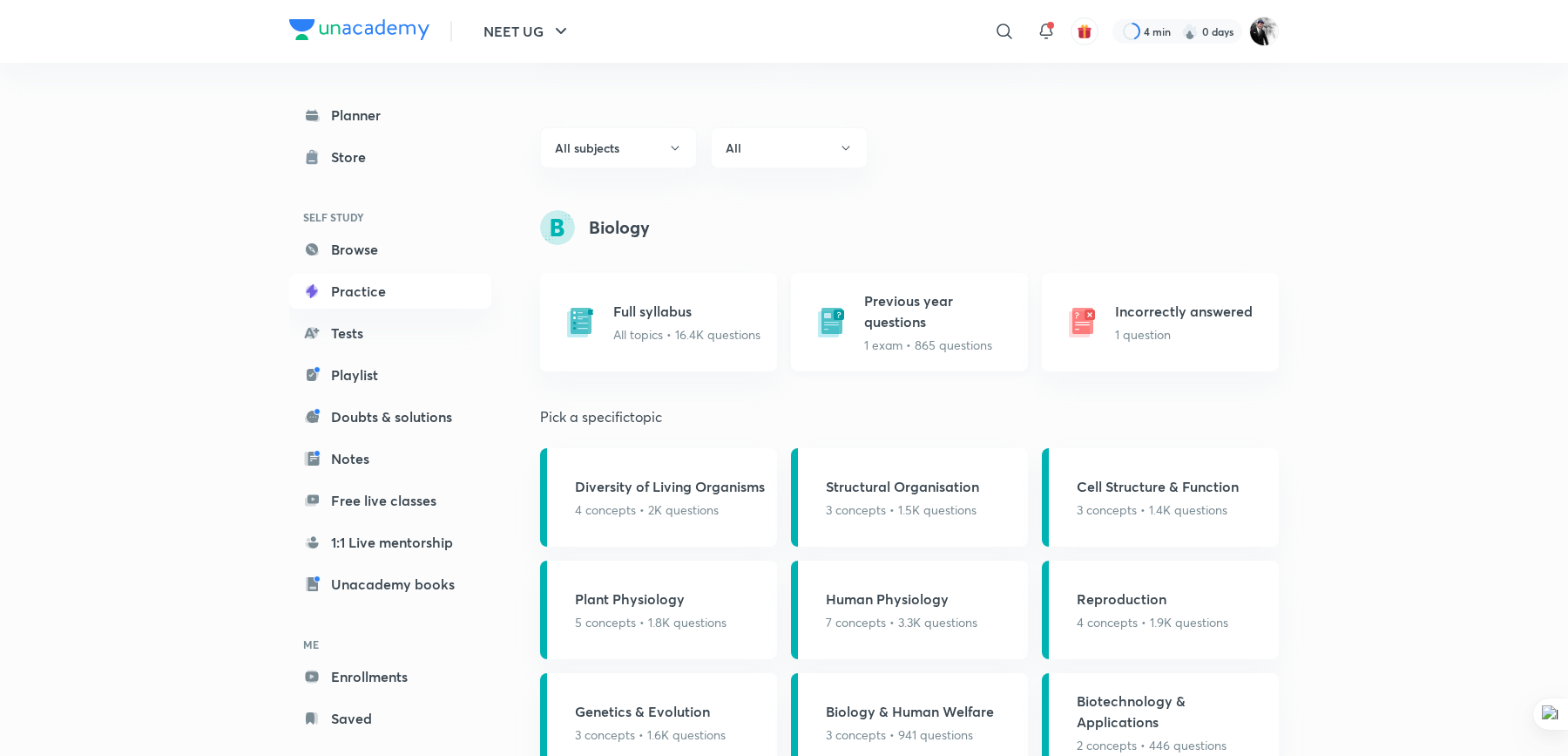
click at [882, 317] on h5 "Previous year questions" at bounding box center [940, 311] width 153 height 41
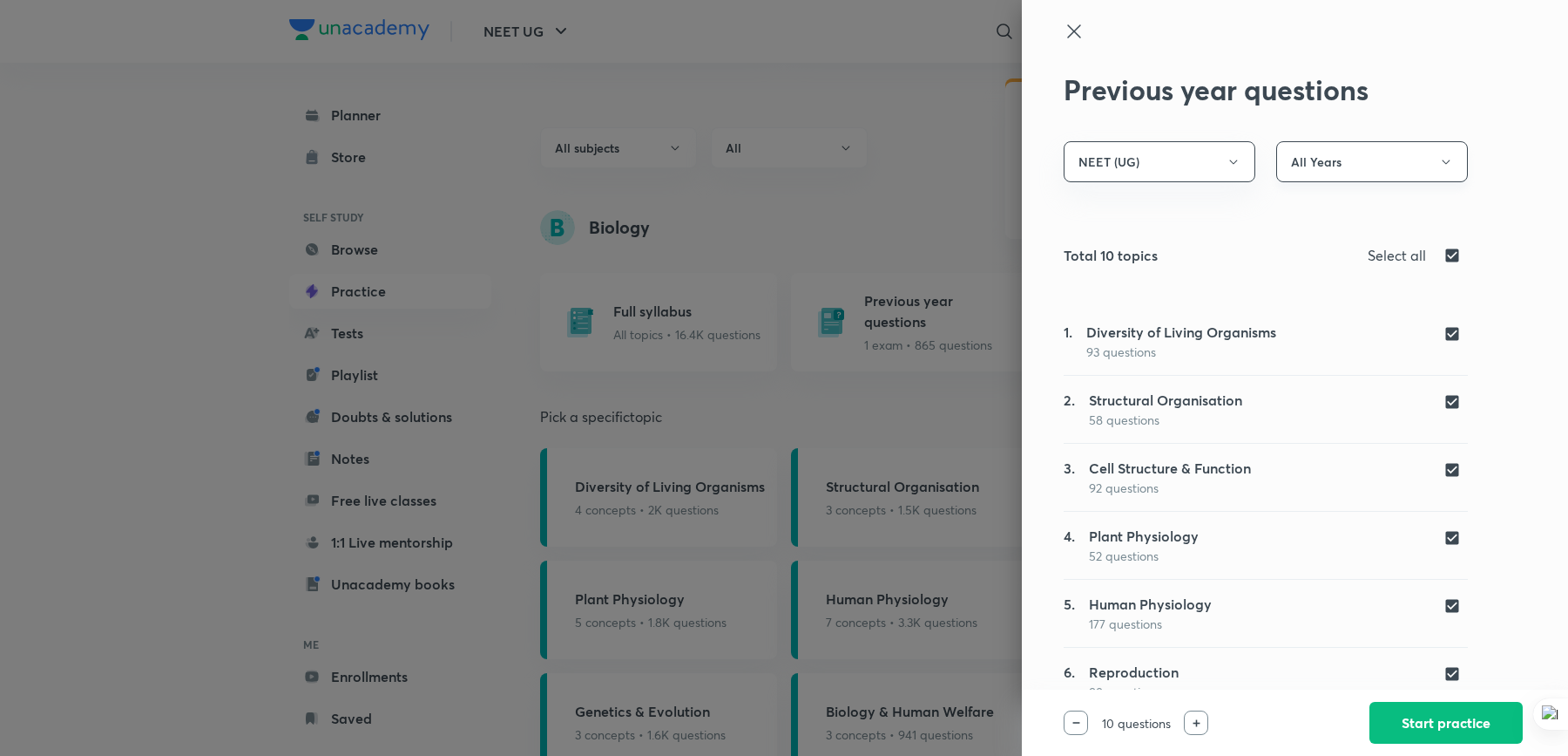
click at [1382, 155] on button "All Years" at bounding box center [1373, 162] width 191 height 41
click at [1375, 286] on span "Year 2011 to 2015" at bounding box center [1372, 279] width 168 height 19
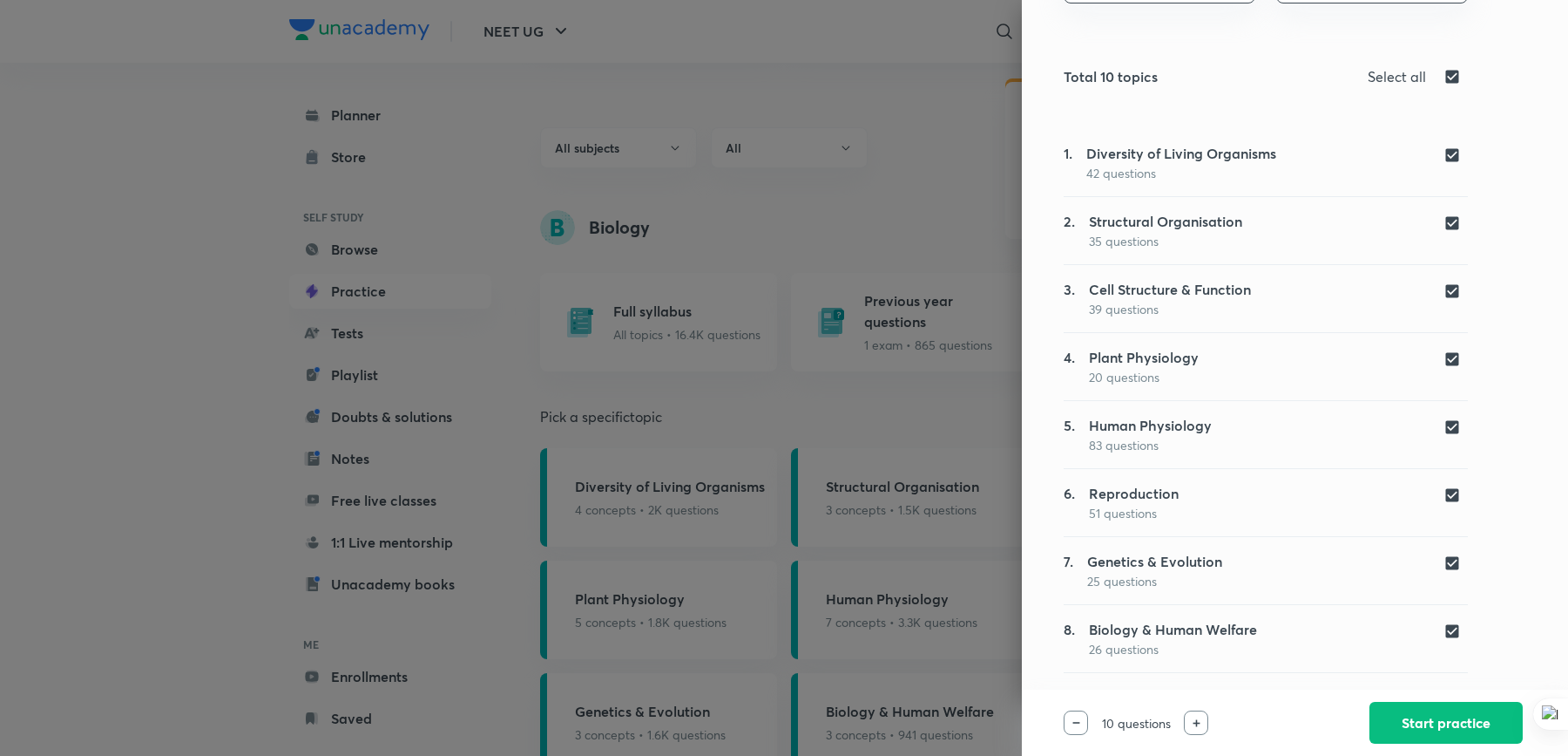
scroll to position [0, 0]
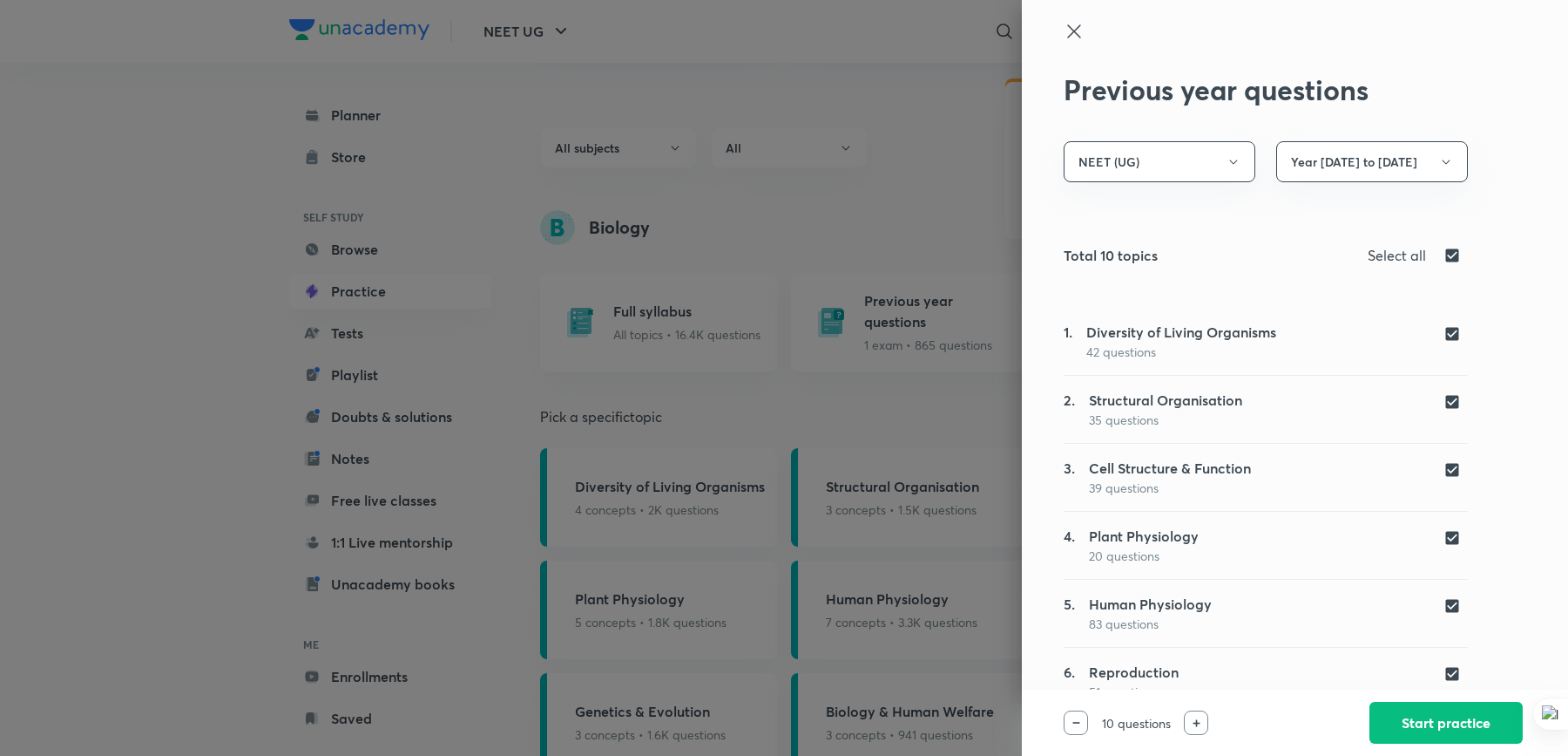
click at [1200, 185] on div "NEET (UG) Year 2011 to 2015" at bounding box center [1266, 176] width 405 height 69
click at [1200, 168] on button "NEET (UG)" at bounding box center [1159, 162] width 191 height 41
click at [1146, 217] on span "NEET (UG)" at bounding box center [1159, 214] width 168 height 19
click at [1396, 171] on button "All Years" at bounding box center [1373, 162] width 191 height 41
click at [1349, 286] on span "Year 2011 to 2015" at bounding box center [1372, 279] width 168 height 19
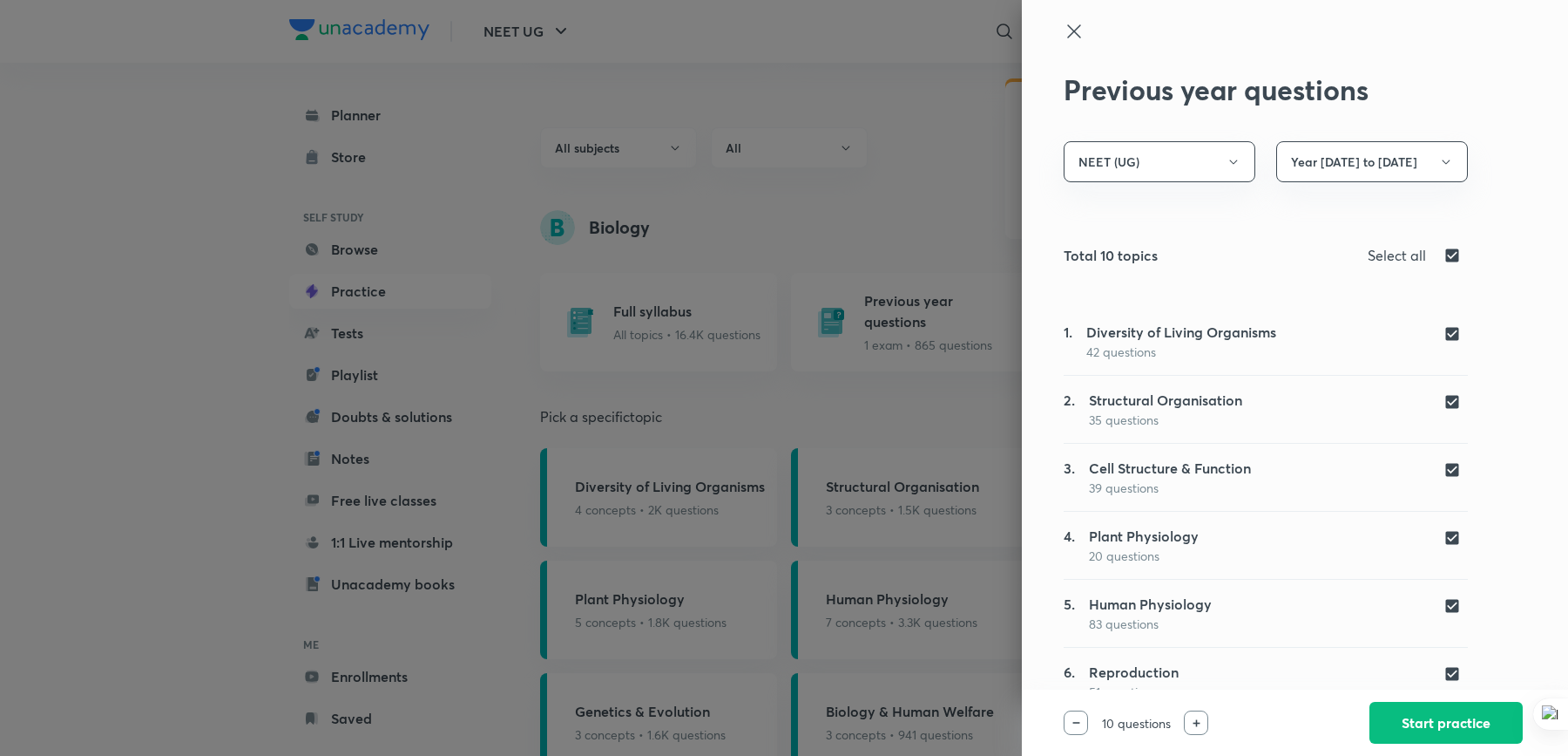
click at [1076, 25] on icon at bounding box center [1074, 31] width 21 height 21
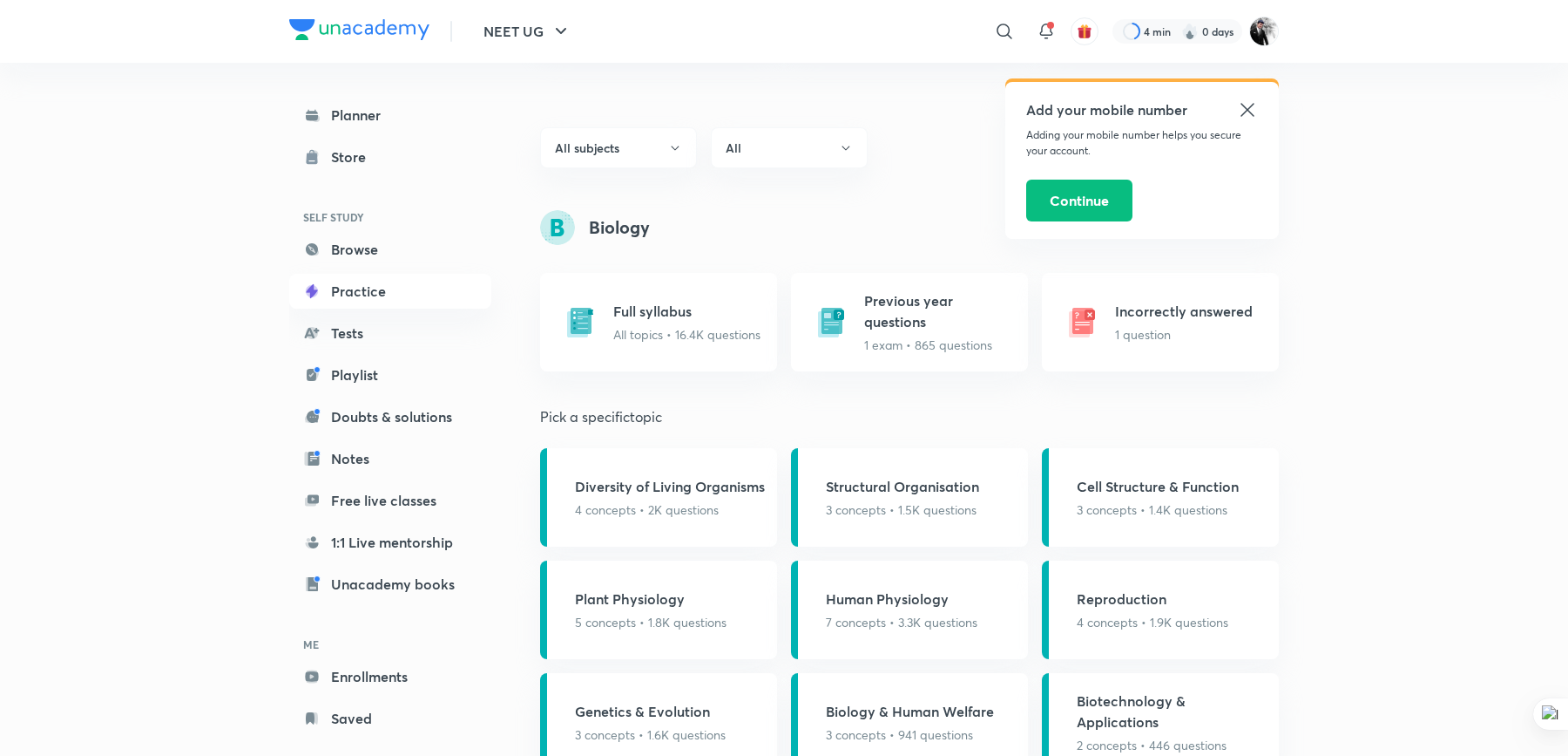
click at [1247, 113] on icon at bounding box center [1247, 110] width 21 height 21
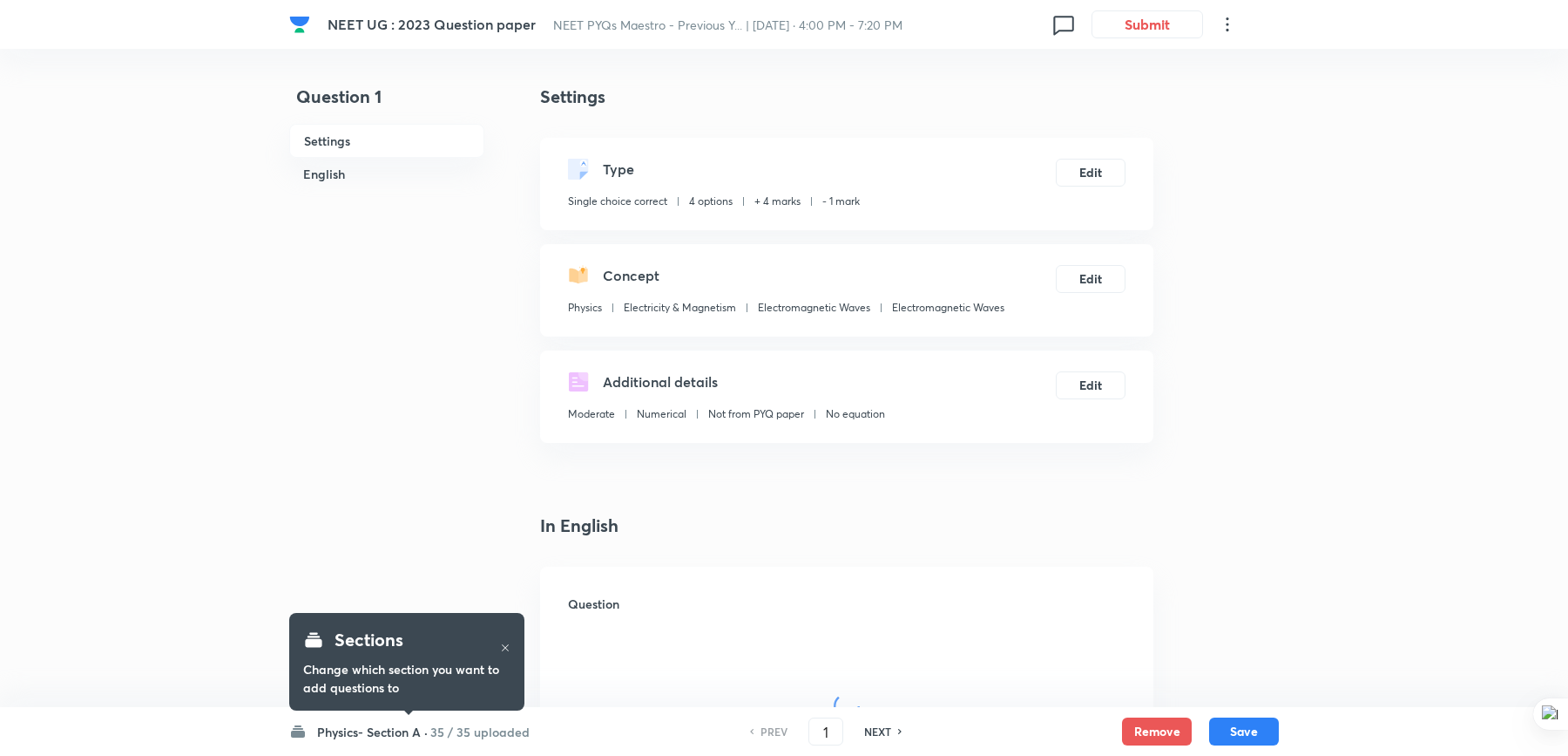
checkbox input "true"
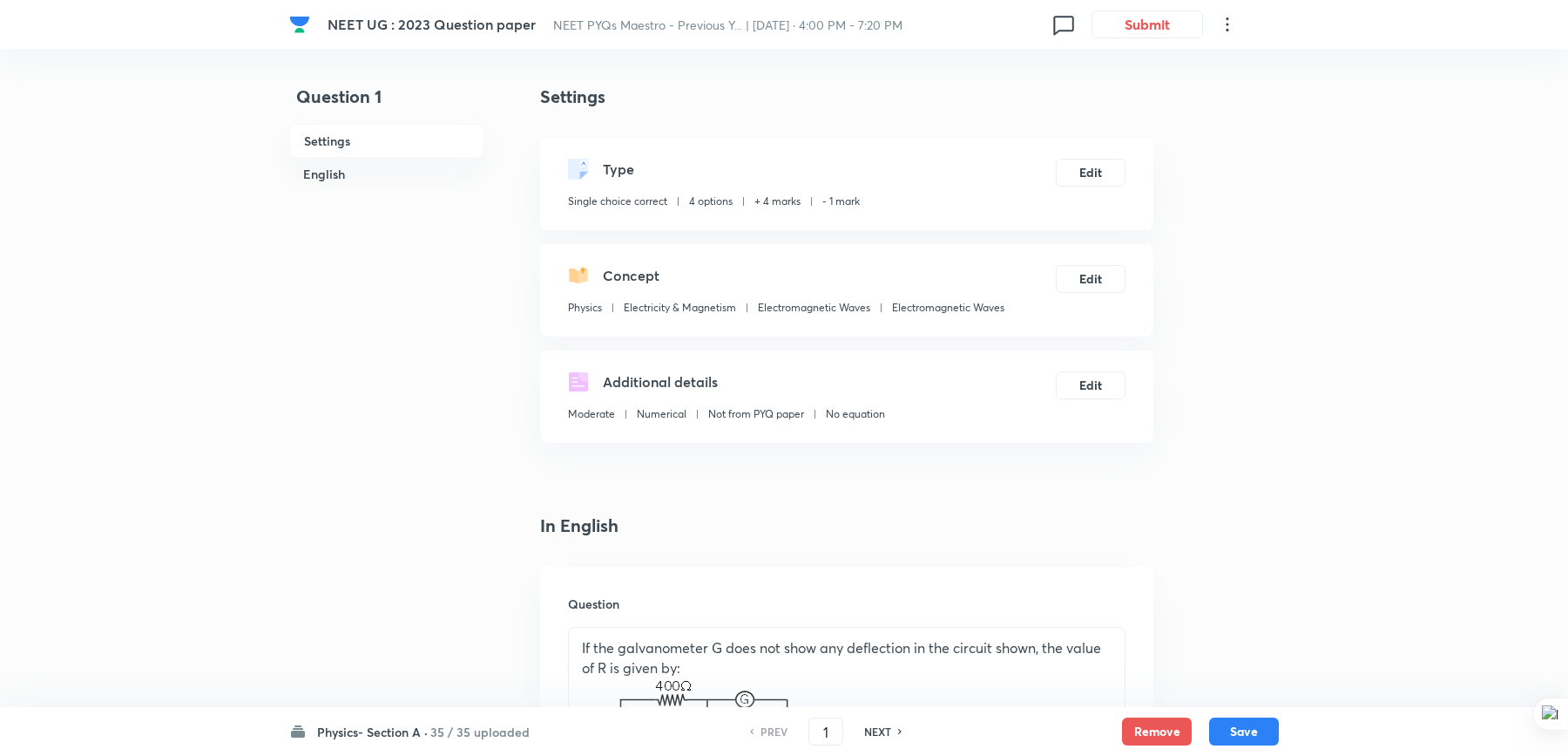
click at [383, 735] on h6 "Physics- Section A ·" at bounding box center [372, 731] width 111 height 19
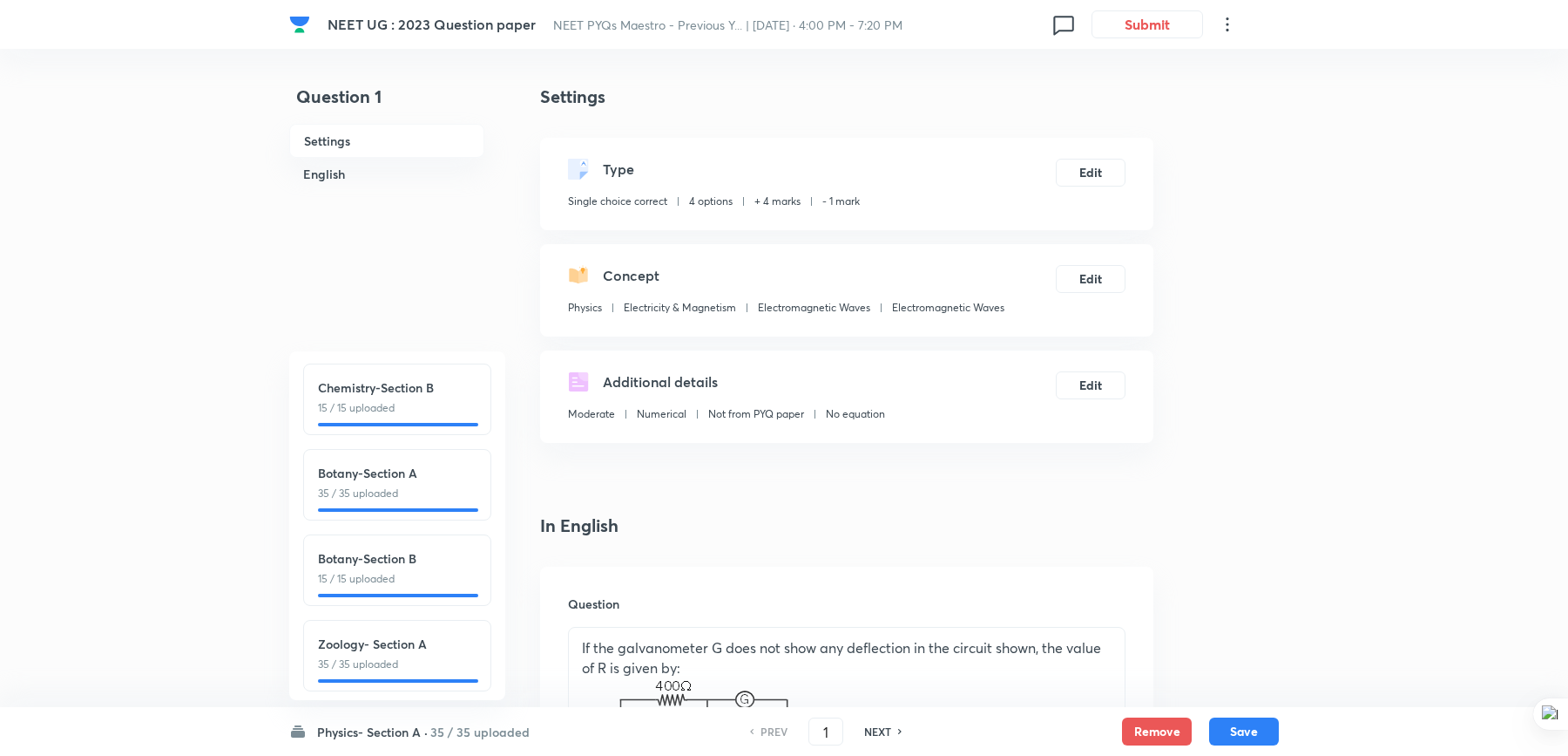
scroll to position [249, 0]
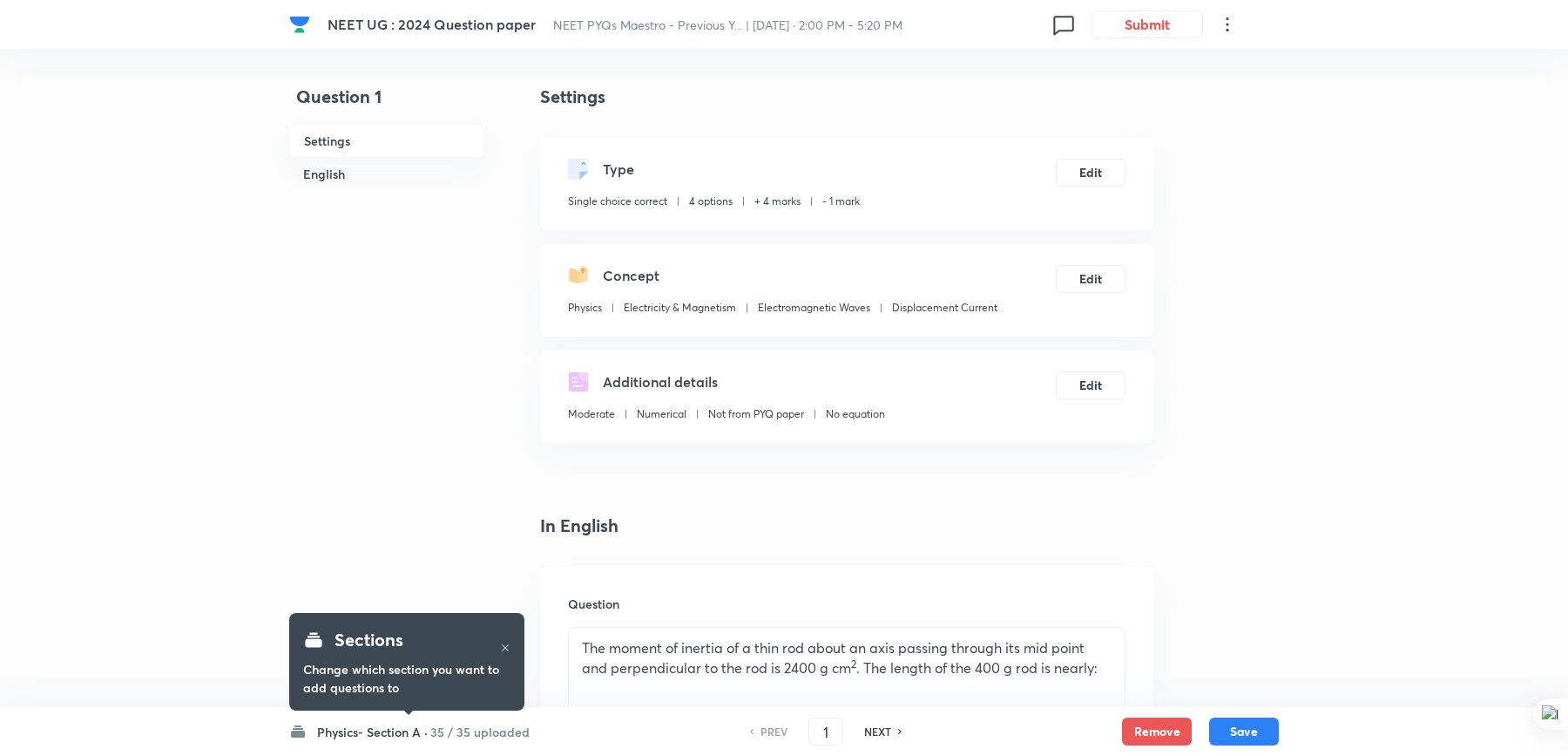
click at [506, 649] on icon at bounding box center [505, 647] width 11 height 11
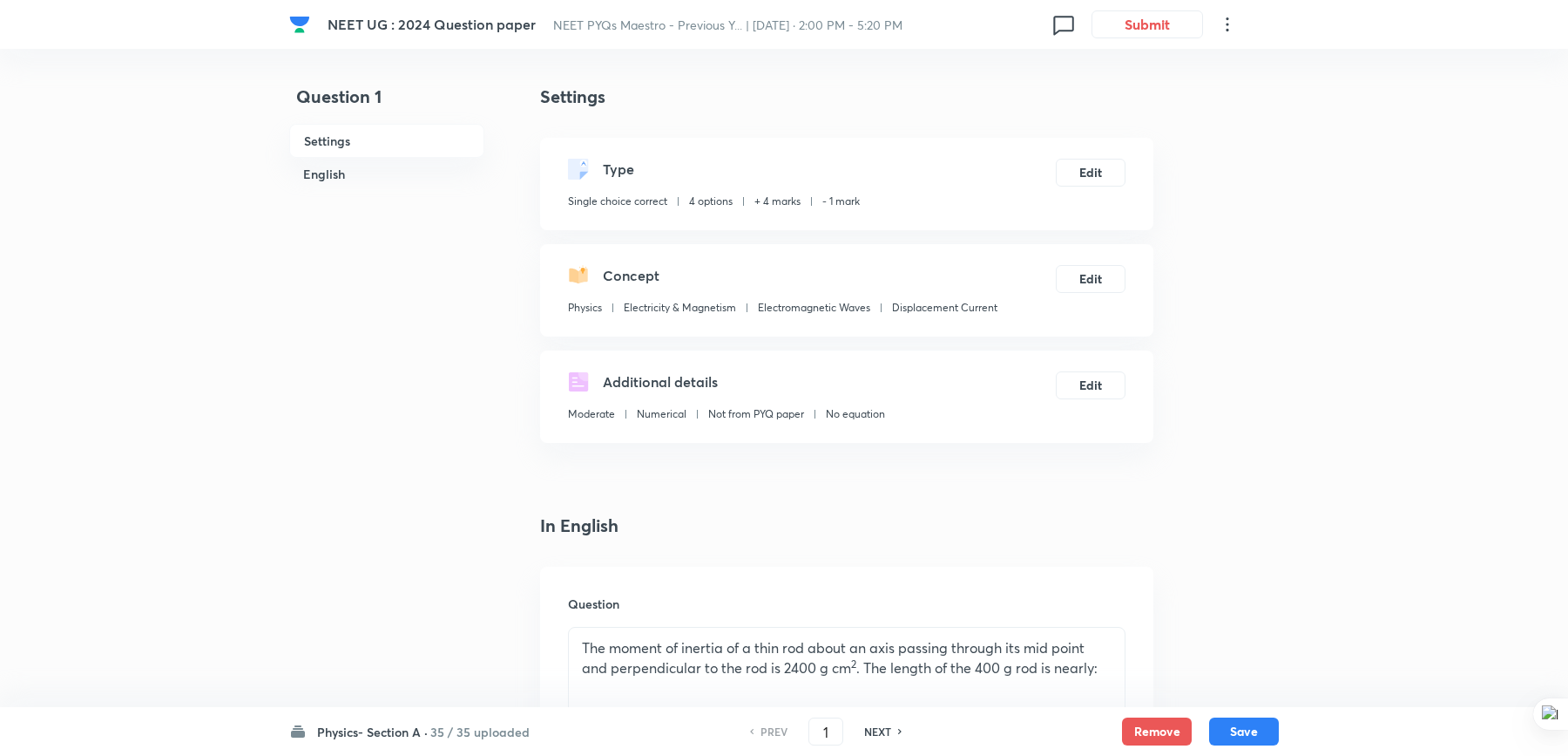
click at [391, 741] on div "Physics- Section A · 35 / 35 uploaded PREV 1 ​ NEXT Remove Save" at bounding box center [784, 730] width 990 height 48
click at [394, 737] on h6 "Physics- Section A ·" at bounding box center [372, 731] width 111 height 19
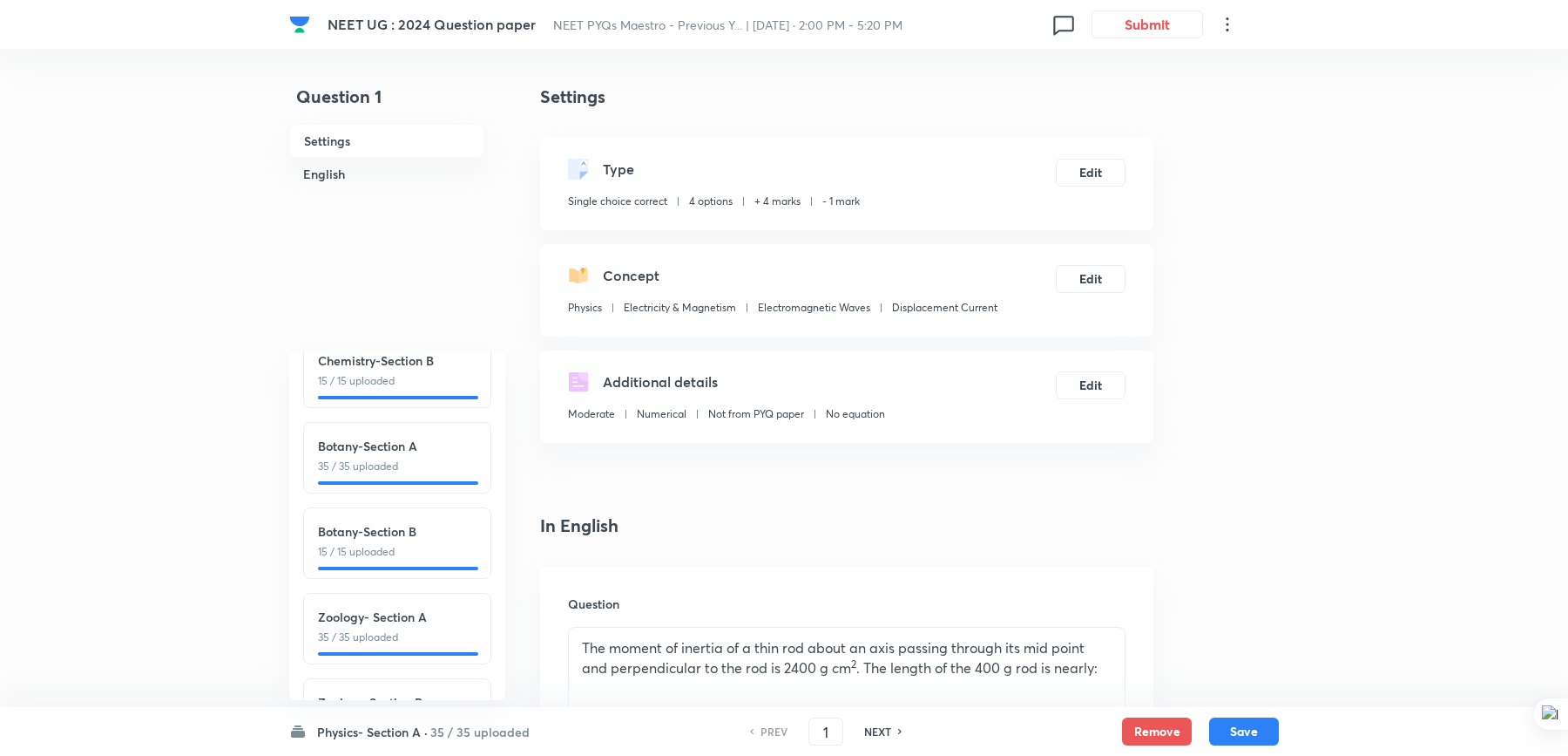
scroll to position [347, 0]
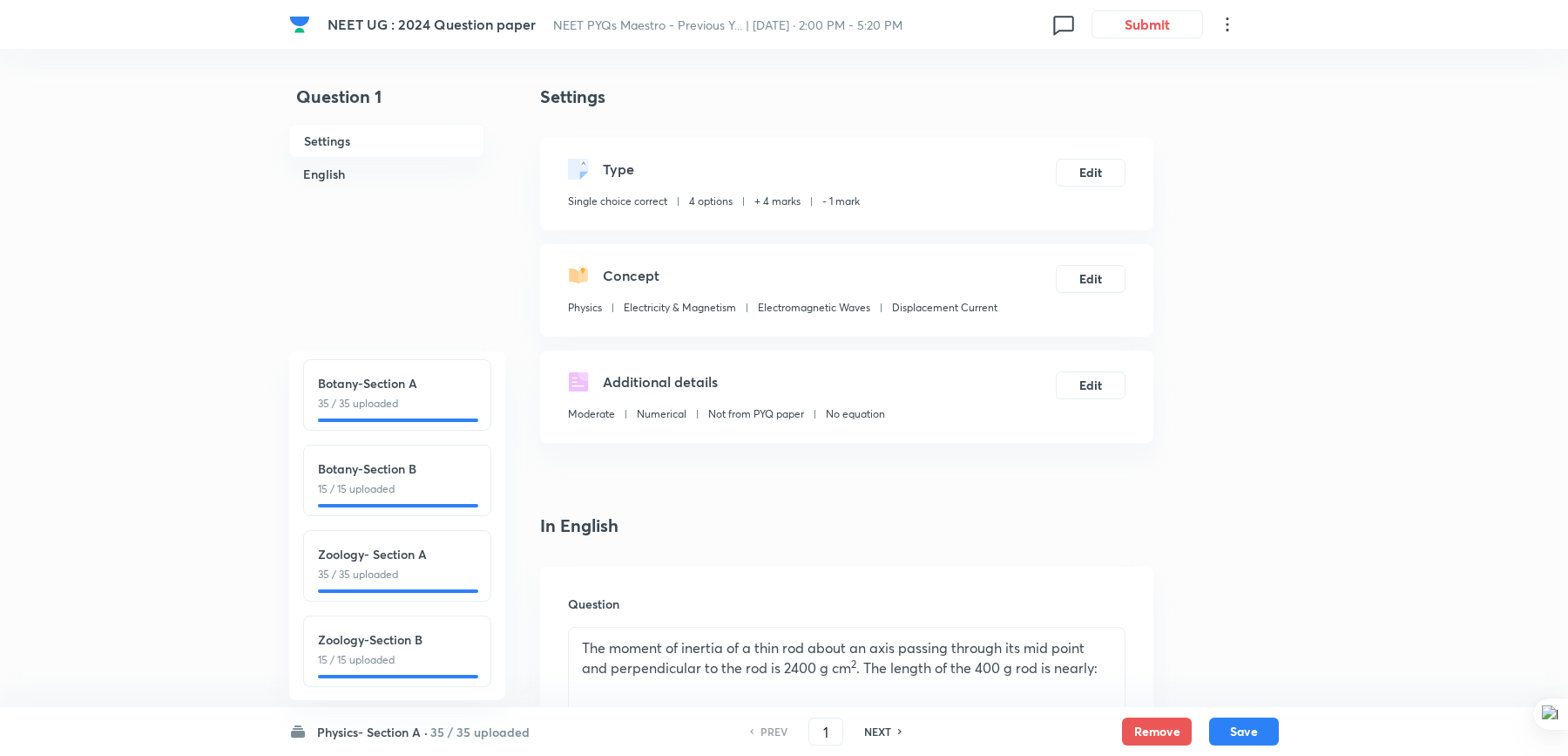
click at [395, 730] on h6 "Physics- Section A ·" at bounding box center [372, 731] width 111 height 19
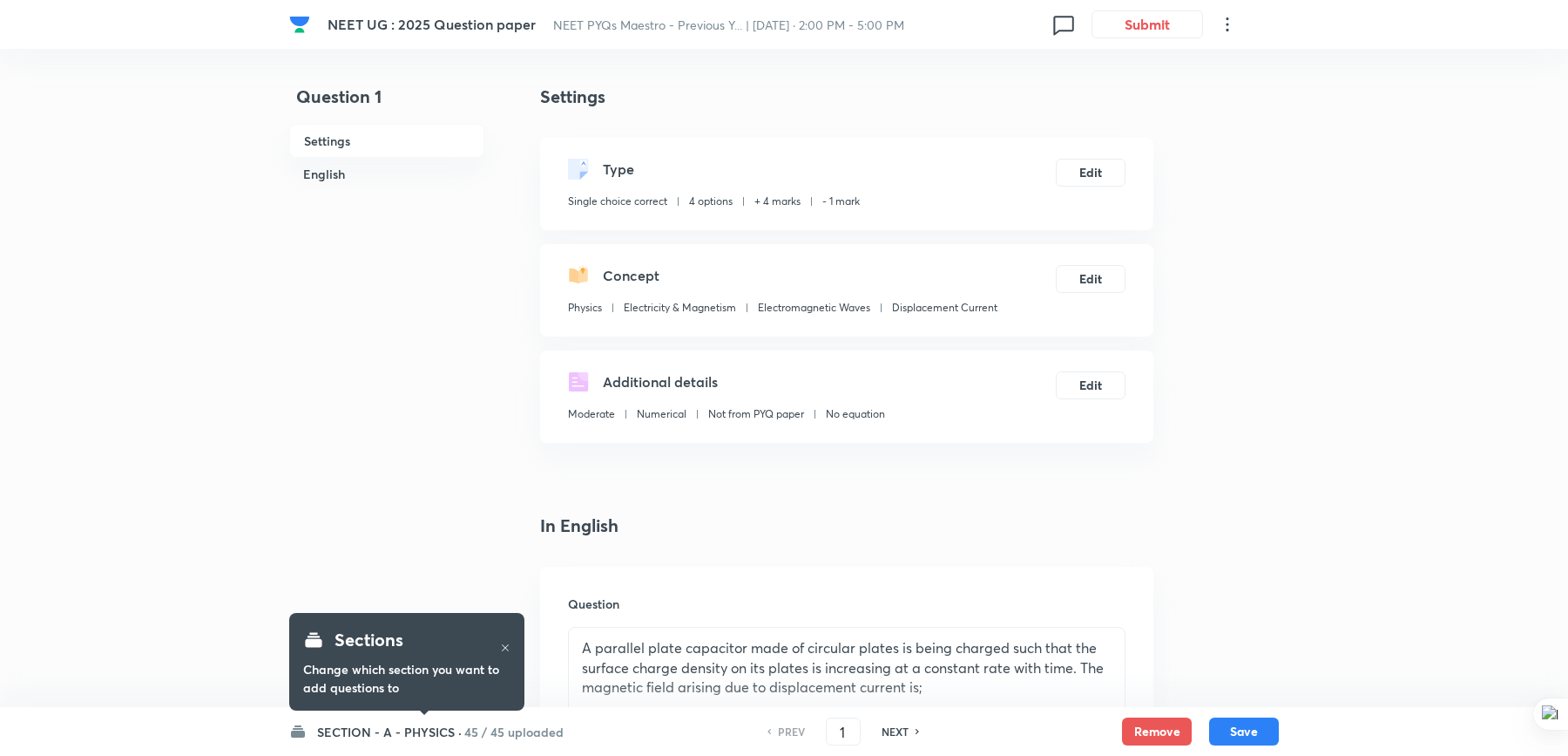
click at [407, 723] on h6 "SECTION - A - PHYSICS ·" at bounding box center [389, 731] width 145 height 19
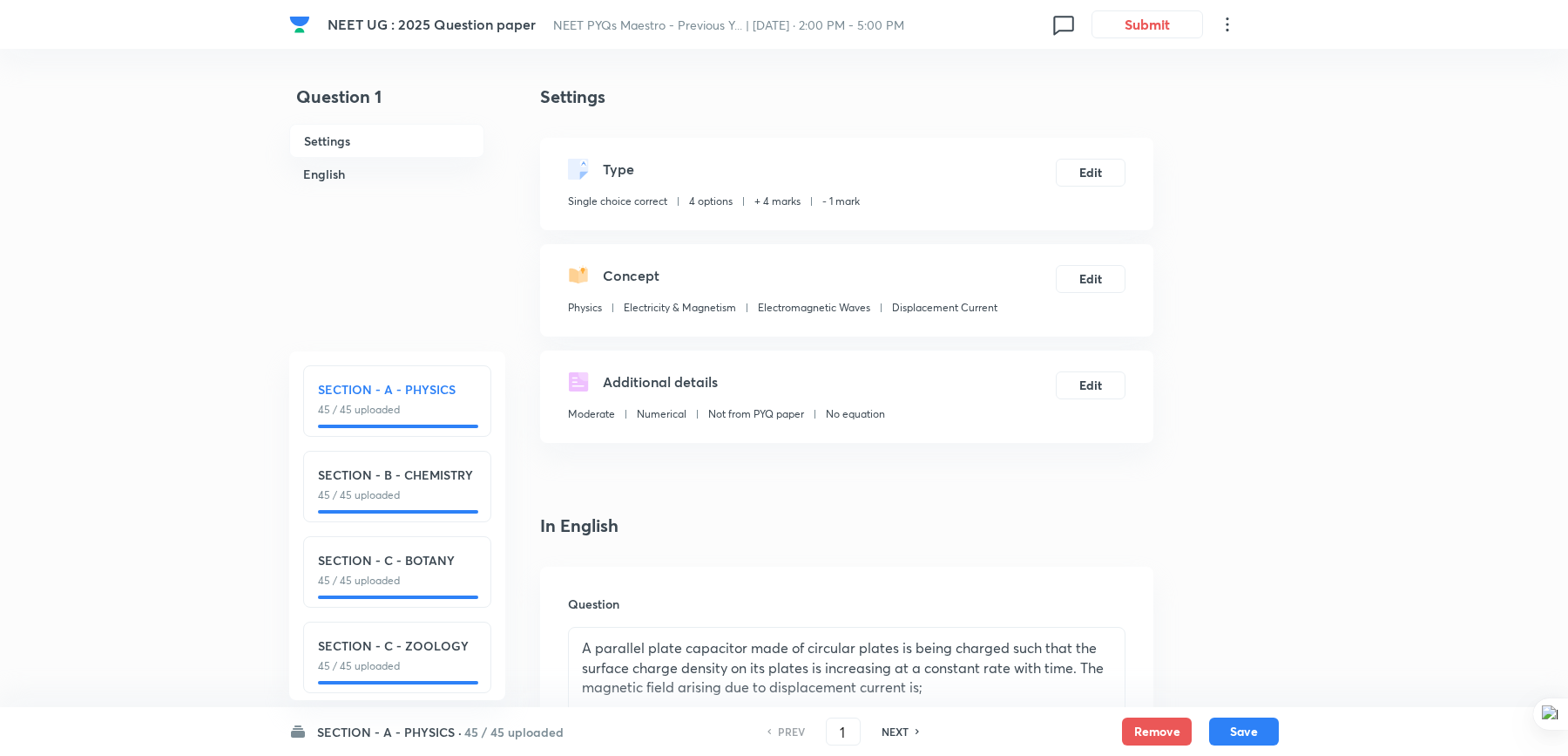
scroll to position [6, 0]
